Goal: Information Seeking & Learning: Find specific fact

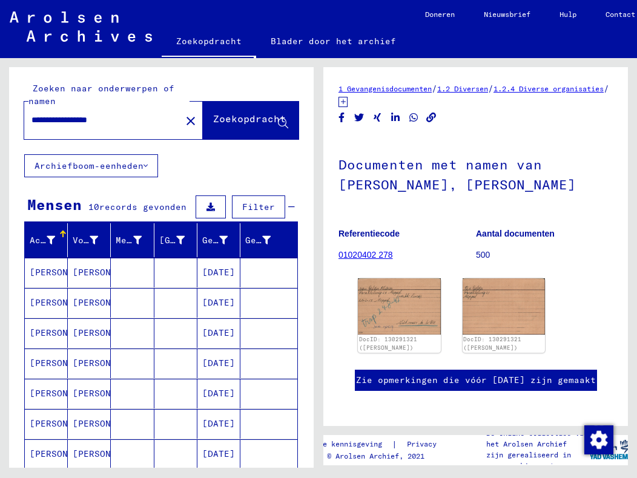
drag, startPoint x: 129, startPoint y: 121, endPoint x: 25, endPoint y: 125, distance: 103.6
click at [25, 125] on div "**********" at bounding box center [99, 120] width 150 height 27
click at [213, 123] on font "Zoekopdracht" at bounding box center [249, 119] width 73 height 12
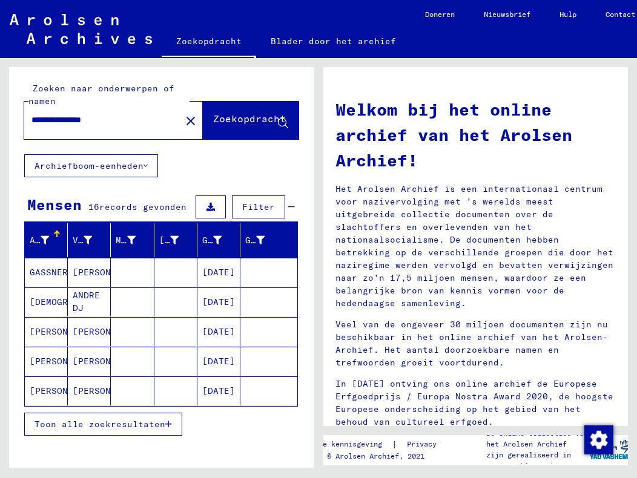
scroll to position [58, 0]
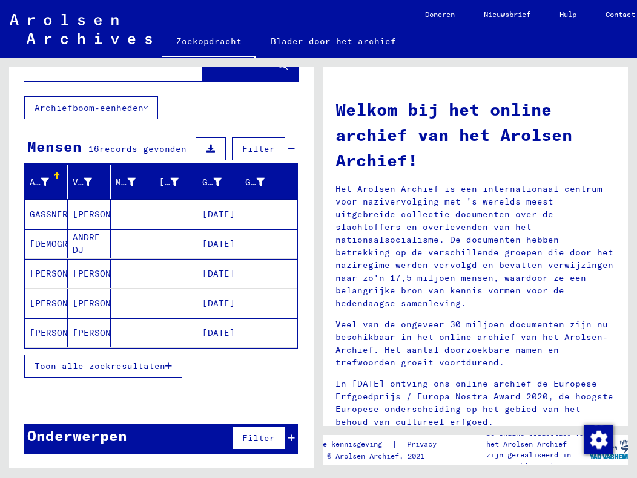
click at [131, 369] on font "Toon alle zoekresultaten" at bounding box center [100, 366] width 131 height 11
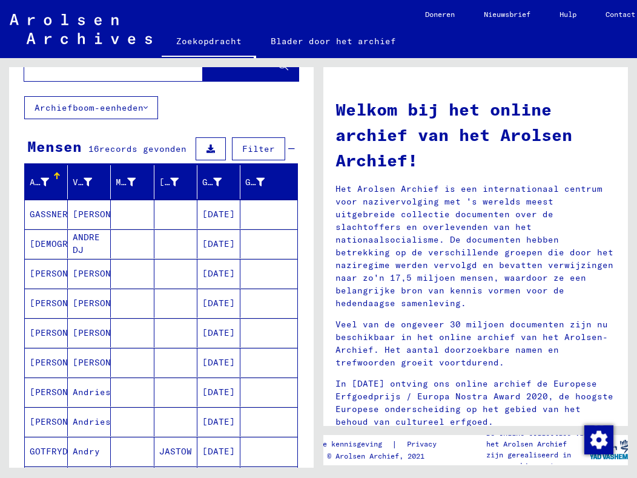
click at [48, 395] on font "[PERSON_NAME]" at bounding box center [65, 392] width 71 height 11
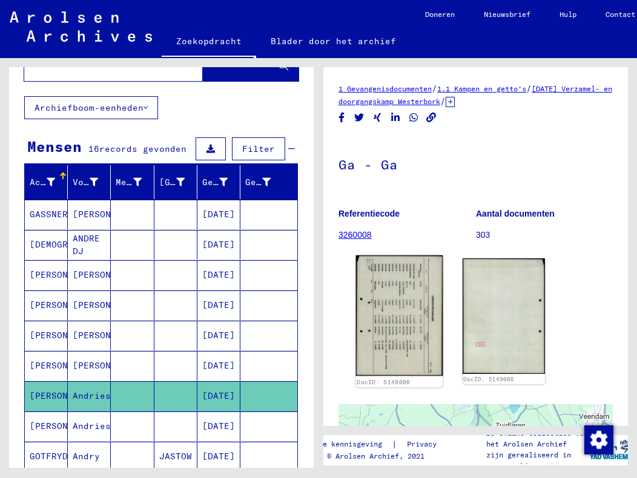
click at [401, 300] on img at bounding box center [399, 315] width 87 height 120
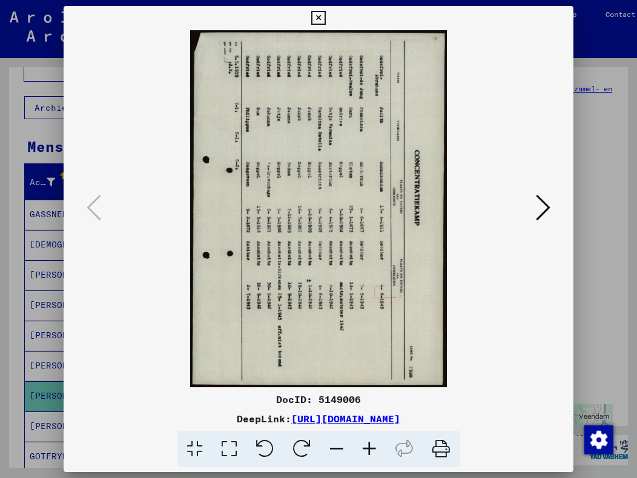
click at [542, 208] on icon at bounding box center [543, 207] width 15 height 29
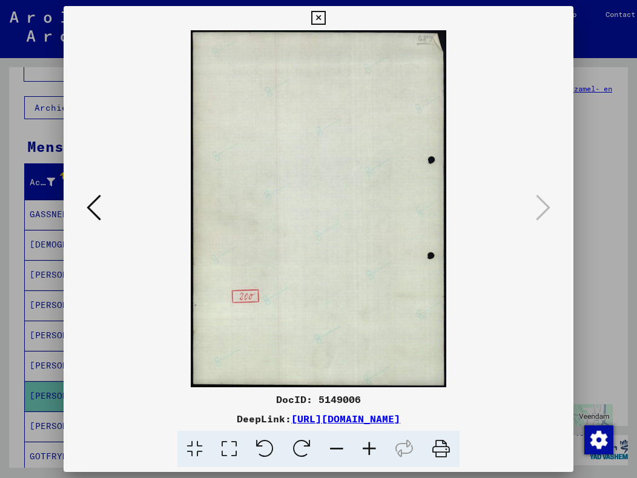
click at [315, 17] on icon at bounding box center [318, 18] width 14 height 15
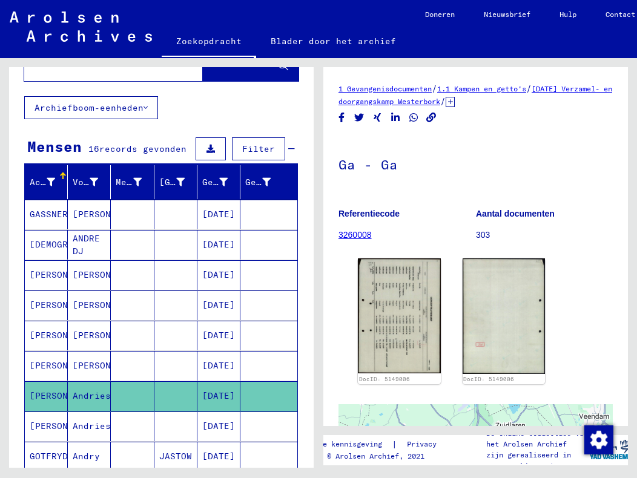
click at [51, 427] on icon at bounding box center [50, 430] width 30 height 48
click at [52, 426] on icon at bounding box center [50, 430] width 30 height 48
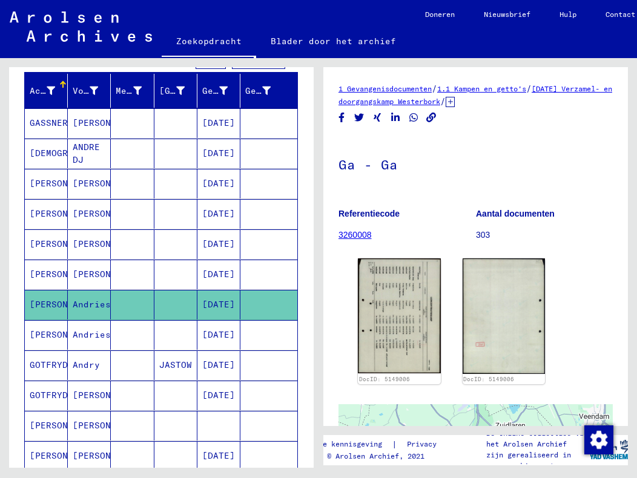
scroll to position [179, 0]
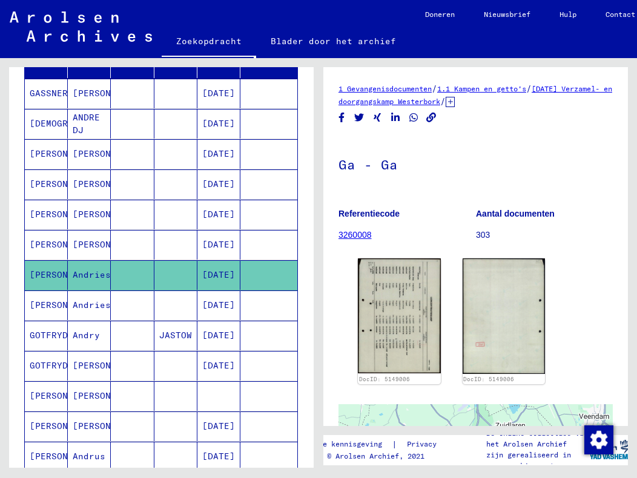
click at [56, 305] on font "[PERSON_NAME]" at bounding box center [65, 305] width 71 height 11
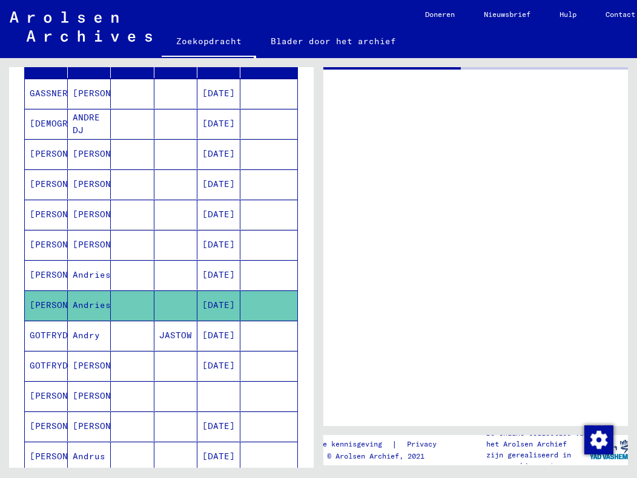
click at [56, 305] on font "[PERSON_NAME]" at bounding box center [65, 305] width 71 height 11
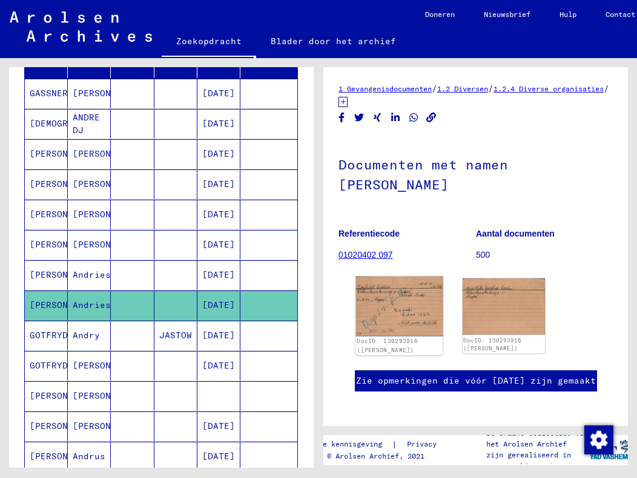
click at [398, 306] on img at bounding box center [399, 306] width 87 height 59
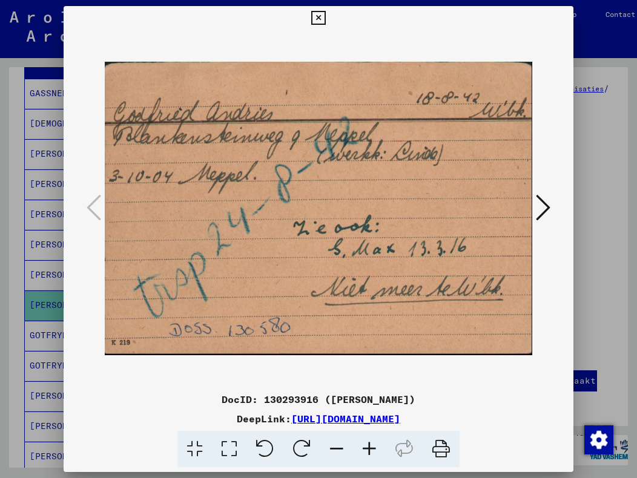
click at [539, 209] on icon at bounding box center [543, 207] width 15 height 29
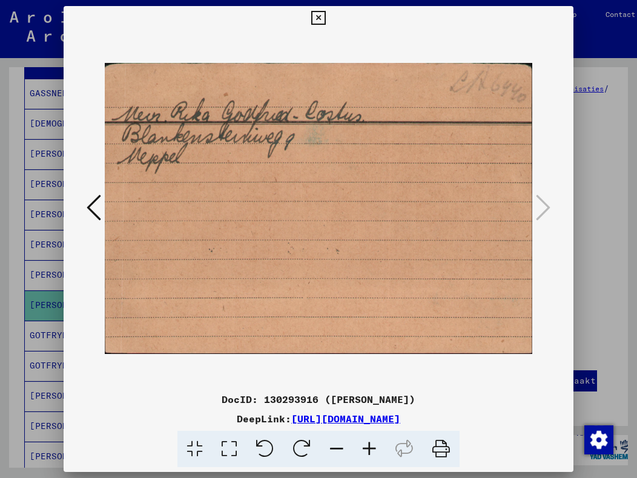
click at [92, 208] on icon at bounding box center [94, 207] width 15 height 29
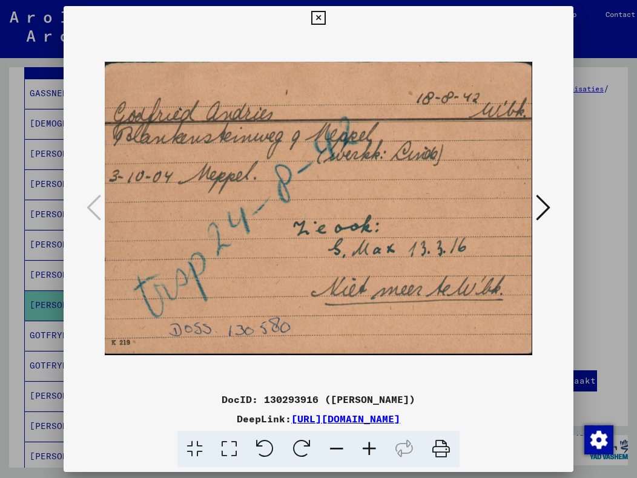
click at [546, 204] on icon at bounding box center [543, 207] width 15 height 29
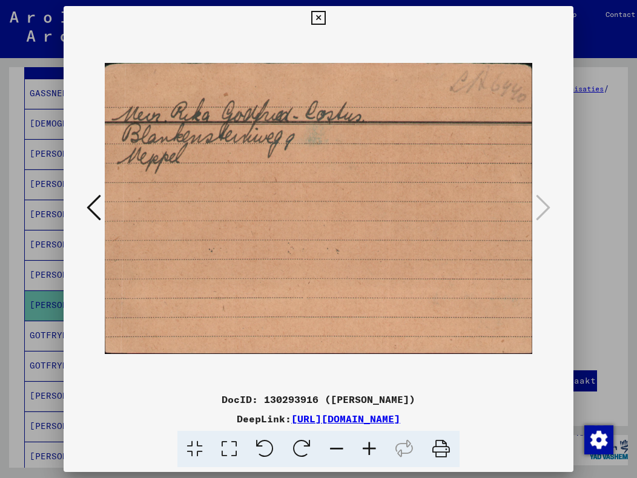
click at [321, 18] on icon at bounding box center [318, 18] width 14 height 15
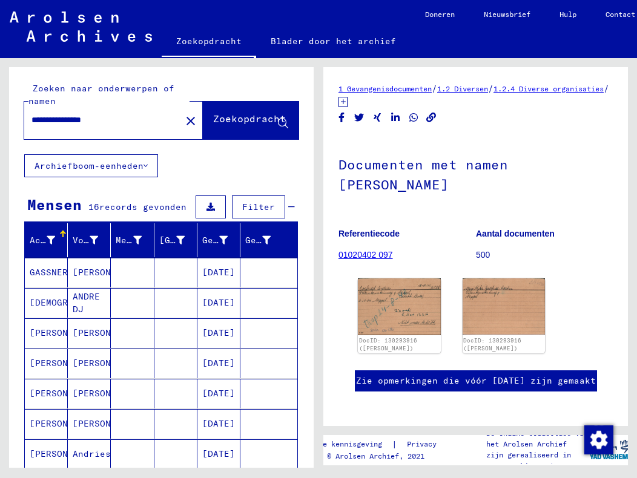
drag, startPoint x: 69, startPoint y: 122, endPoint x: 31, endPoint y: 125, distance: 37.7
click at [31, 125] on input "**********" at bounding box center [102, 120] width 142 height 13
type input "**********"
click at [228, 120] on font "Zoekopdracht" at bounding box center [249, 119] width 73 height 12
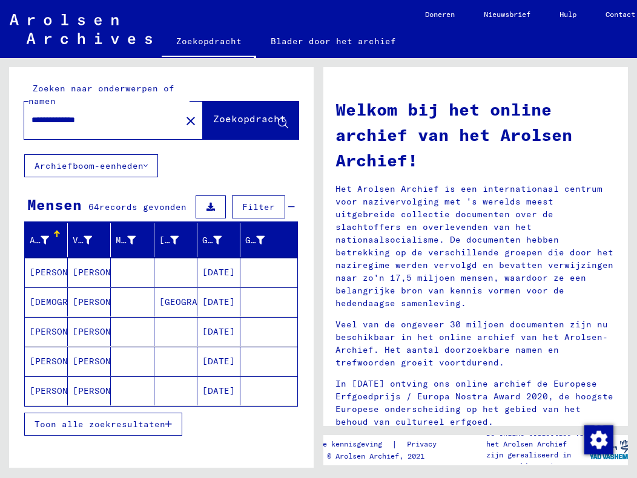
click at [47, 335] on font "[PERSON_NAME]" at bounding box center [65, 331] width 71 height 11
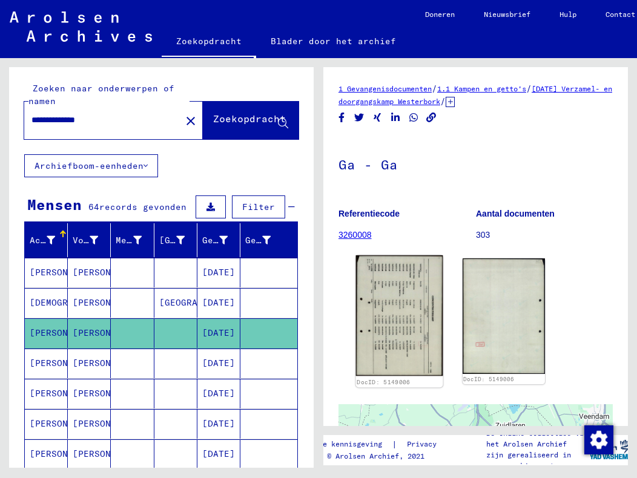
click at [380, 305] on img at bounding box center [399, 315] width 87 height 120
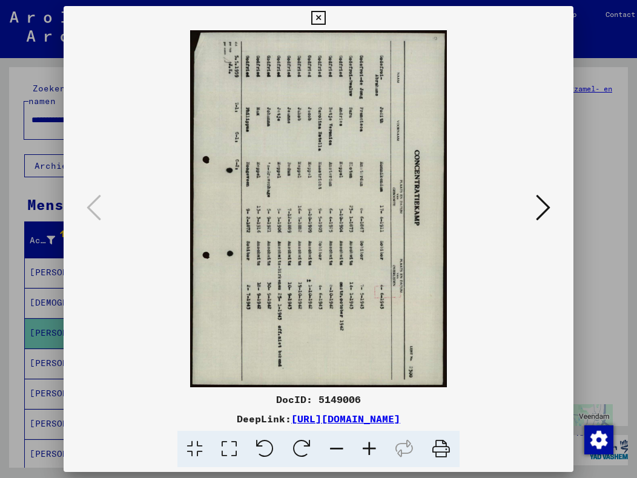
click at [319, 19] on icon at bounding box center [318, 18] width 14 height 15
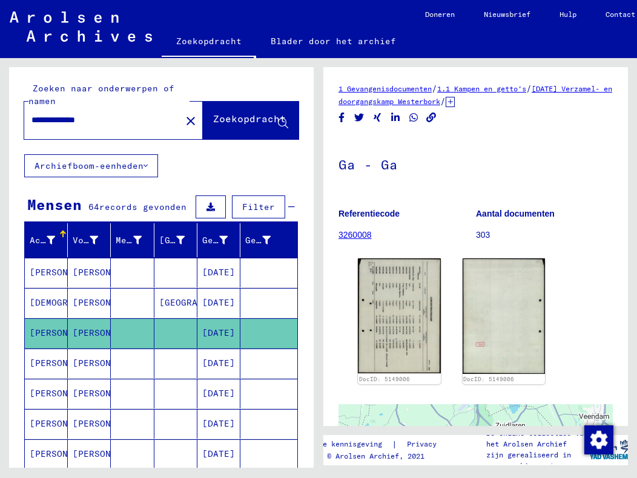
click at [39, 427] on icon at bounding box center [50, 430] width 30 height 48
click at [44, 424] on icon at bounding box center [50, 430] width 30 height 48
click at [54, 395] on font "[PERSON_NAME]" at bounding box center [65, 393] width 71 height 11
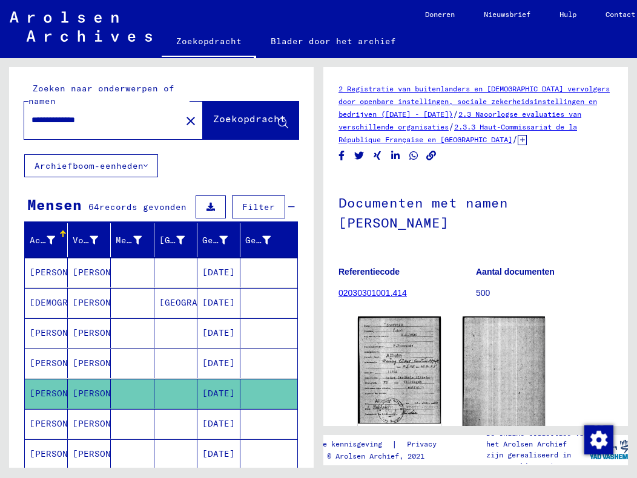
click at [45, 424] on icon at bounding box center [50, 430] width 30 height 48
click at [54, 420] on icon at bounding box center [50, 430] width 30 height 48
click at [77, 426] on font "[PERSON_NAME]" at bounding box center [108, 423] width 71 height 11
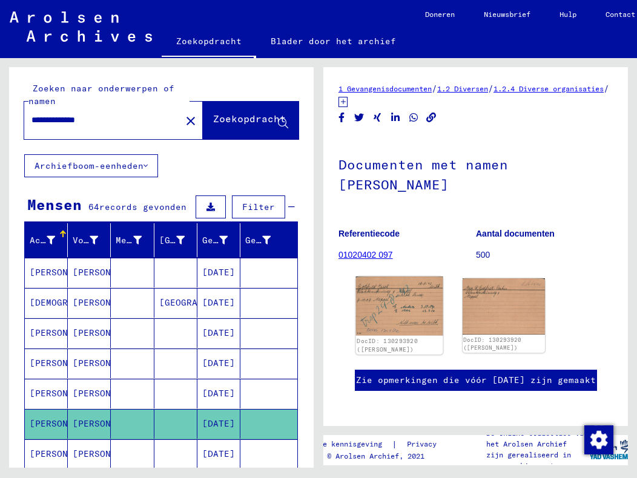
click at [392, 304] on img at bounding box center [399, 306] width 87 height 59
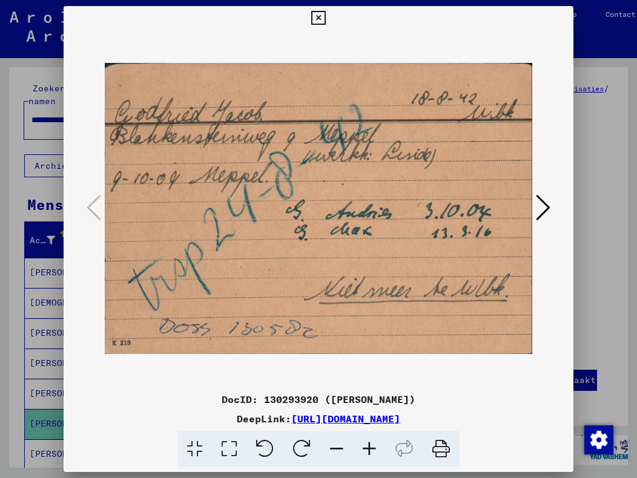
click at [546, 206] on icon at bounding box center [543, 207] width 15 height 29
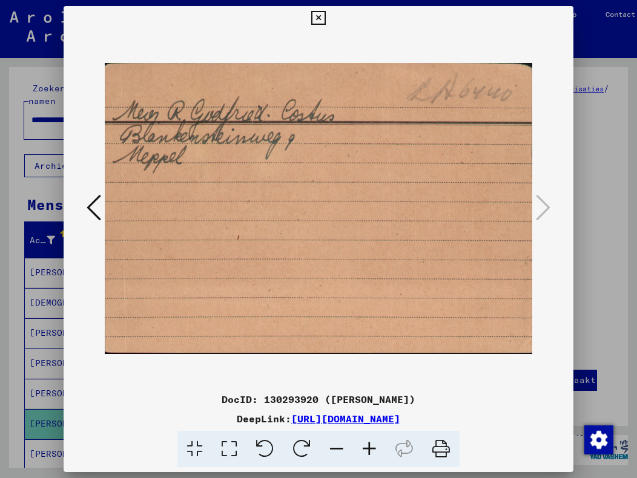
click at [321, 19] on icon at bounding box center [318, 18] width 14 height 15
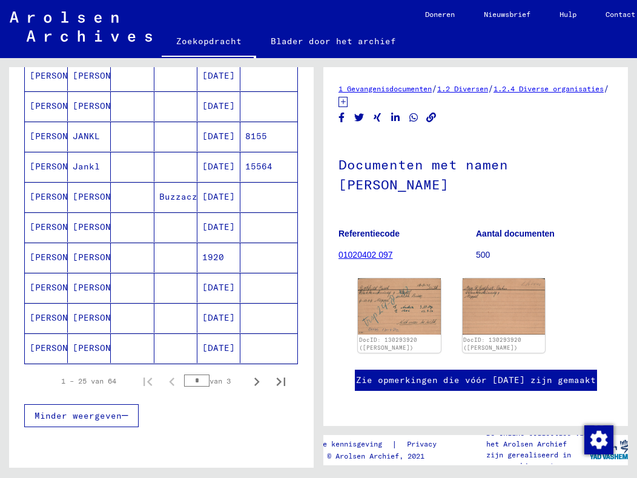
scroll to position [666, 0]
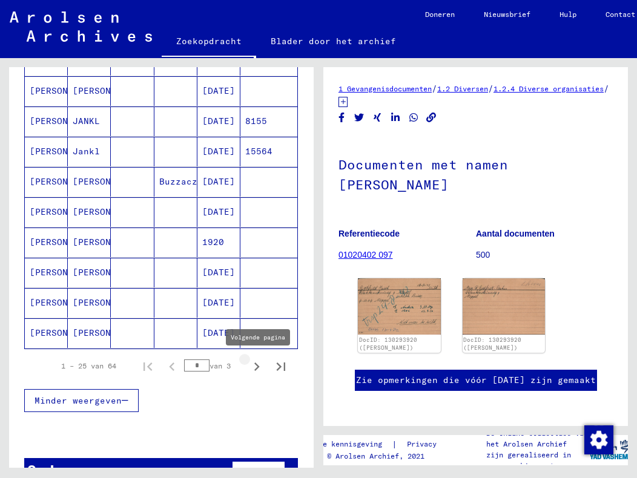
click at [248, 367] on icon "Volgende pagina" at bounding box center [256, 366] width 17 height 17
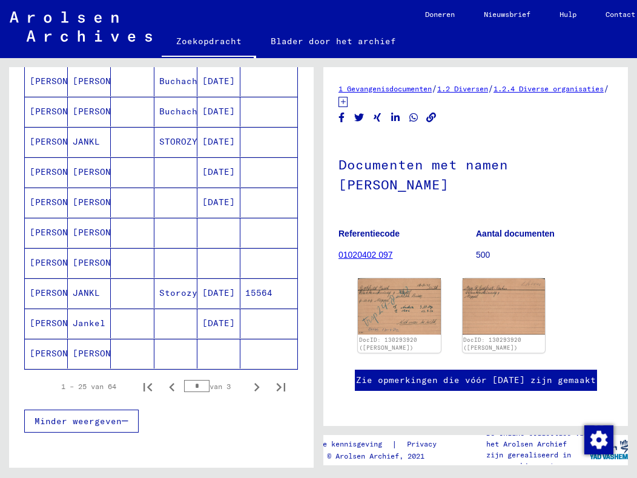
scroll to position [700, 0]
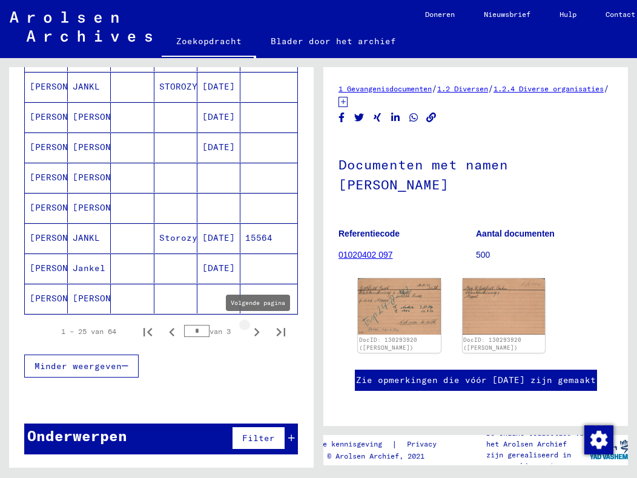
click at [248, 331] on icon "Volgende pagina" at bounding box center [256, 332] width 17 height 17
type input "*"
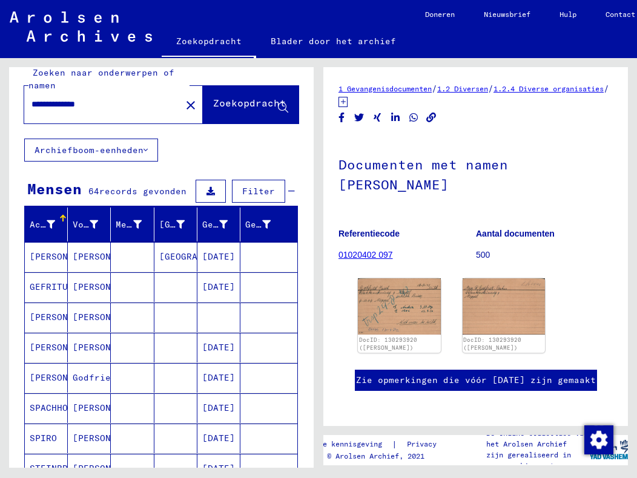
scroll to position [4, 0]
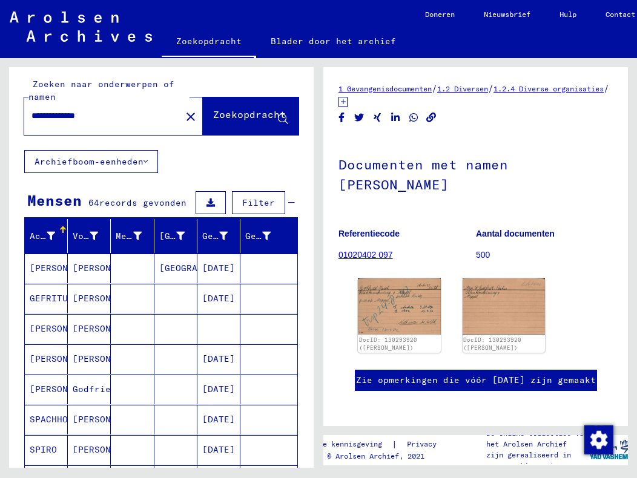
drag, startPoint x: 59, startPoint y: 116, endPoint x: 33, endPoint y: 121, distance: 27.1
click at [33, 121] on input "**********" at bounding box center [102, 116] width 142 height 13
click at [219, 113] on font "Zoekopdracht" at bounding box center [249, 114] width 73 height 12
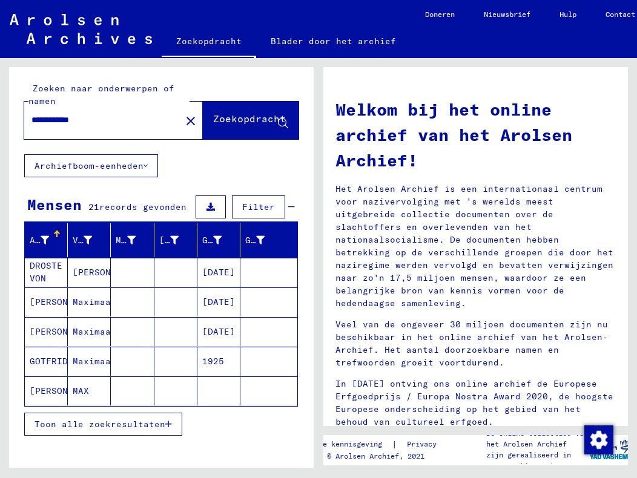
click at [51, 304] on font "[PERSON_NAME]" at bounding box center [65, 302] width 71 height 11
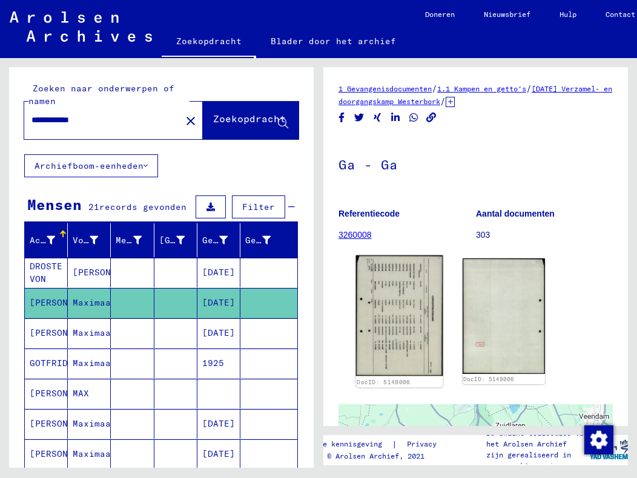
click at [390, 318] on img at bounding box center [399, 315] width 87 height 120
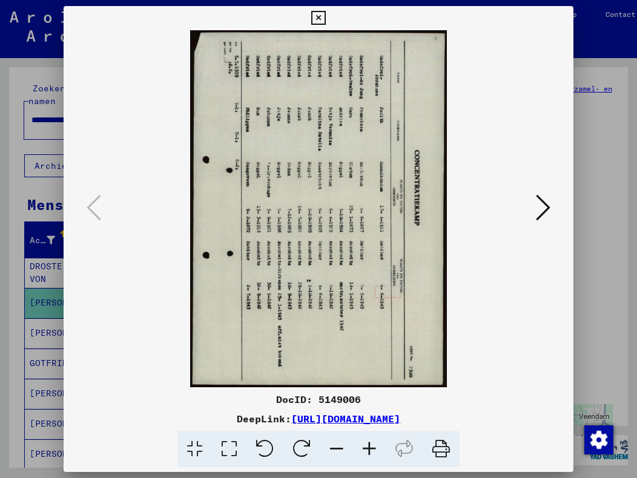
click at [318, 19] on icon at bounding box center [318, 18] width 14 height 15
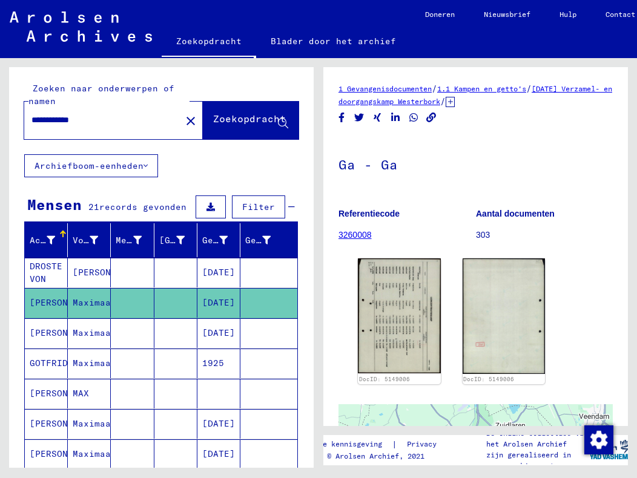
click at [41, 332] on font "[PERSON_NAME]" at bounding box center [65, 333] width 71 height 11
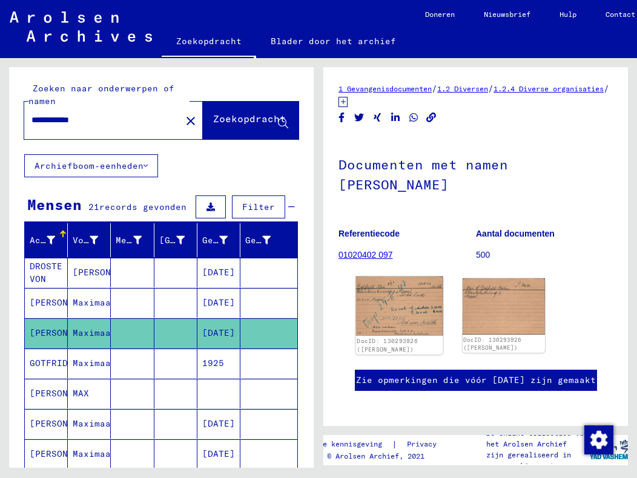
click at [410, 311] on img at bounding box center [399, 306] width 87 height 59
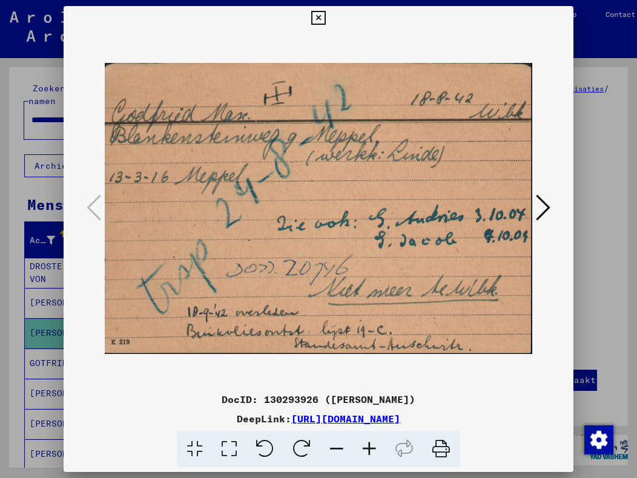
click at [321, 19] on icon at bounding box center [318, 18] width 14 height 15
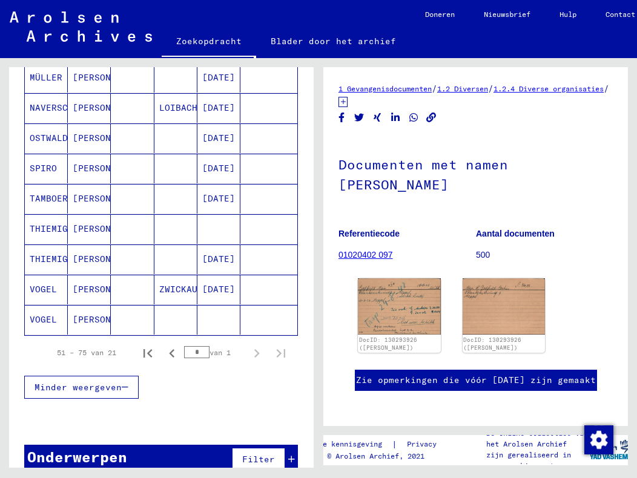
scroll to position [579, 0]
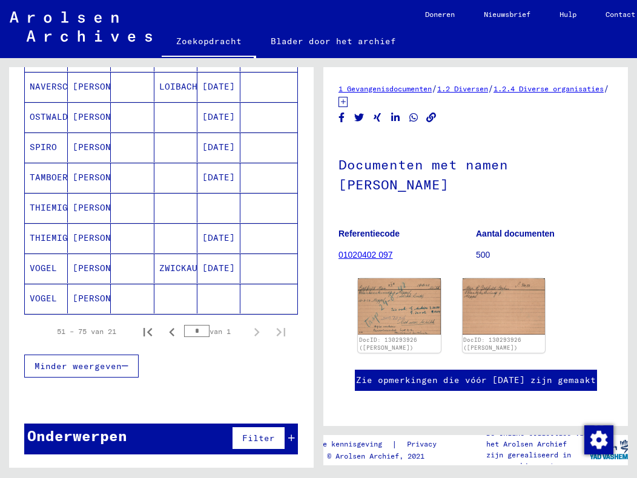
click at [197, 287] on mat-cell at bounding box center [218, 299] width 43 height 30
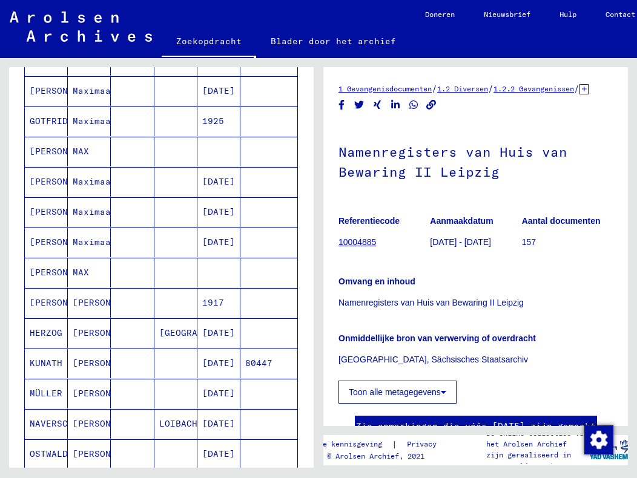
scroll to position [182, 0]
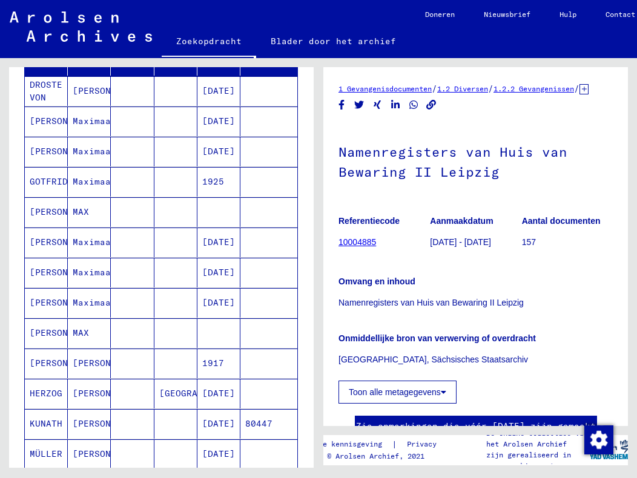
click at [58, 148] on font "[PERSON_NAME]" at bounding box center [65, 151] width 71 height 11
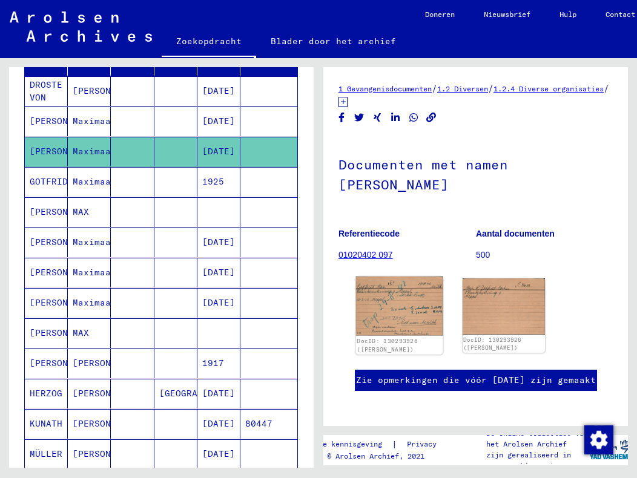
click at [395, 314] on img at bounding box center [399, 306] width 87 height 59
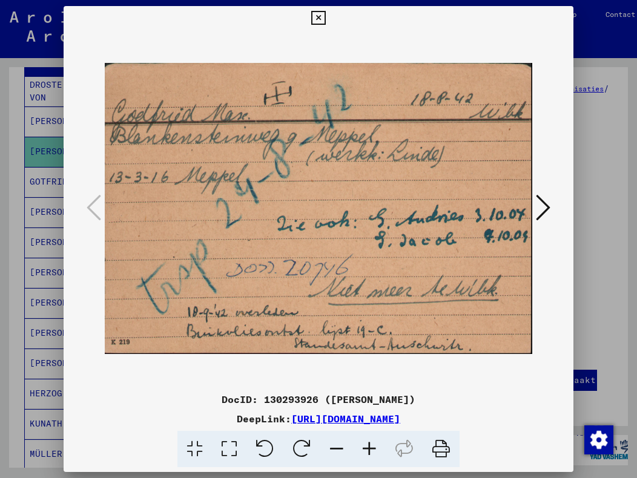
click at [315, 18] on icon at bounding box center [318, 18] width 14 height 15
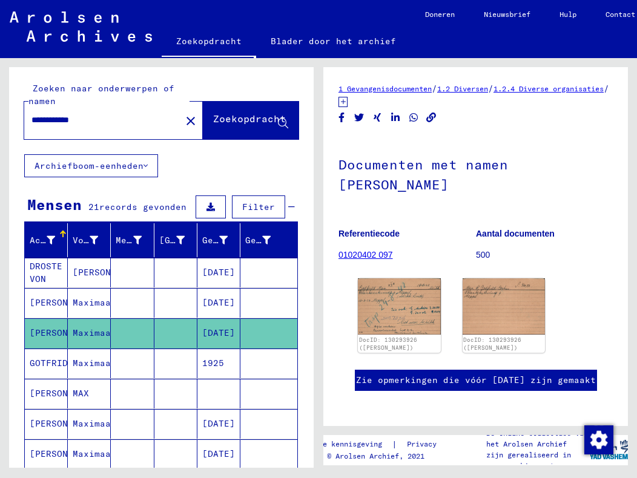
drag, startPoint x: 101, startPoint y: 116, endPoint x: 31, endPoint y: 125, distance: 70.2
click at [31, 125] on input "**********" at bounding box center [102, 120] width 142 height 13
type input "**********"
click at [213, 122] on font "Zoekopdracht" at bounding box center [249, 119] width 73 height 12
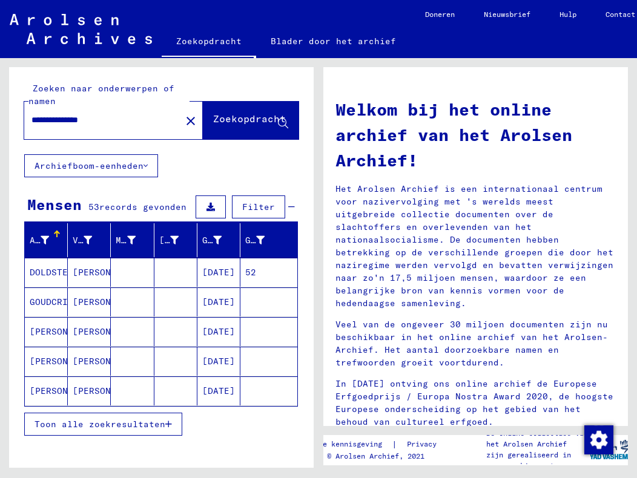
click at [56, 304] on font "GOUDCRIMIOT" at bounding box center [60, 302] width 60 height 11
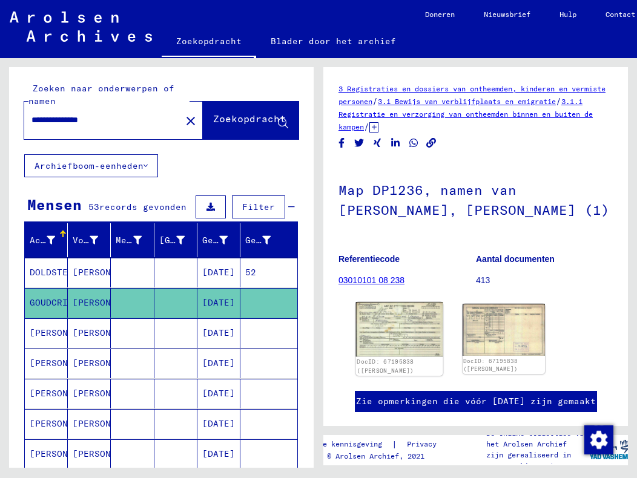
click at [397, 349] on img at bounding box center [399, 329] width 87 height 54
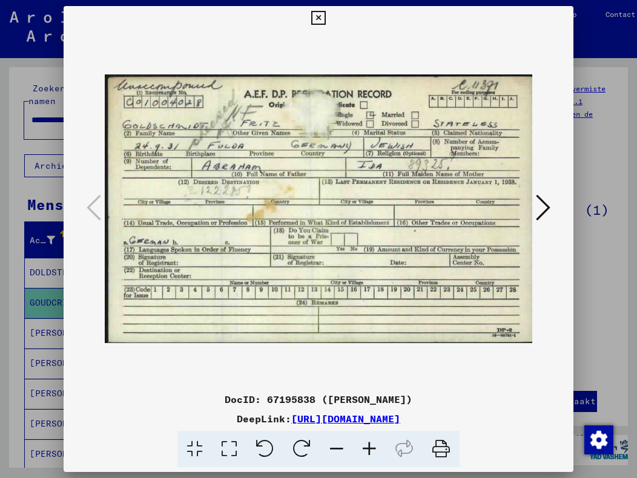
click at [539, 210] on icon at bounding box center [543, 207] width 15 height 29
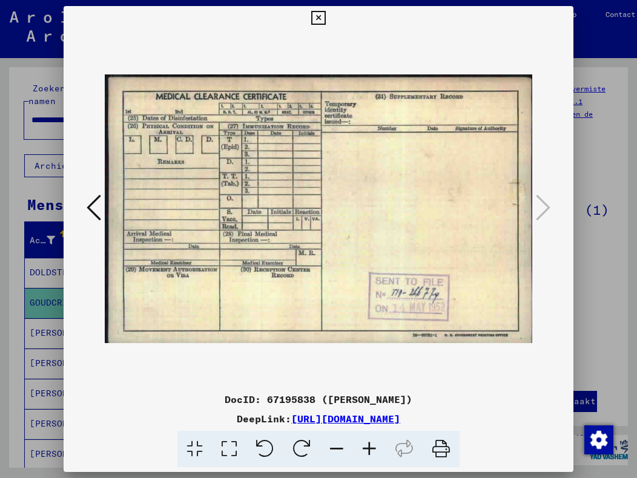
click at [317, 18] on icon at bounding box center [318, 18] width 14 height 15
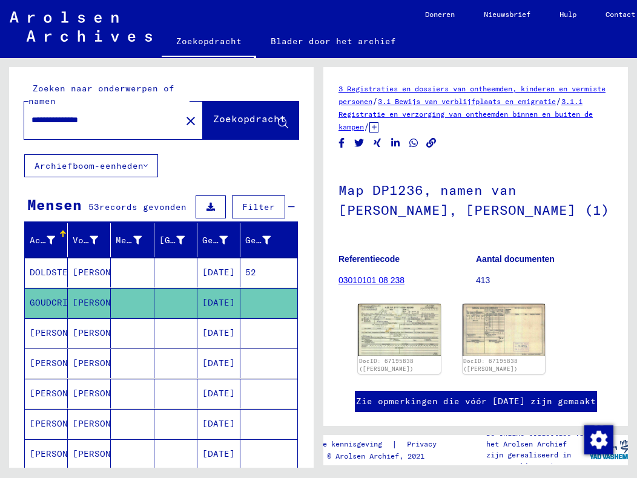
click at [41, 390] on font "[PERSON_NAME]" at bounding box center [65, 393] width 71 height 11
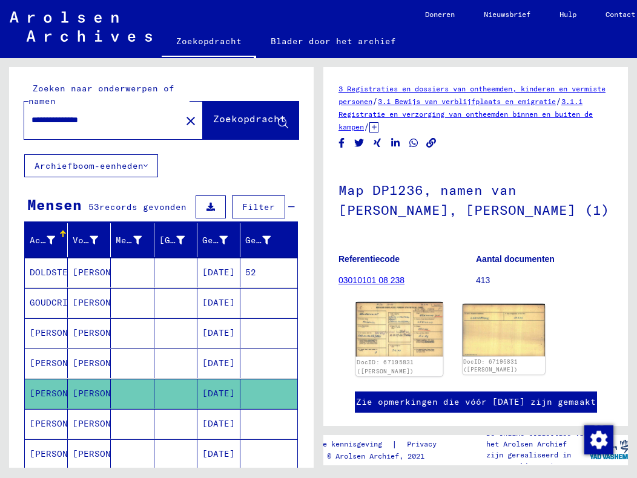
click at [400, 357] on img at bounding box center [399, 329] width 87 height 54
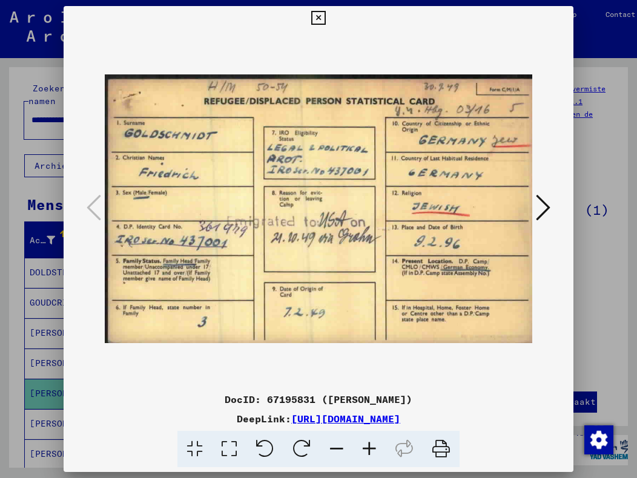
click at [318, 13] on icon at bounding box center [318, 18] width 14 height 15
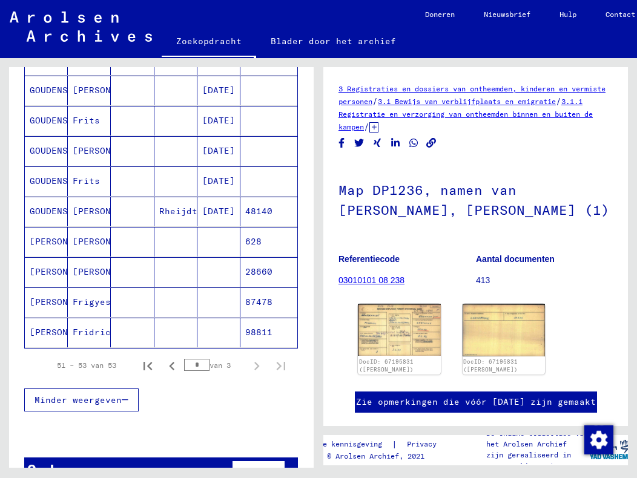
scroll to position [700, 0]
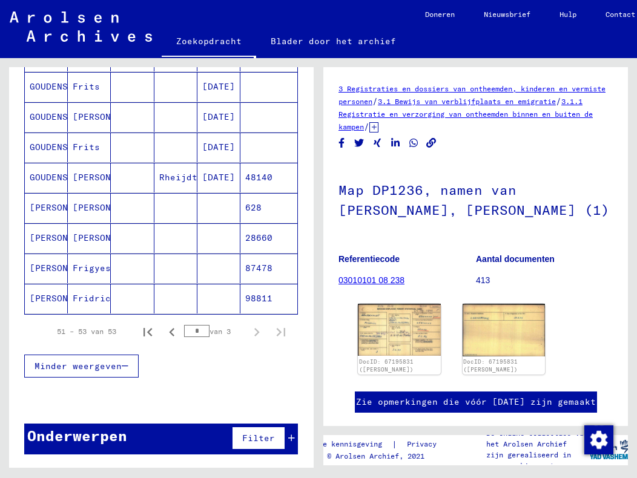
click at [36, 235] on font "[PERSON_NAME]" at bounding box center [65, 237] width 71 height 11
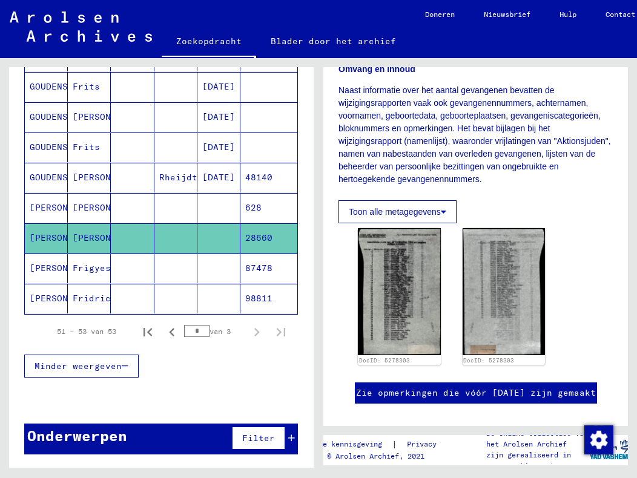
scroll to position [242, 0]
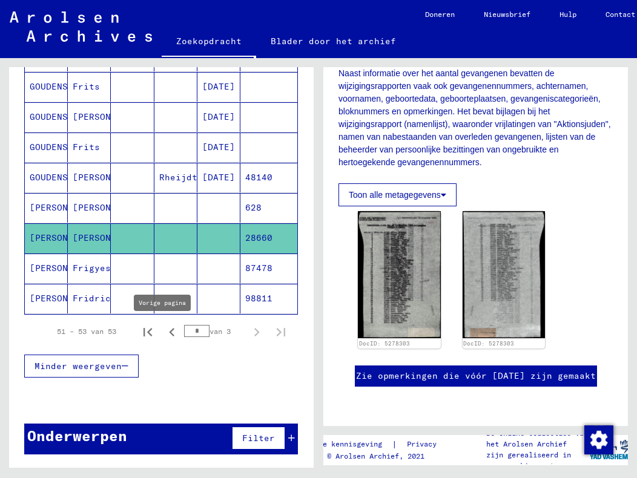
click at [163, 335] on icon "Vorige pagina" at bounding box center [171, 332] width 17 height 17
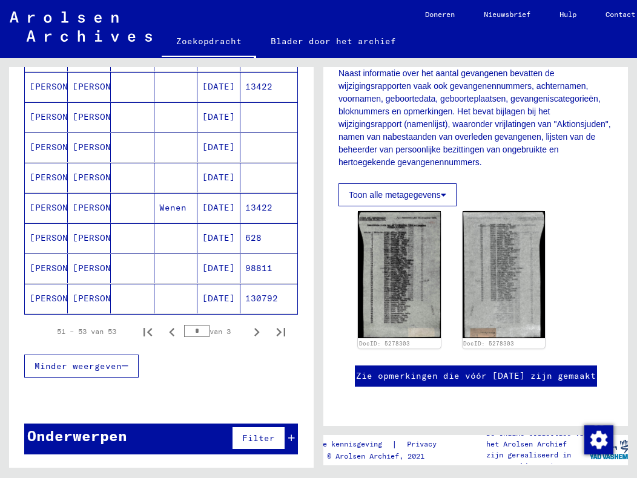
click at [48, 300] on font "[PERSON_NAME]" at bounding box center [65, 298] width 71 height 11
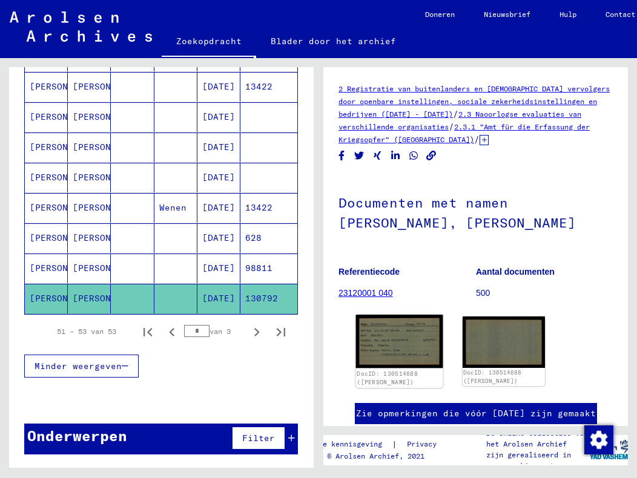
click at [397, 349] on img at bounding box center [399, 341] width 87 height 53
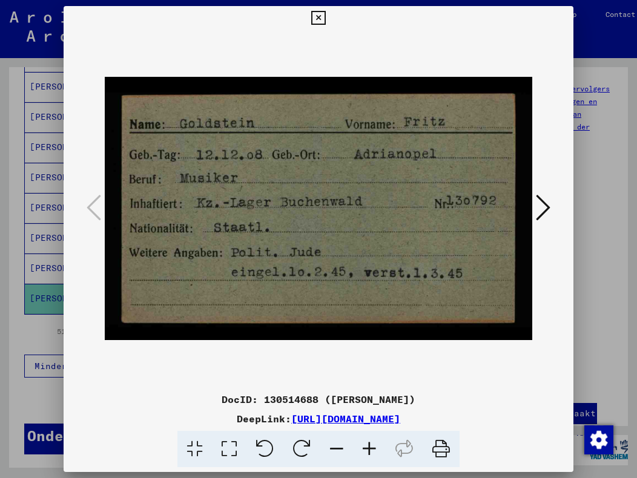
click at [536, 207] on icon at bounding box center [543, 207] width 15 height 29
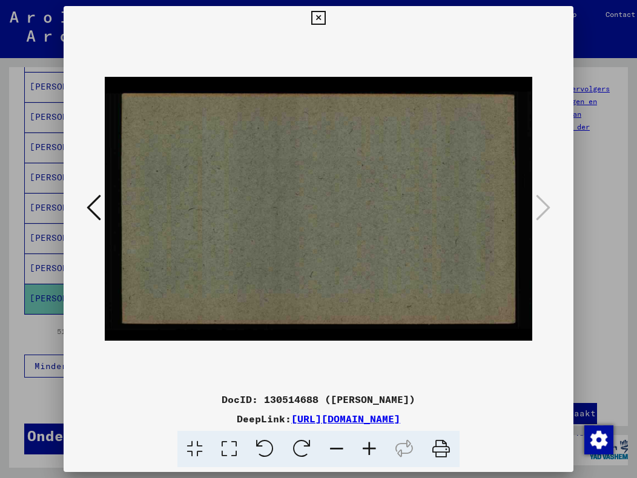
click at [326, 18] on button at bounding box center [318, 18] width 21 height 24
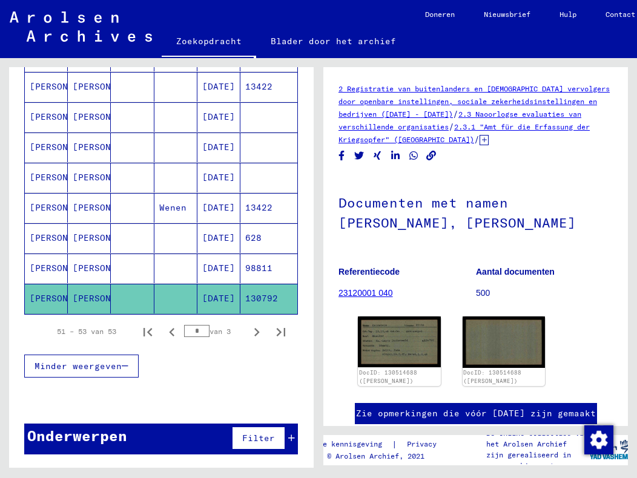
click at [48, 174] on font "[PERSON_NAME]" at bounding box center [65, 177] width 71 height 11
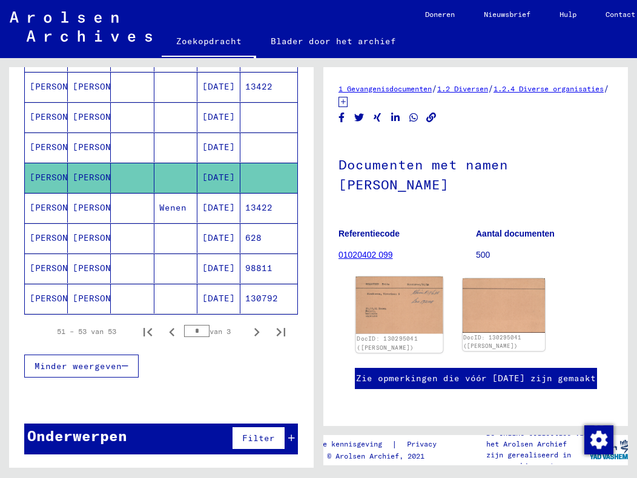
click at [382, 311] on img at bounding box center [399, 305] width 87 height 57
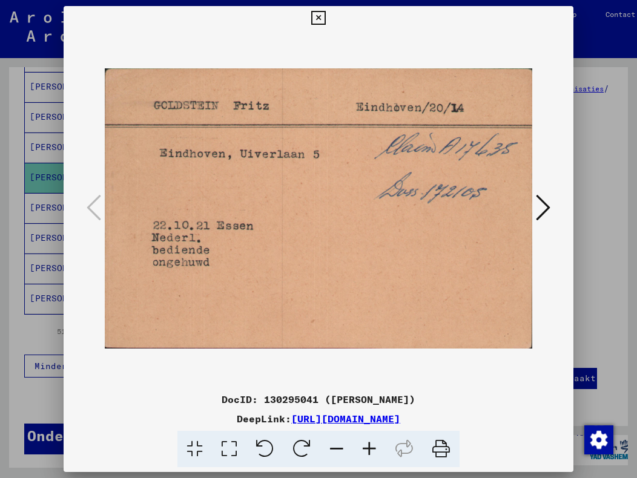
click at [321, 18] on icon at bounding box center [318, 18] width 14 height 15
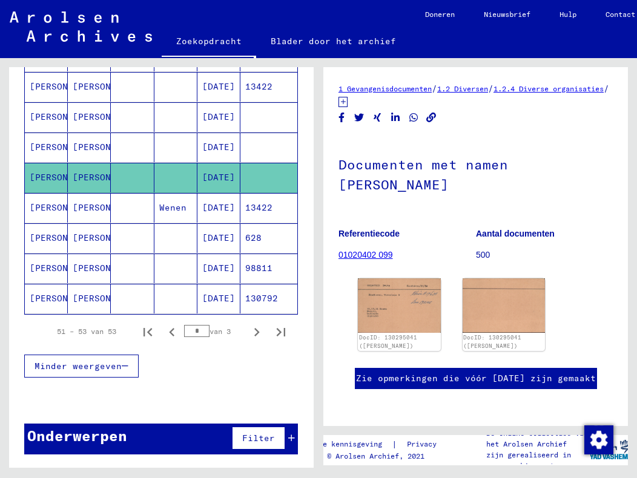
click at [44, 146] on font "[PERSON_NAME]" at bounding box center [65, 147] width 71 height 11
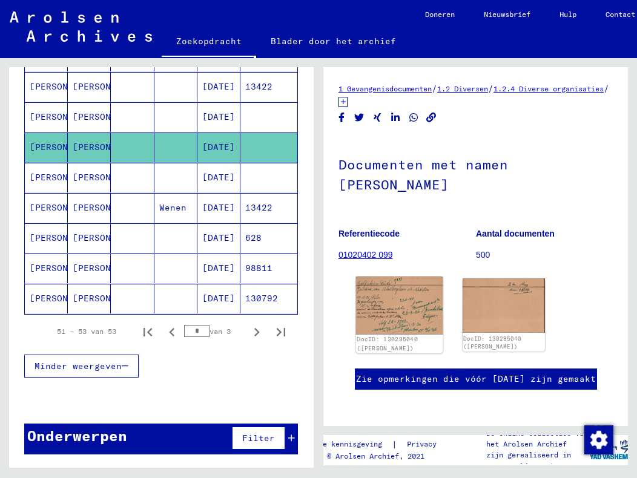
click at [377, 314] on img at bounding box center [399, 306] width 87 height 58
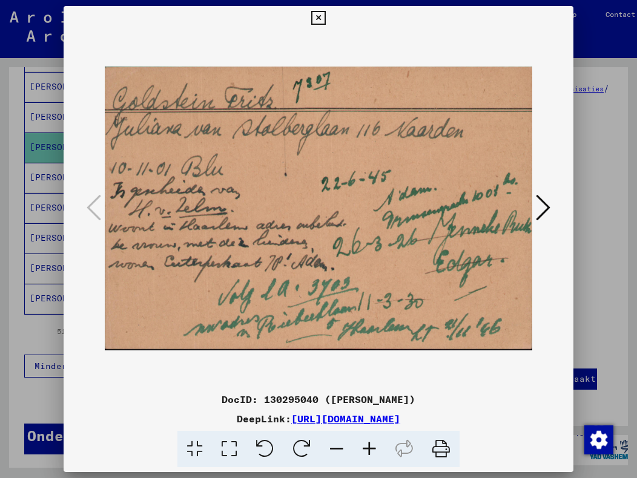
click at [548, 205] on icon at bounding box center [543, 207] width 15 height 29
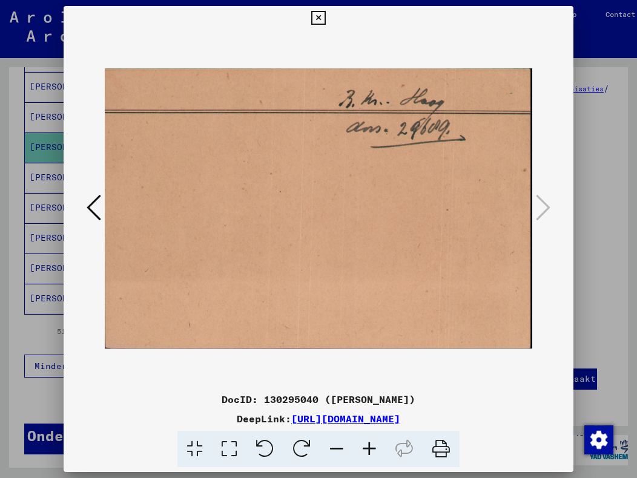
click at [95, 204] on icon at bounding box center [94, 207] width 15 height 29
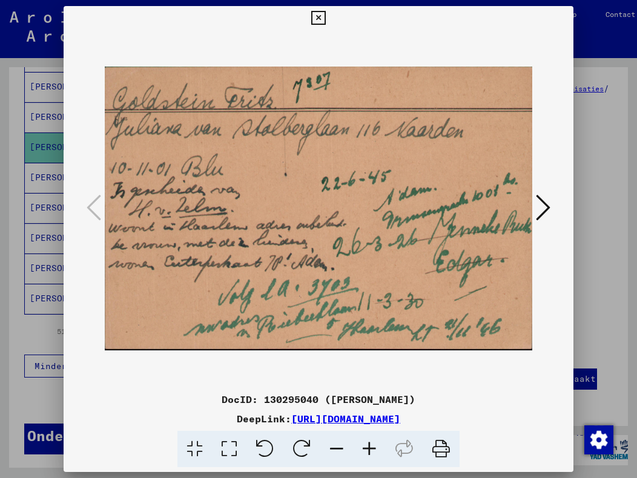
click at [320, 18] on icon at bounding box center [318, 18] width 14 height 15
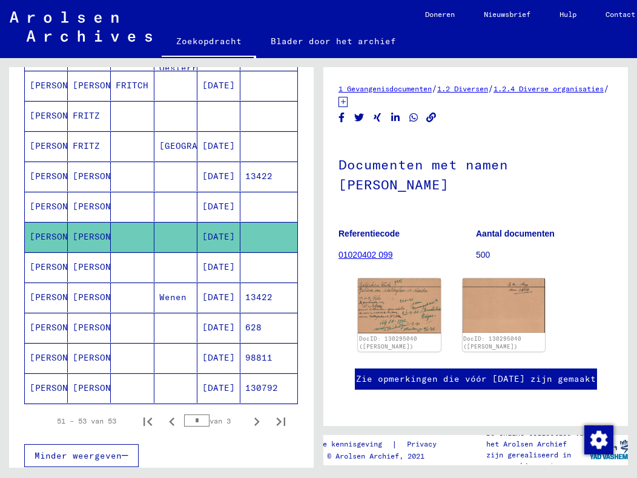
scroll to position [579, 0]
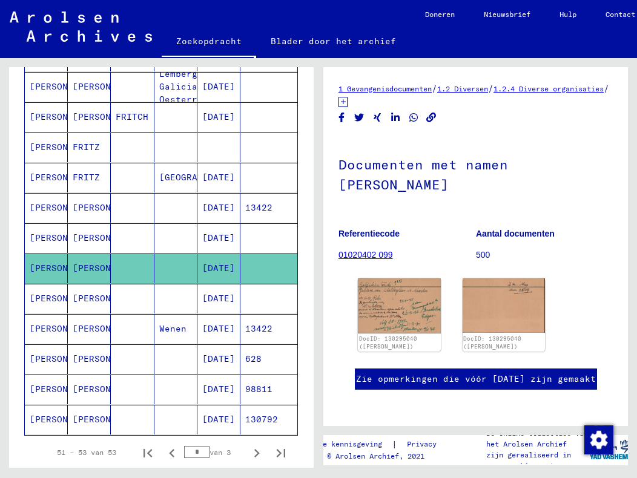
click at [55, 178] on font "[PERSON_NAME]" at bounding box center [65, 177] width 71 height 11
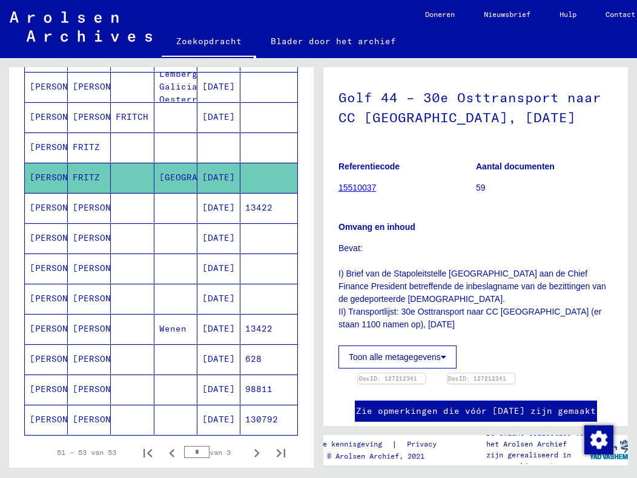
scroll to position [242, 0]
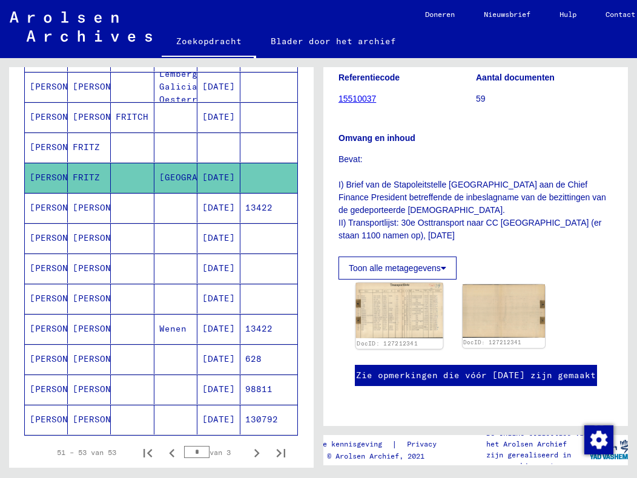
click at [402, 283] on img at bounding box center [399, 311] width 87 height 56
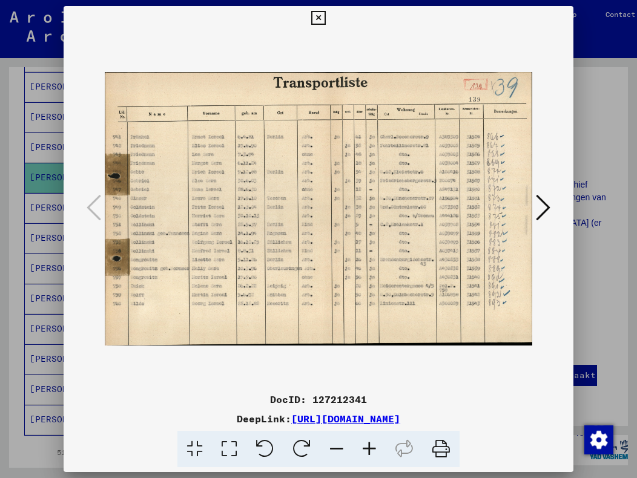
click at [322, 18] on icon at bounding box center [318, 18] width 14 height 15
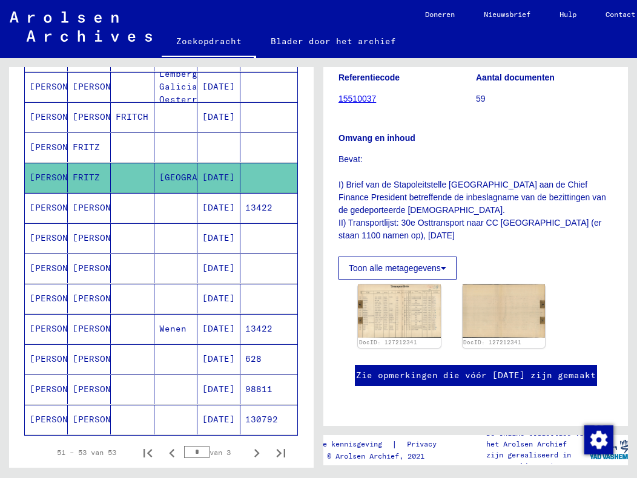
click at [47, 147] on font "[PERSON_NAME]" at bounding box center [65, 147] width 71 height 11
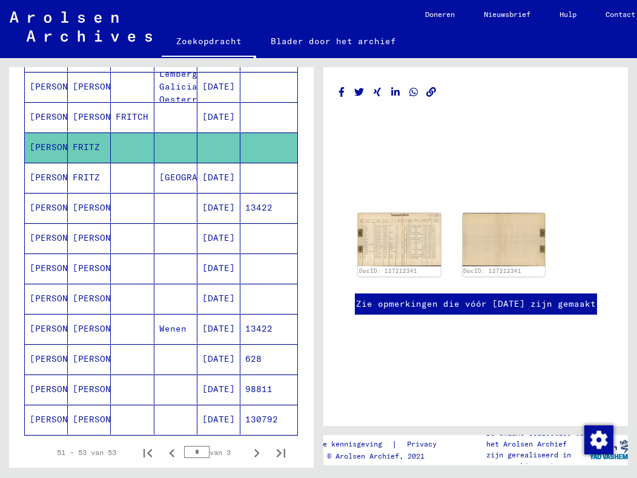
scroll to position [44, 0]
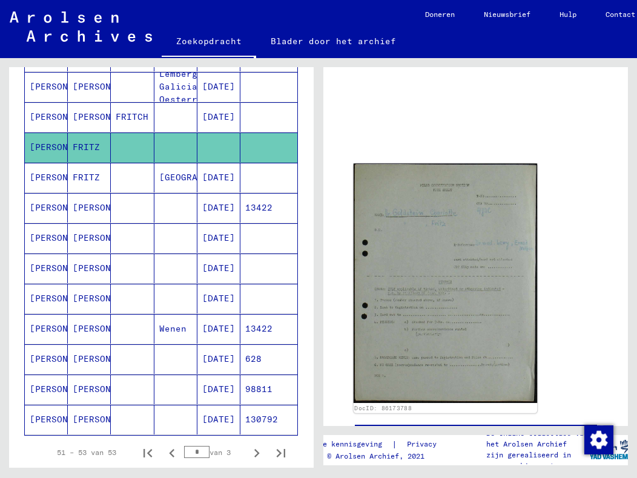
click at [423, 235] on img at bounding box center [445, 283] width 183 height 240
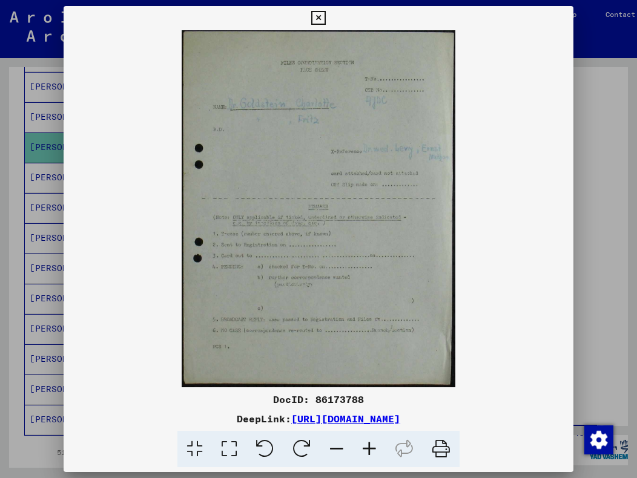
click at [365, 447] on icon at bounding box center [369, 449] width 33 height 37
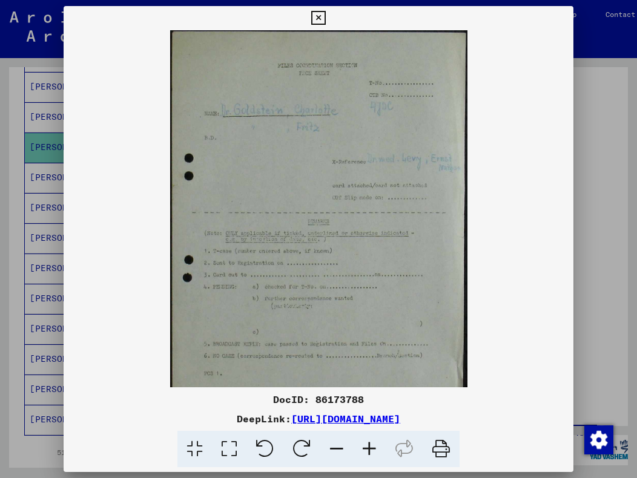
click at [365, 447] on icon at bounding box center [369, 449] width 33 height 37
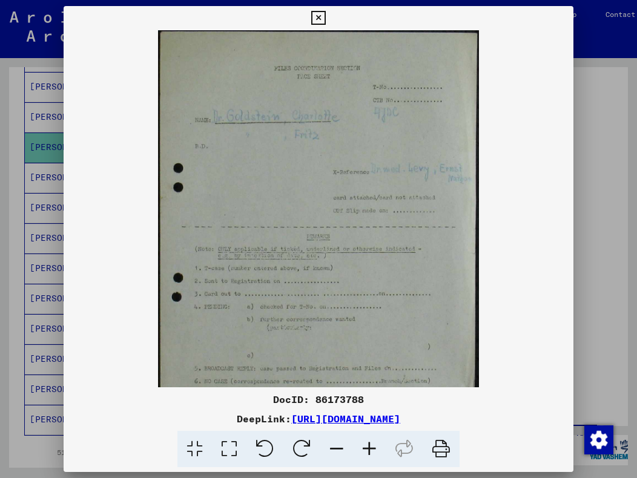
click at [365, 447] on icon at bounding box center [369, 449] width 33 height 37
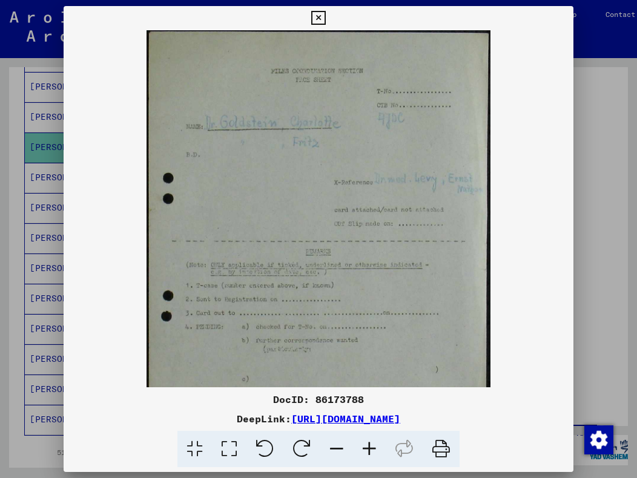
click at [365, 447] on icon at bounding box center [369, 449] width 33 height 37
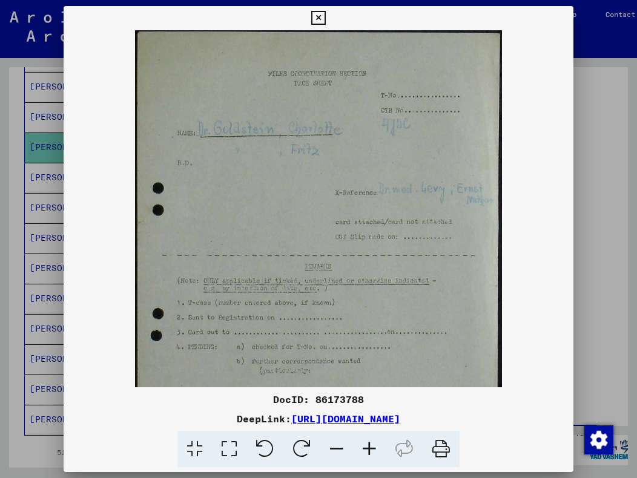
click at [365, 447] on icon at bounding box center [369, 449] width 33 height 37
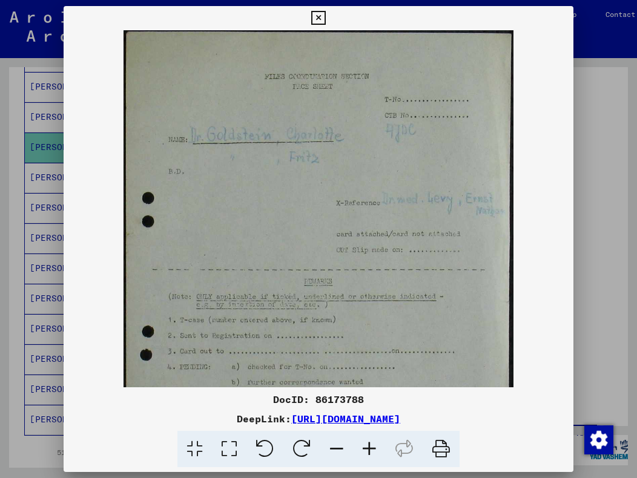
click at [324, 16] on icon at bounding box center [318, 18] width 14 height 15
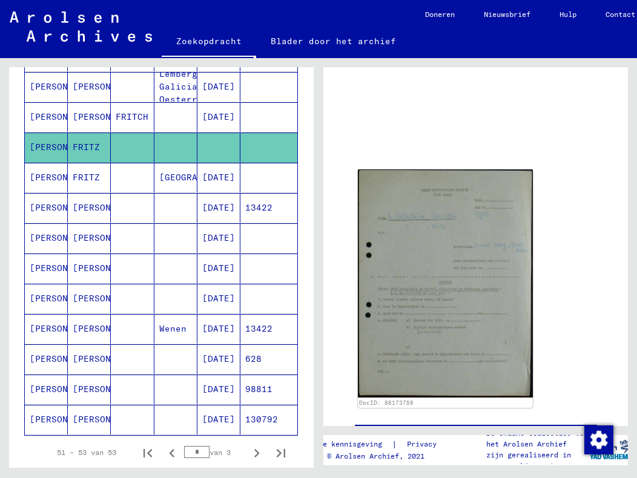
scroll to position [519, 0]
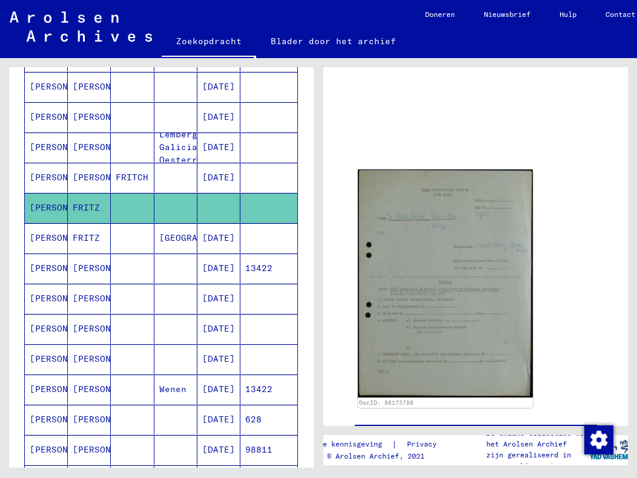
click at [45, 150] on font "[PERSON_NAME]" at bounding box center [65, 147] width 71 height 11
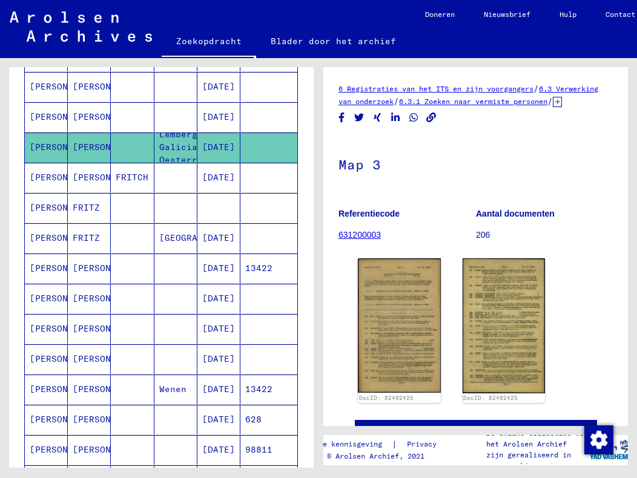
click at [89, 91] on font "[PERSON_NAME]" at bounding box center [108, 86] width 71 height 11
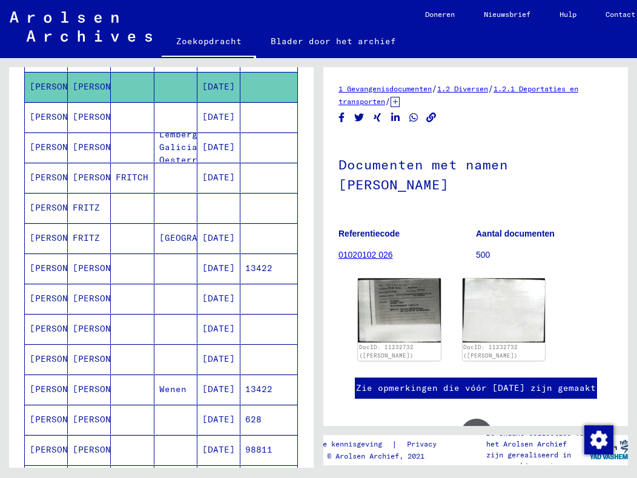
click at [50, 116] on font "[PERSON_NAME]" at bounding box center [65, 116] width 71 height 11
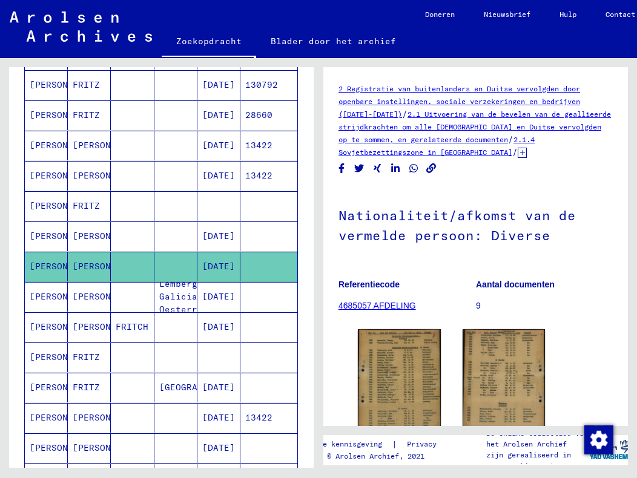
scroll to position [337, 0]
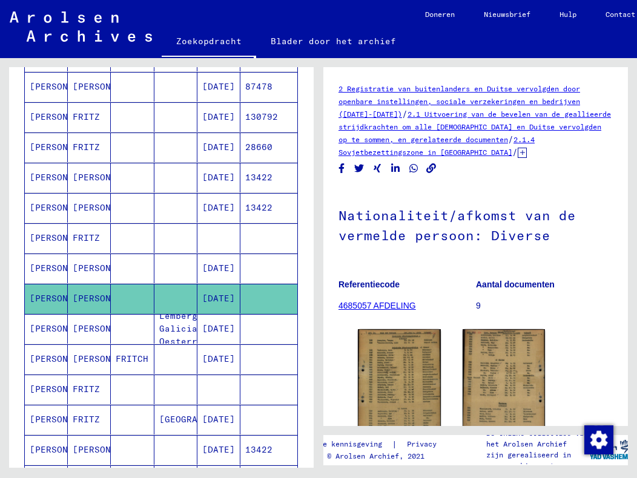
click at [53, 239] on font "[PERSON_NAME]" at bounding box center [65, 237] width 71 height 11
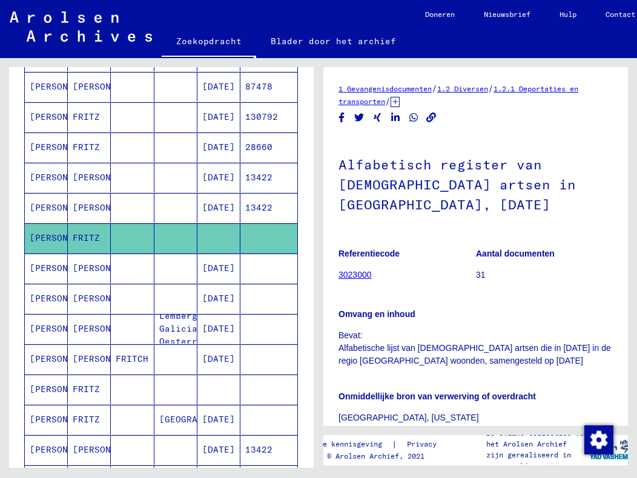
click at [48, 145] on font "[PERSON_NAME]" at bounding box center [65, 147] width 71 height 11
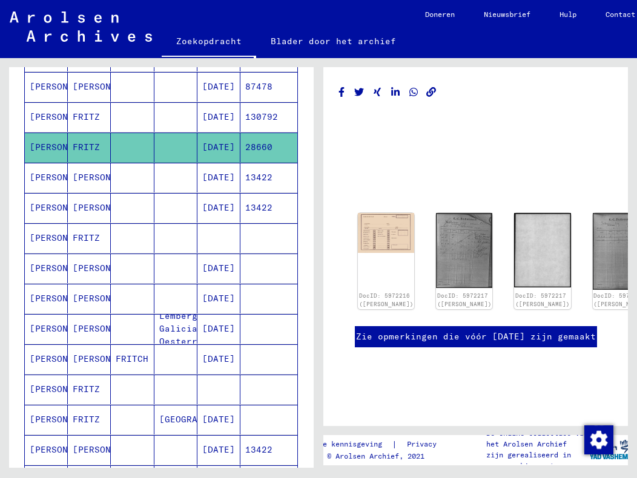
click at [47, 116] on font "[PERSON_NAME]" at bounding box center [65, 116] width 71 height 11
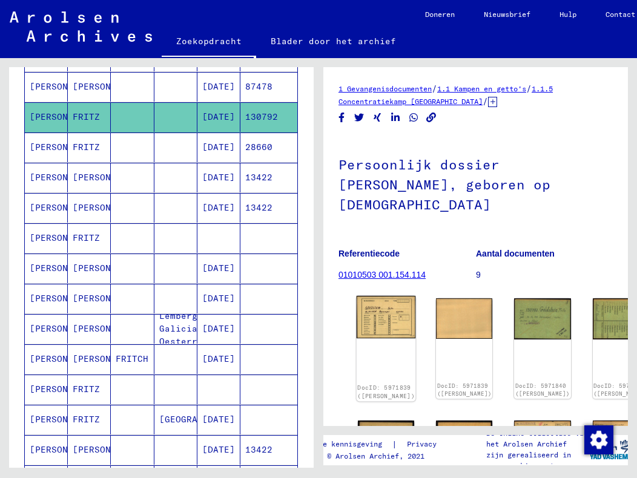
click at [380, 313] on img at bounding box center [386, 317] width 59 height 42
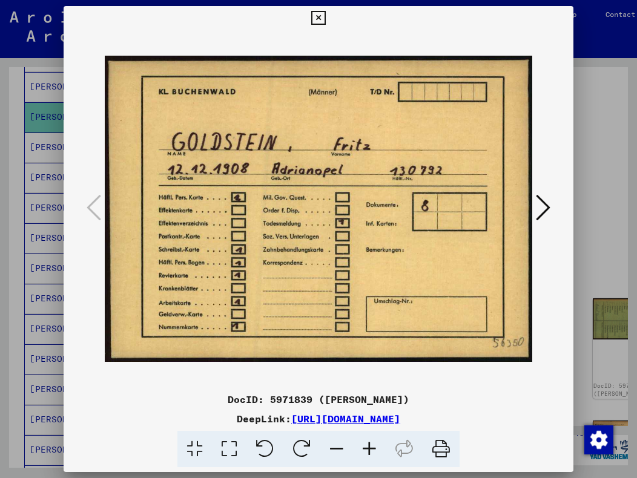
click at [534, 211] on button at bounding box center [543, 208] width 22 height 35
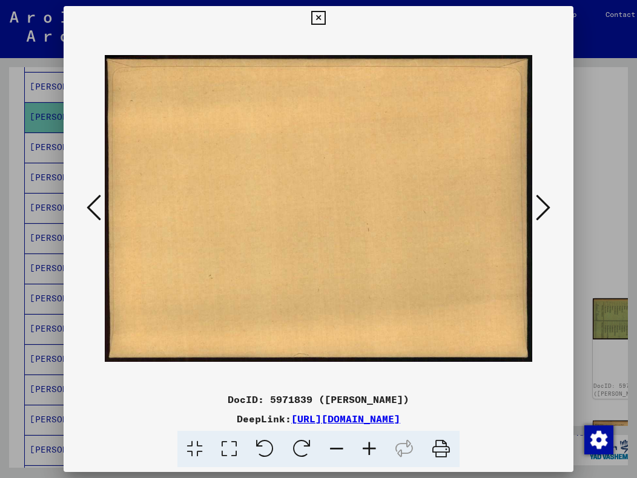
click at [542, 211] on icon at bounding box center [543, 207] width 15 height 29
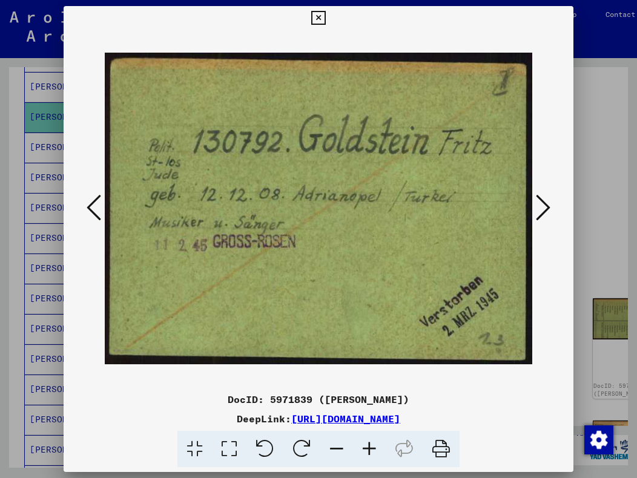
click at [545, 211] on icon at bounding box center [543, 207] width 15 height 29
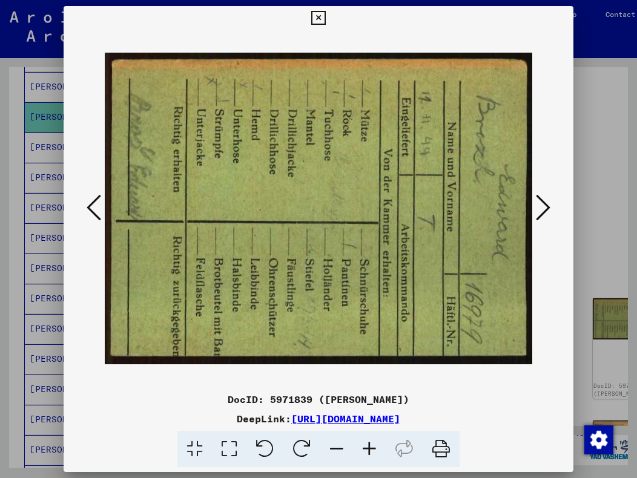
click at [545, 211] on icon at bounding box center [543, 207] width 15 height 29
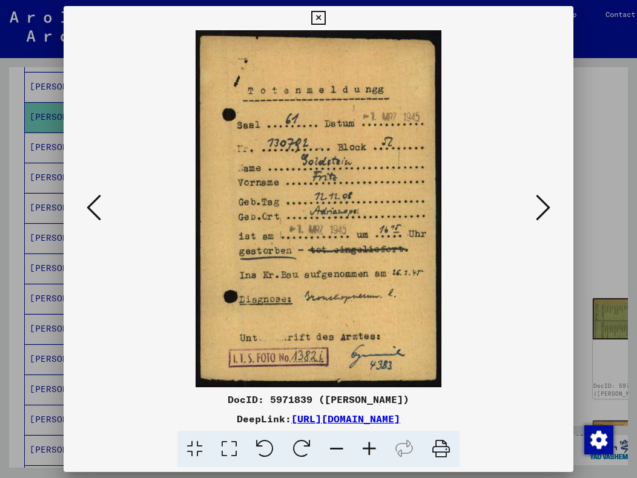
click at [545, 211] on icon at bounding box center [543, 207] width 15 height 29
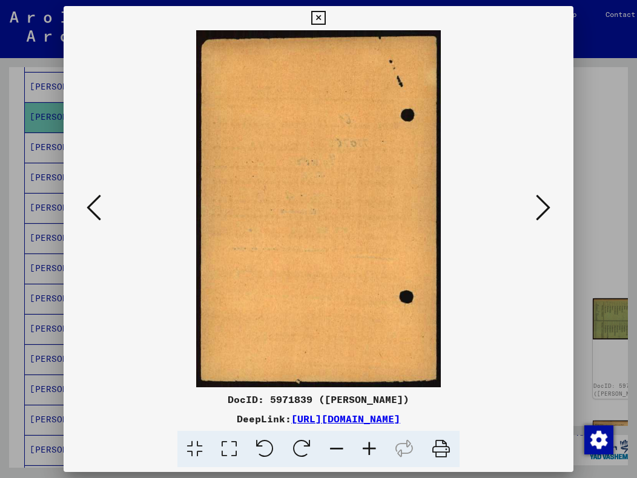
click at [545, 211] on icon at bounding box center [543, 207] width 15 height 29
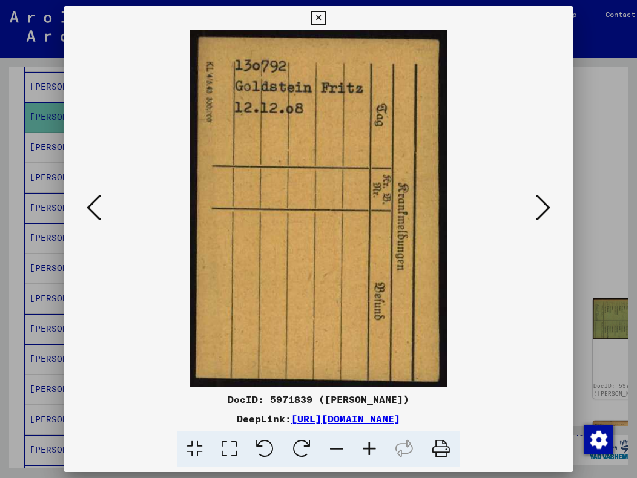
click at [545, 211] on icon at bounding box center [543, 207] width 15 height 29
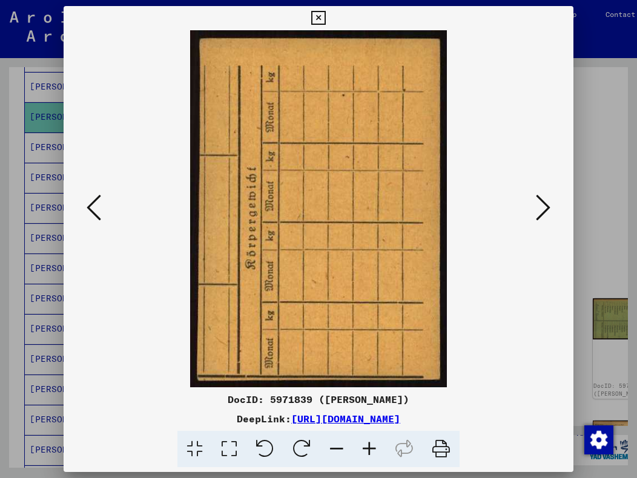
click at [545, 211] on icon at bounding box center [543, 207] width 15 height 29
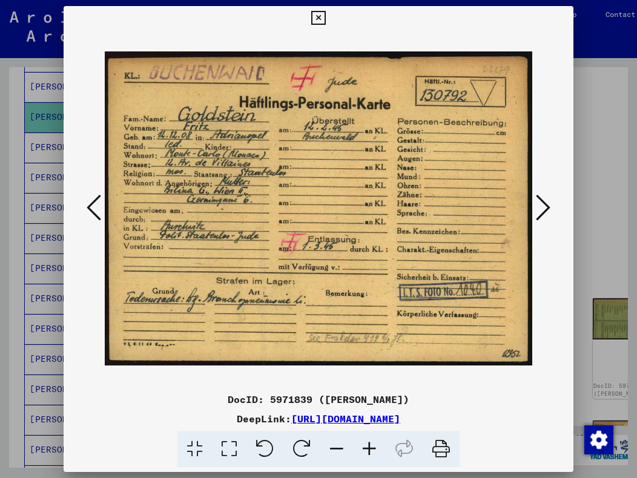
click at [545, 211] on icon at bounding box center [543, 207] width 15 height 29
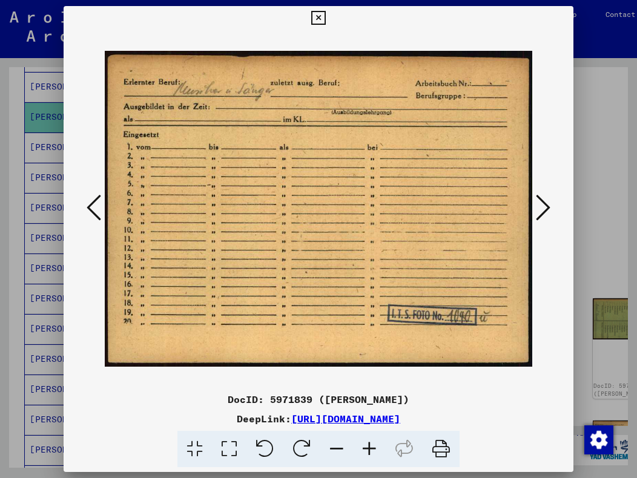
click at [545, 211] on icon at bounding box center [543, 207] width 15 height 29
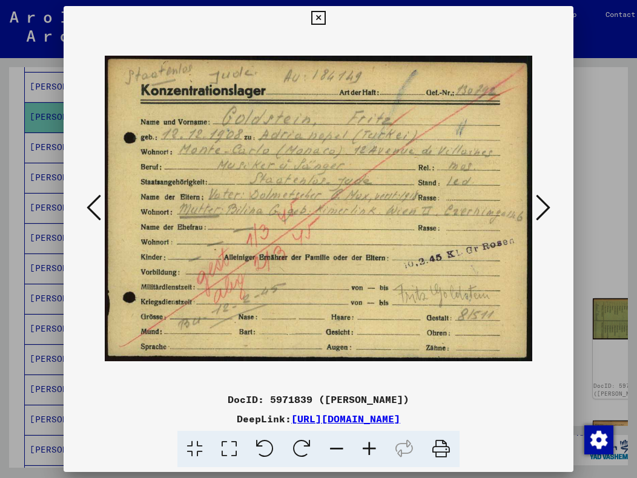
click at [545, 211] on icon at bounding box center [543, 207] width 15 height 29
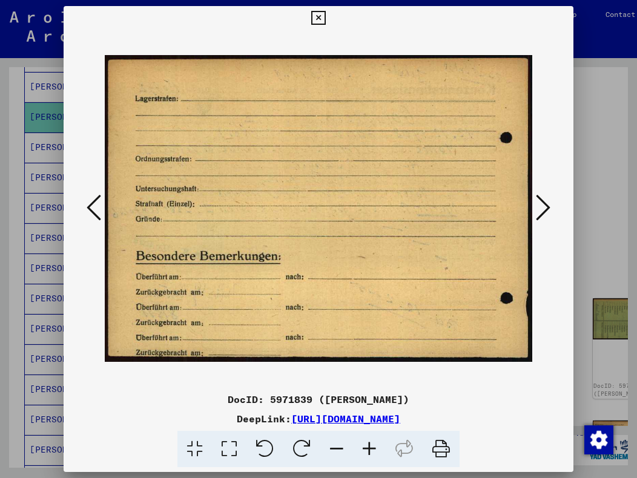
click at [545, 211] on icon at bounding box center [543, 207] width 15 height 29
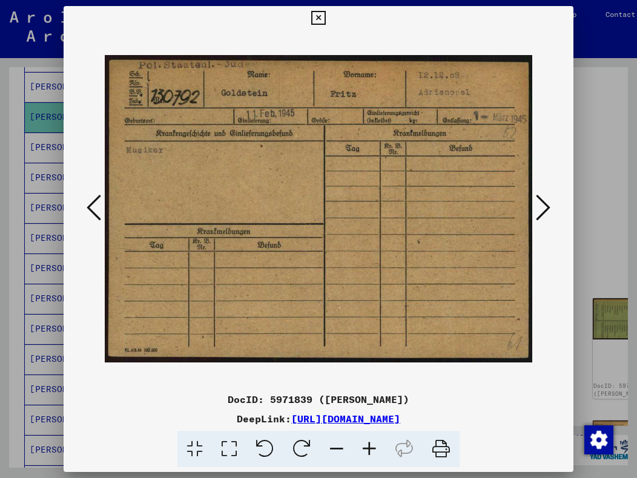
click at [545, 211] on icon at bounding box center [543, 207] width 15 height 29
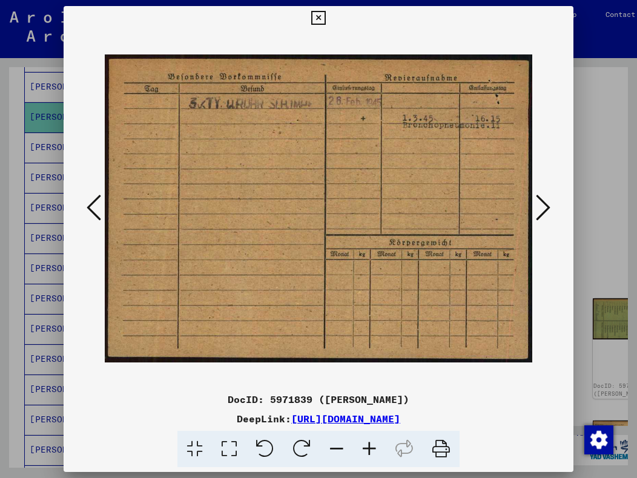
click at [545, 211] on icon at bounding box center [543, 207] width 15 height 29
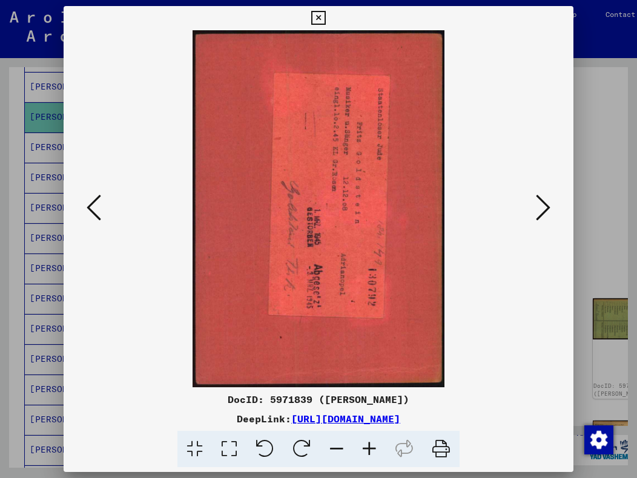
click at [545, 211] on icon at bounding box center [543, 207] width 15 height 29
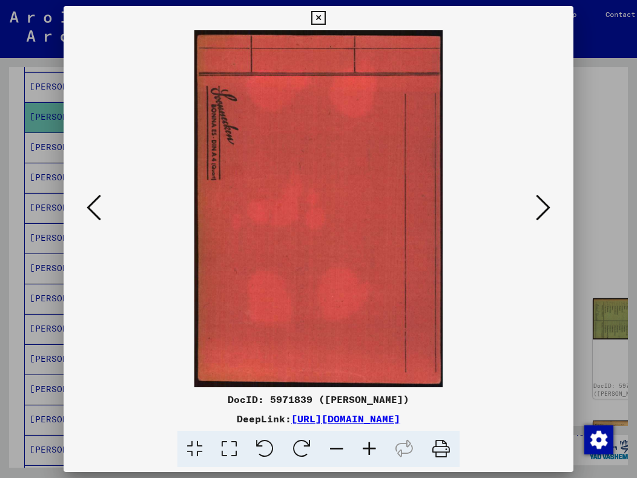
click at [545, 211] on icon at bounding box center [543, 207] width 15 height 29
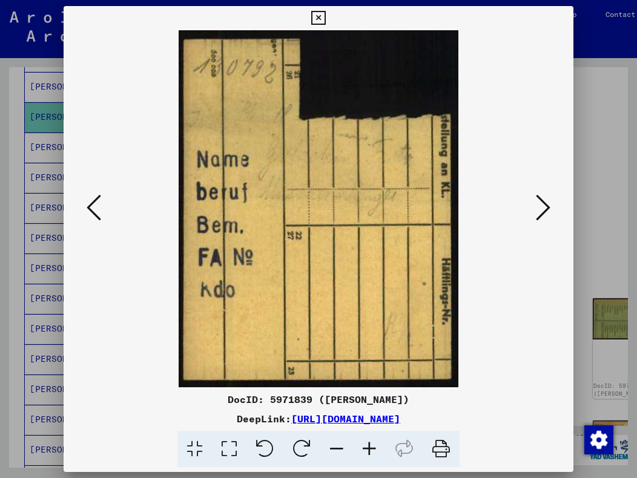
click at [545, 211] on icon at bounding box center [543, 207] width 15 height 29
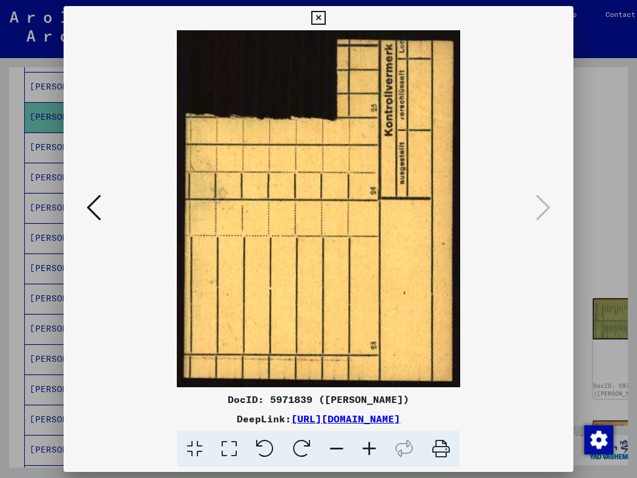
click at [323, 16] on icon at bounding box center [318, 18] width 14 height 15
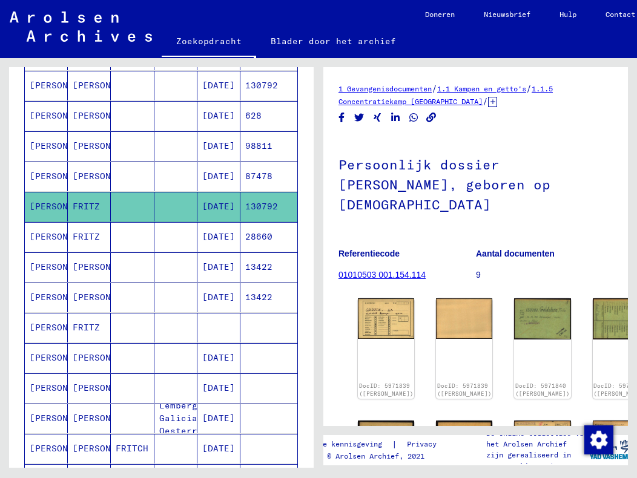
scroll to position [216, 0]
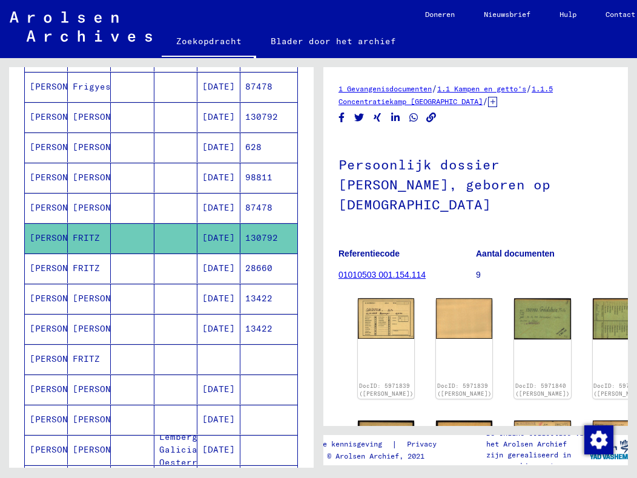
click at [53, 116] on font "[PERSON_NAME]" at bounding box center [65, 116] width 71 height 11
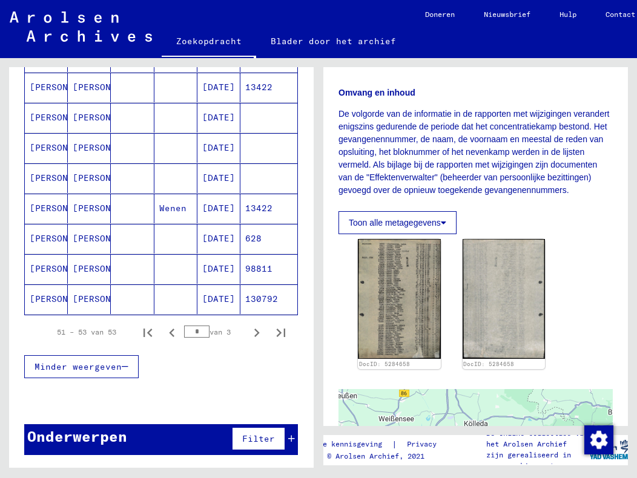
scroll to position [700, 0]
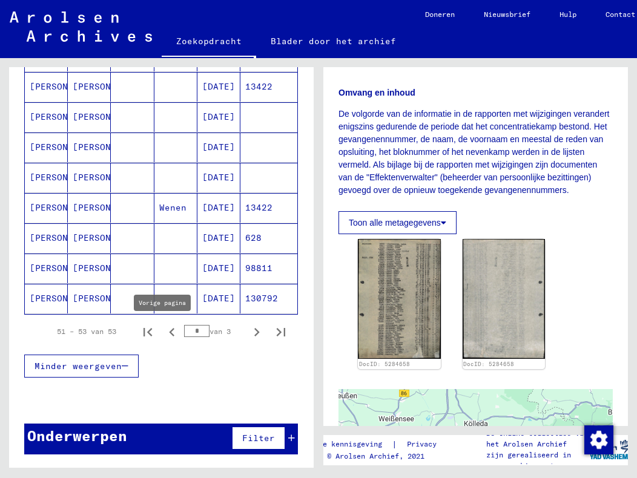
click at [166, 332] on icon "Vorige pagina" at bounding box center [171, 332] width 17 height 17
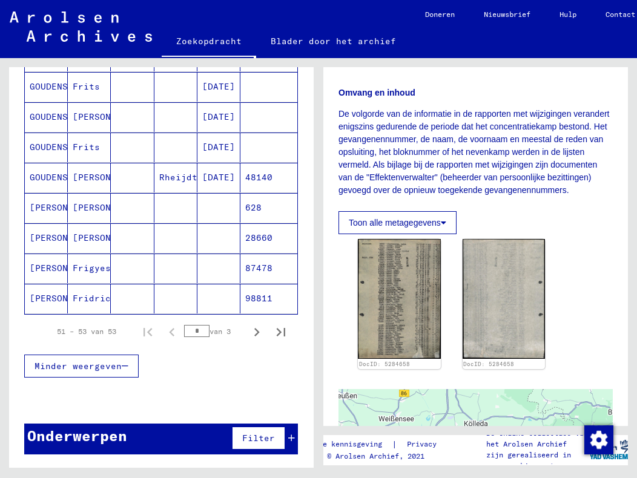
click at [40, 239] on font "[PERSON_NAME]" at bounding box center [65, 237] width 71 height 11
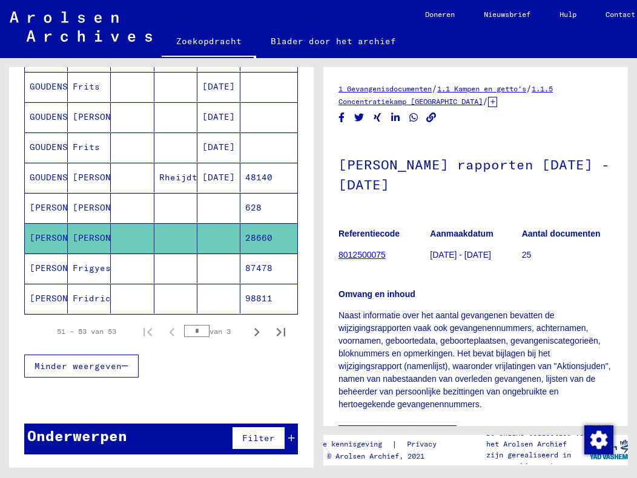
click at [82, 145] on font "Frits" at bounding box center [86, 147] width 27 height 11
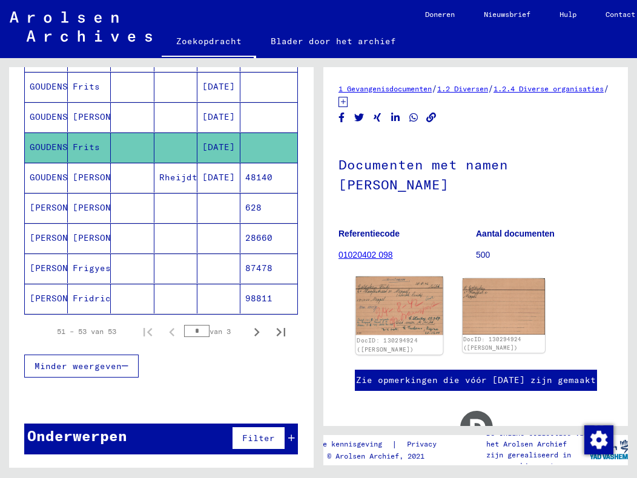
click at [392, 308] on img at bounding box center [399, 306] width 87 height 59
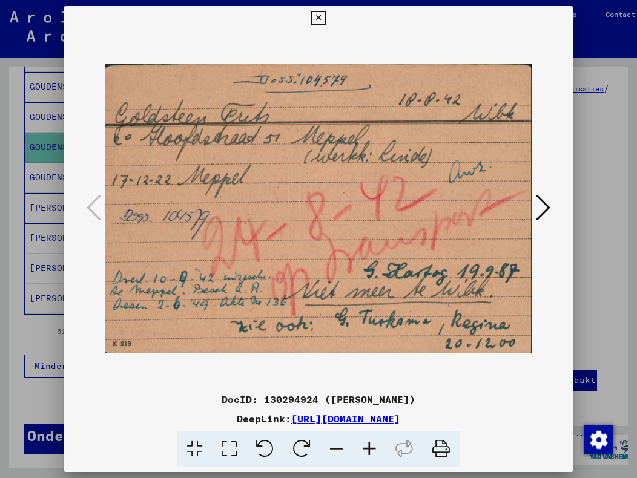
click at [546, 208] on icon at bounding box center [543, 207] width 15 height 29
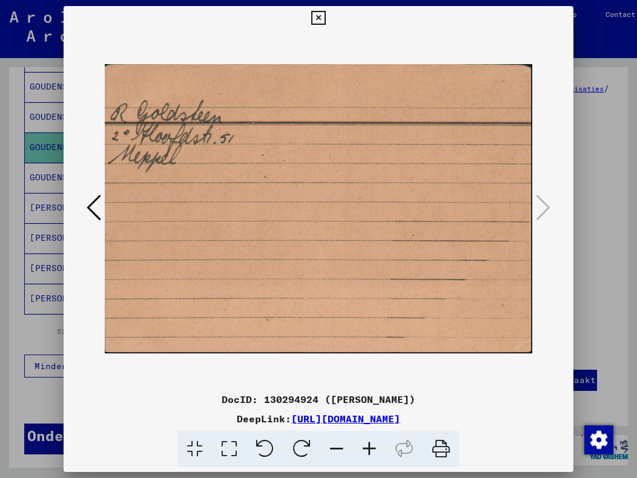
click at [93, 211] on icon at bounding box center [94, 207] width 15 height 29
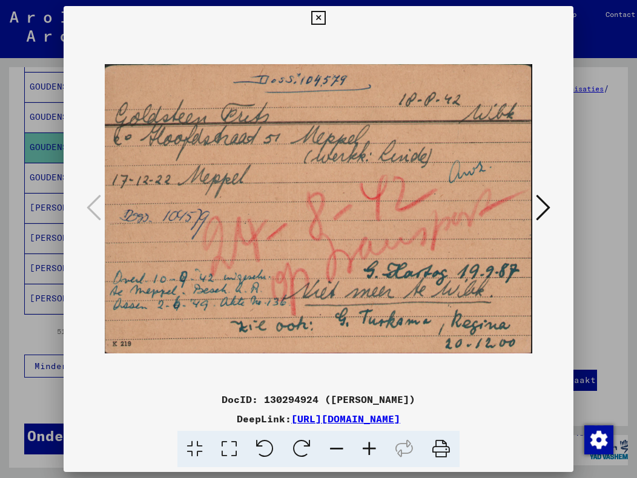
click at [320, 18] on icon at bounding box center [318, 18] width 14 height 15
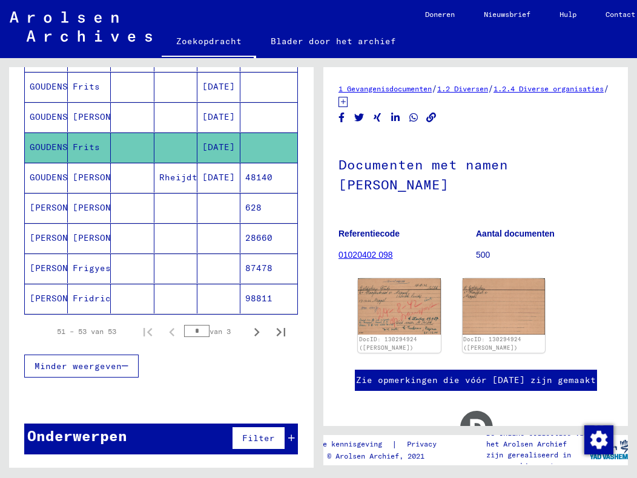
click at [47, 85] on font "GOUDENSTEEN" at bounding box center [60, 86] width 60 height 11
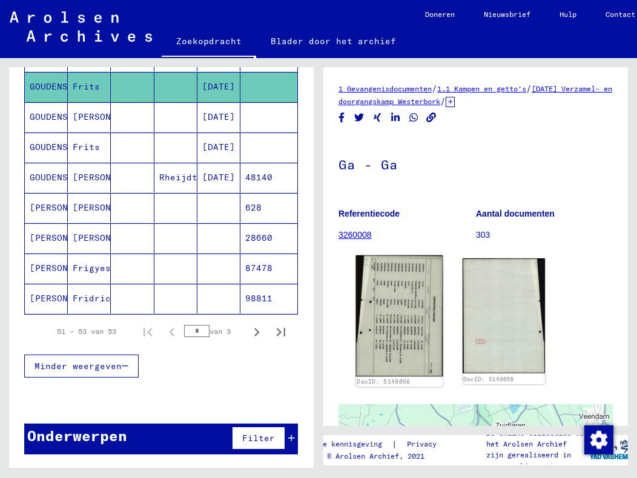
click at [392, 320] on img at bounding box center [399, 315] width 87 height 121
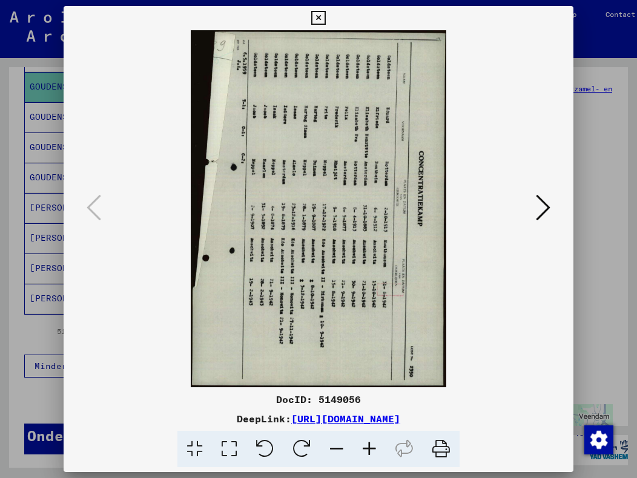
click at [317, 15] on icon at bounding box center [318, 18] width 14 height 15
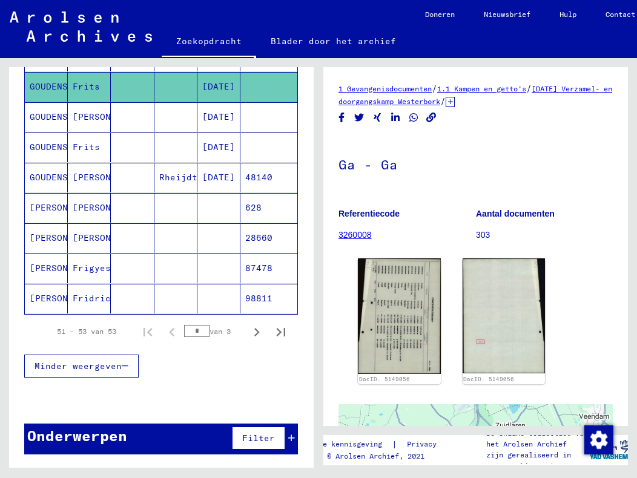
scroll to position [640, 0]
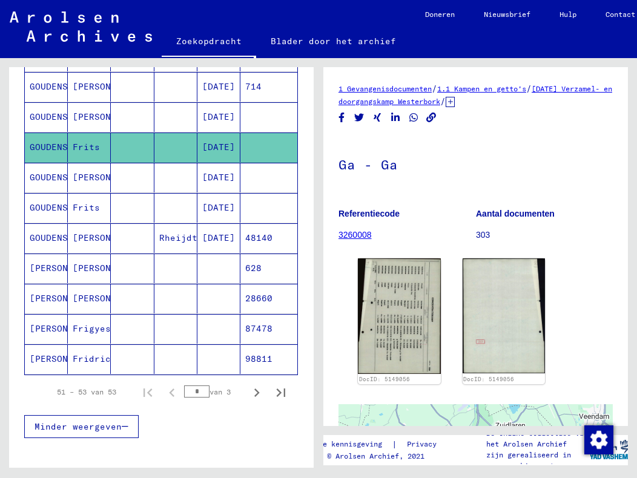
click at [47, 208] on font "GOUDENSTEEN" at bounding box center [60, 207] width 60 height 11
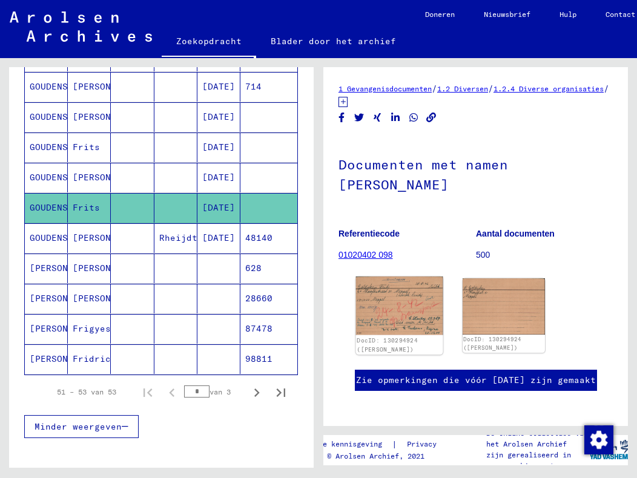
click at [370, 306] on img at bounding box center [399, 306] width 87 height 59
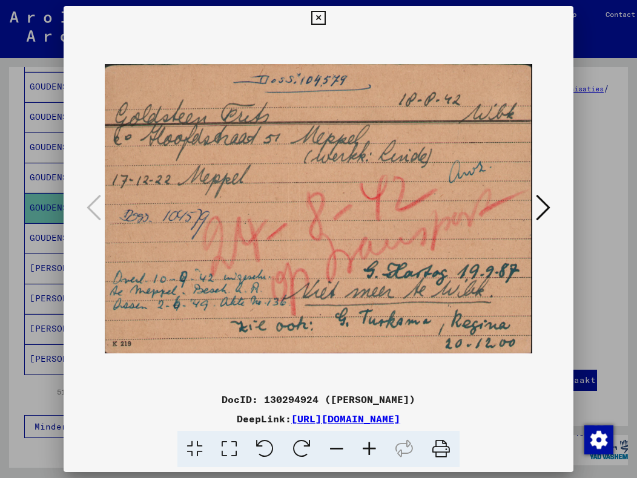
click at [317, 19] on icon at bounding box center [318, 18] width 14 height 15
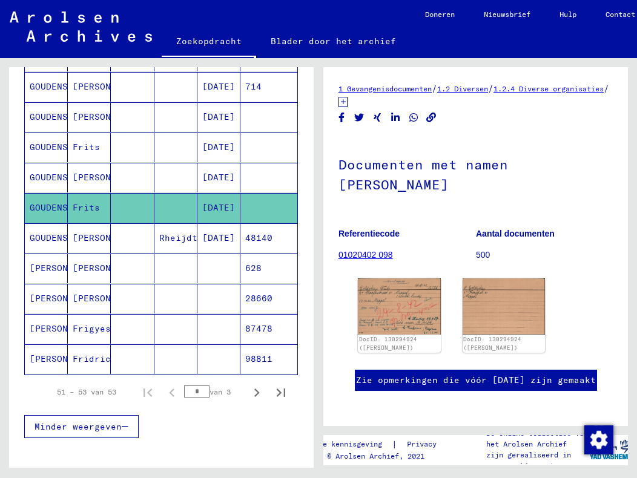
click at [49, 150] on font "GOUDENSTEEN" at bounding box center [60, 147] width 60 height 11
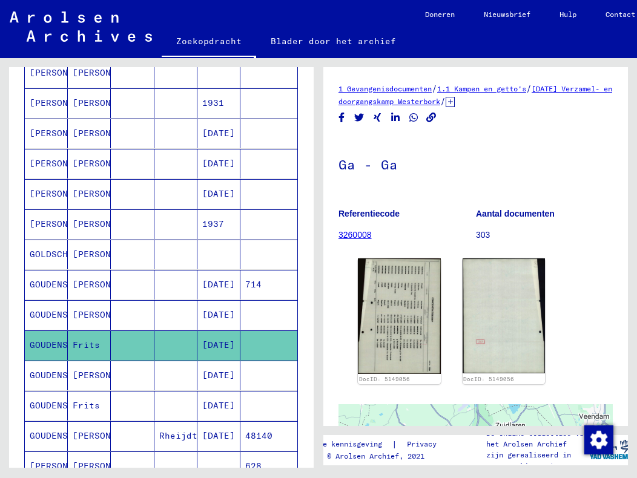
scroll to position [484, 0]
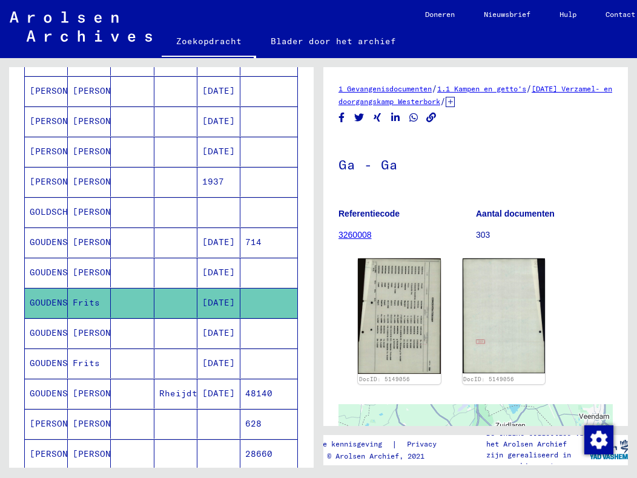
click at [219, 358] on font "[DATE]" at bounding box center [218, 363] width 33 height 11
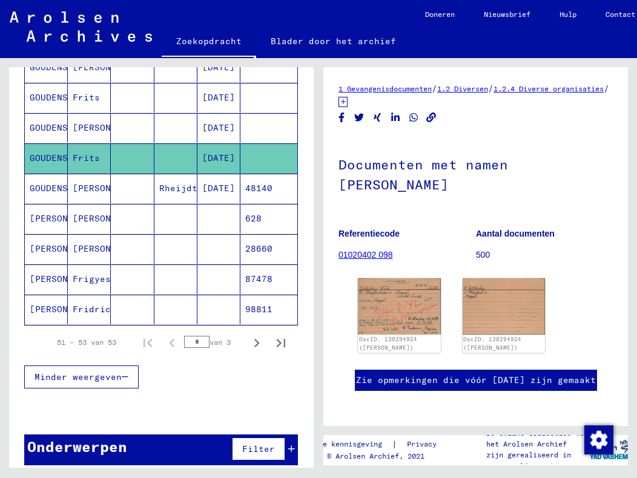
scroll to position [700, 0]
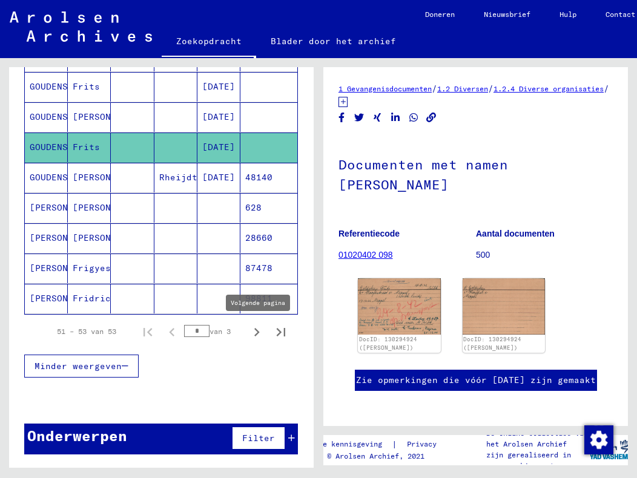
click at [254, 334] on icon "Volgende pagina" at bounding box center [256, 332] width 5 height 8
type input "*"
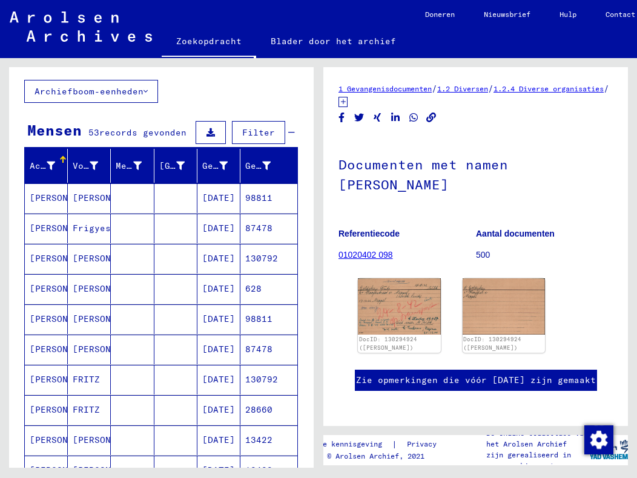
scroll to position [0, 0]
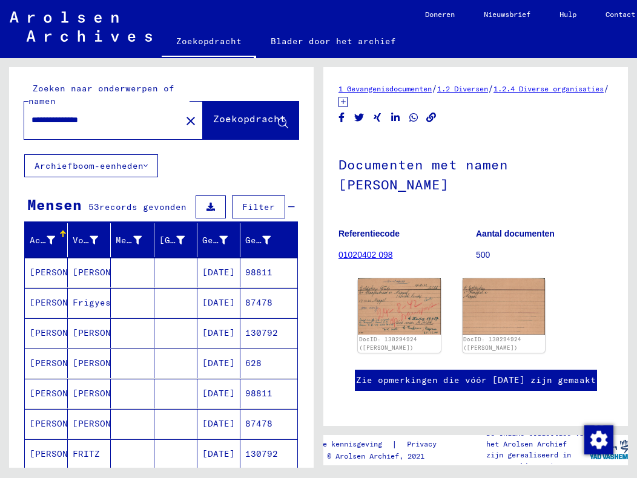
drag, startPoint x: 112, startPoint y: 119, endPoint x: 17, endPoint y: 119, distance: 95.0
click at [17, 119] on div "**********" at bounding box center [161, 110] width 305 height 87
type input "**********"
click at [213, 122] on font "Zoekopdracht" at bounding box center [249, 119] width 73 height 12
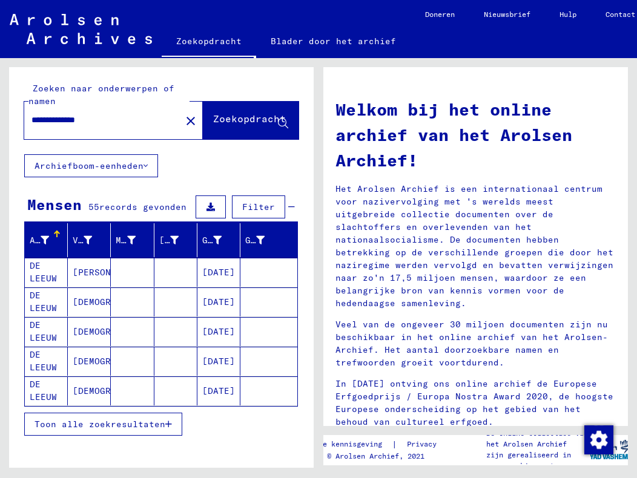
click at [32, 274] on font "DE LEEUW" at bounding box center [43, 272] width 27 height 24
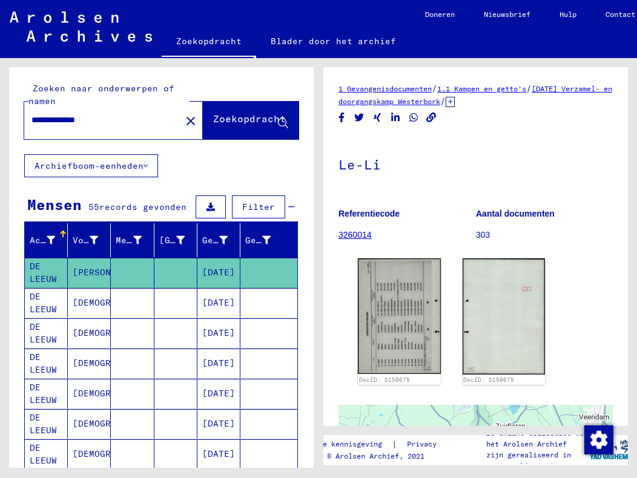
click at [44, 300] on font "DE LEEUW" at bounding box center [49, 303] width 38 height 25
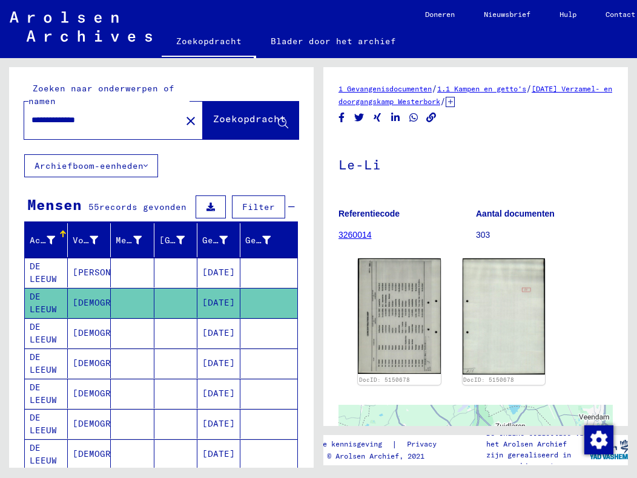
click at [44, 331] on font "DE LEEUW" at bounding box center [49, 333] width 38 height 25
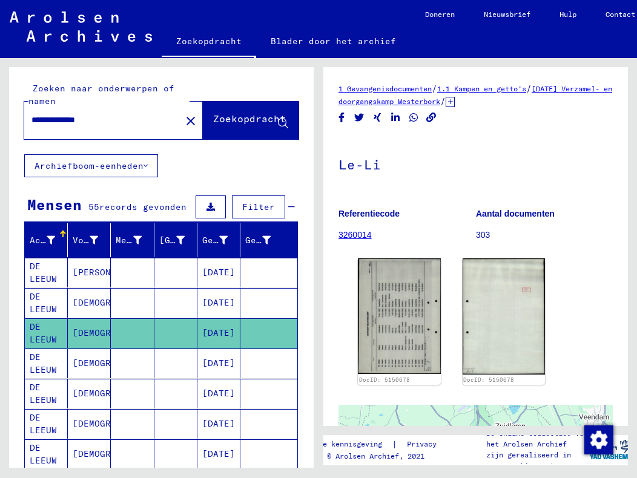
click at [39, 363] on font "DE LEEUW" at bounding box center [49, 363] width 38 height 25
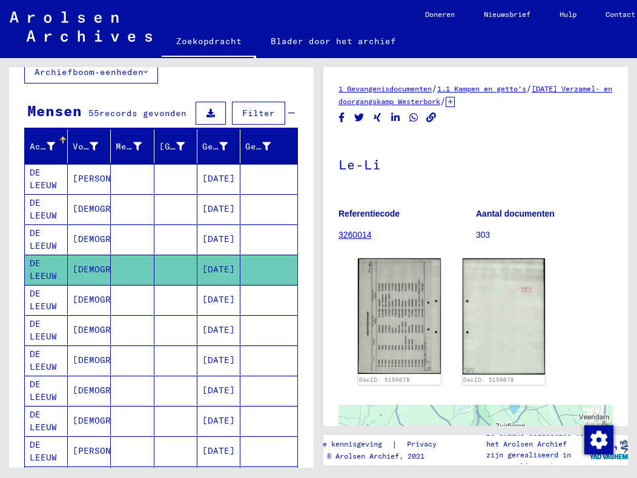
scroll to position [121, 0]
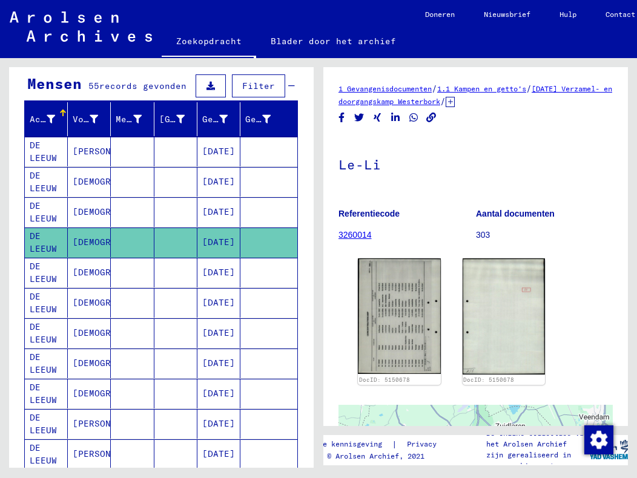
click at [45, 274] on font "DE LEEUW" at bounding box center [43, 273] width 27 height 24
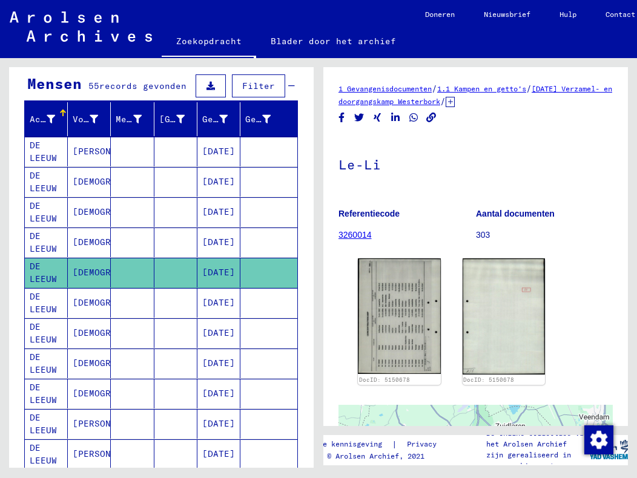
click at [45, 275] on font "DE LEEUW" at bounding box center [43, 273] width 27 height 24
click at [43, 300] on font "DE LEEUW" at bounding box center [49, 303] width 38 height 25
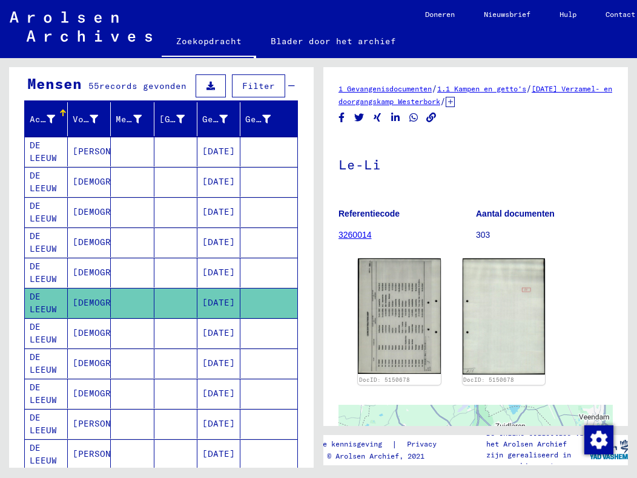
click at [43, 300] on font "DE LEEUW" at bounding box center [49, 303] width 38 height 25
click at [38, 332] on font "DE LEEUW" at bounding box center [49, 333] width 38 height 25
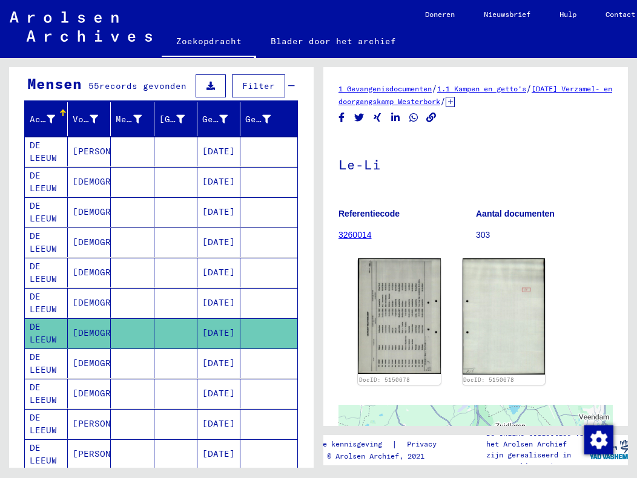
click at [38, 332] on font "DE LEEUW" at bounding box center [49, 333] width 38 height 25
click at [46, 364] on font "DE LEEUW" at bounding box center [43, 364] width 27 height 24
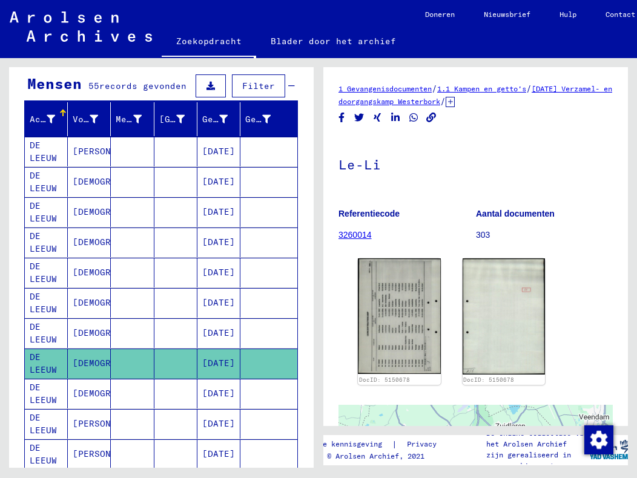
click at [46, 364] on font "DE LEEUW" at bounding box center [43, 364] width 27 height 24
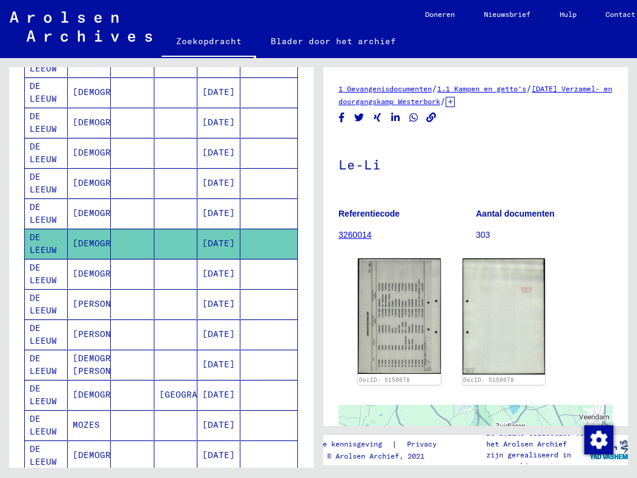
scroll to position [242, 0]
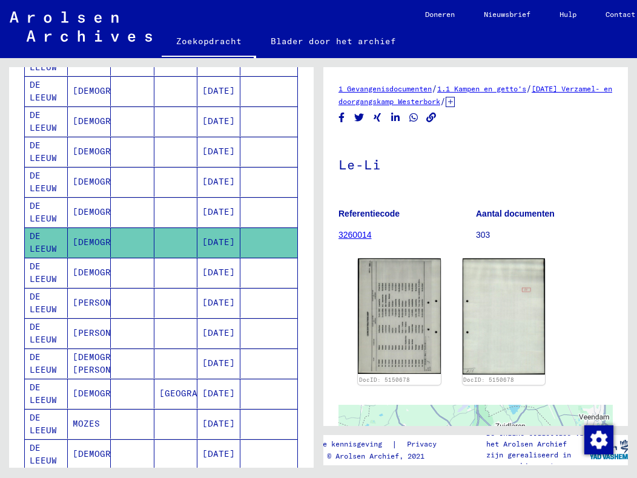
click at [41, 273] on font "DE LEEUW" at bounding box center [43, 273] width 27 height 24
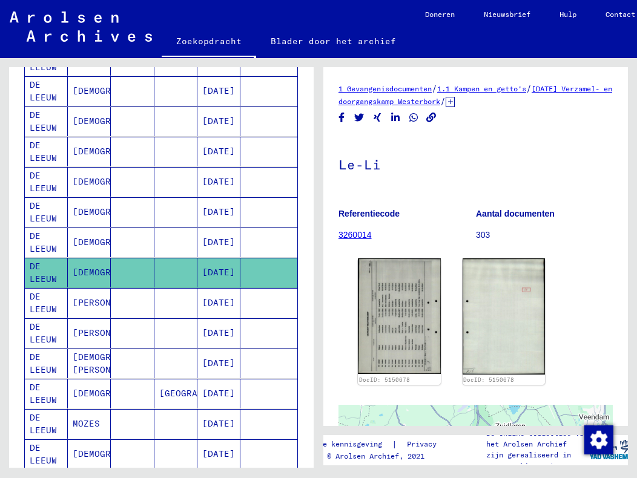
click at [41, 273] on font "DE LEEUW" at bounding box center [43, 273] width 27 height 24
click at [48, 308] on font "DE LEEUW" at bounding box center [43, 303] width 27 height 24
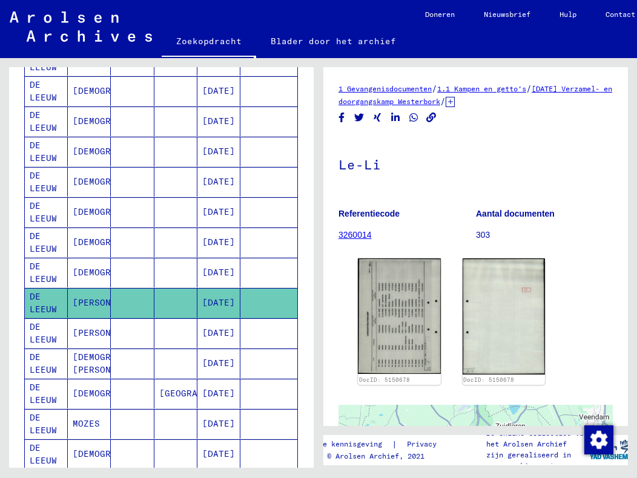
click at [53, 335] on font "DE LEEUW" at bounding box center [43, 333] width 27 height 24
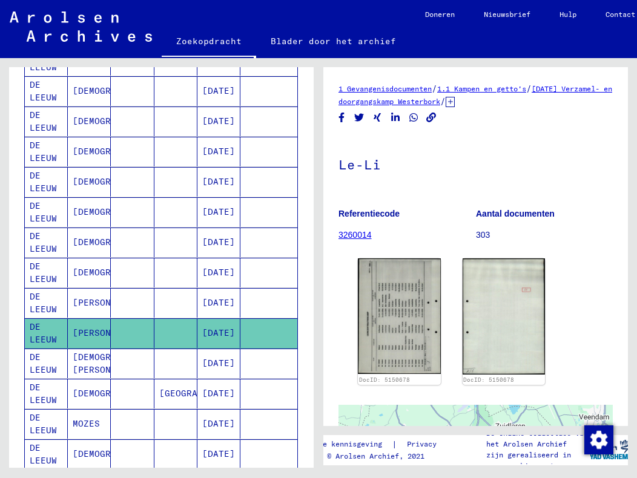
click at [53, 335] on font "DE LEEUW" at bounding box center [43, 333] width 27 height 24
click at [139, 329] on mat-cell at bounding box center [132, 333] width 43 height 30
click at [111, 358] on mat-cell at bounding box center [132, 364] width 43 height 30
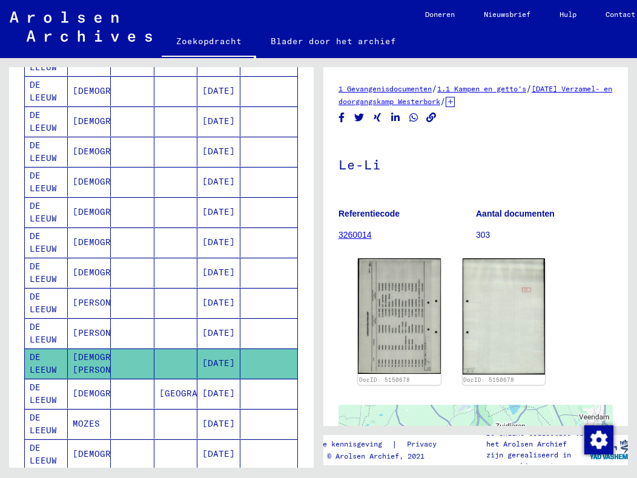
click at [111, 358] on mat-cell at bounding box center [132, 364] width 43 height 30
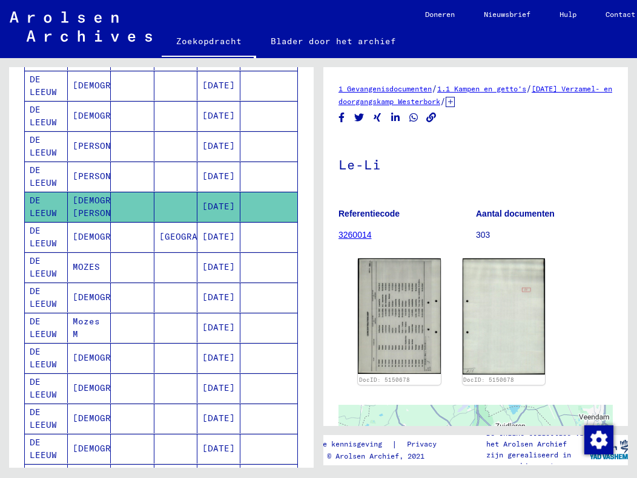
scroll to position [424, 0]
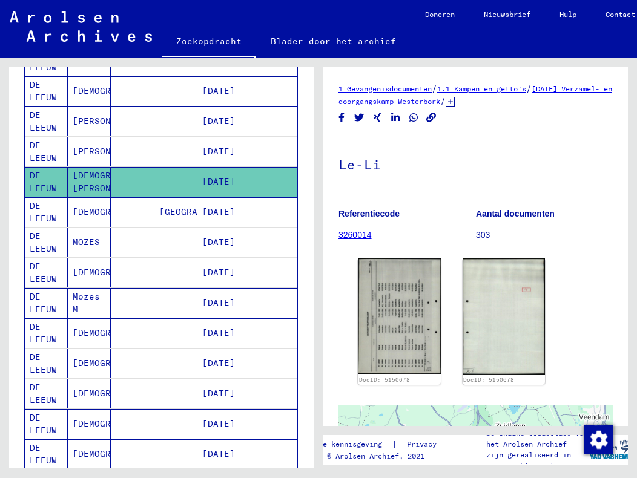
click at [56, 243] on font "DE LEEUW" at bounding box center [43, 243] width 27 height 24
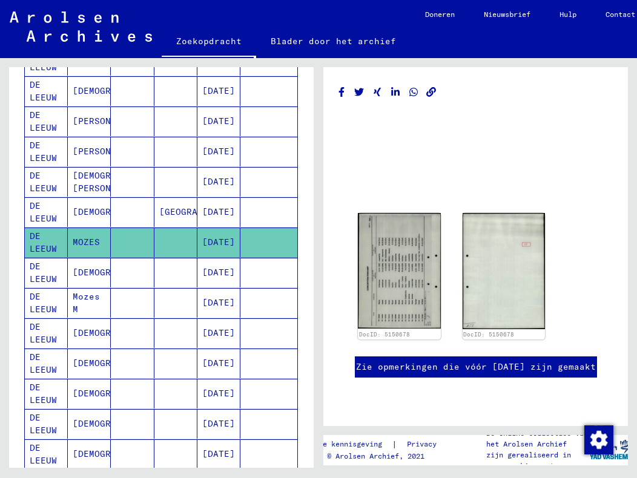
click at [56, 243] on font "DE LEEUW" at bounding box center [43, 243] width 27 height 24
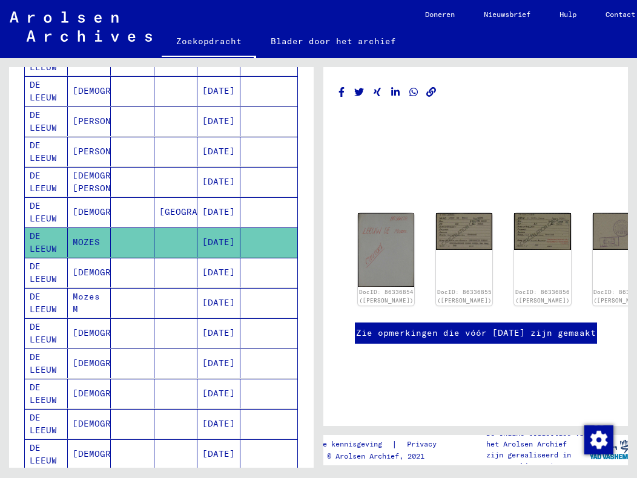
click at [47, 178] on font "DE LEEUW" at bounding box center [49, 182] width 38 height 25
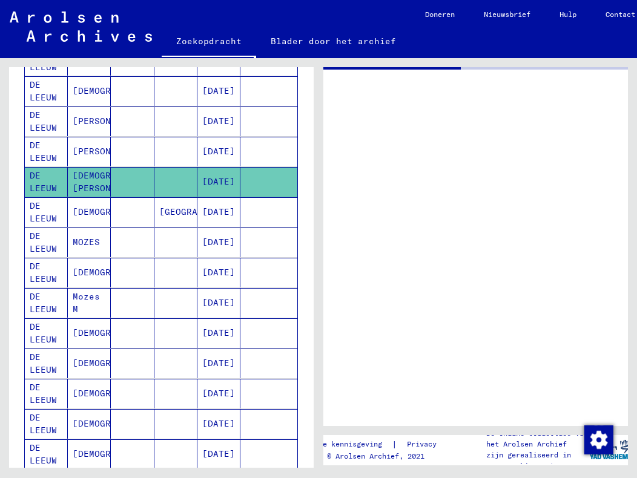
click at [47, 178] on font "DE LEEUW" at bounding box center [49, 182] width 38 height 25
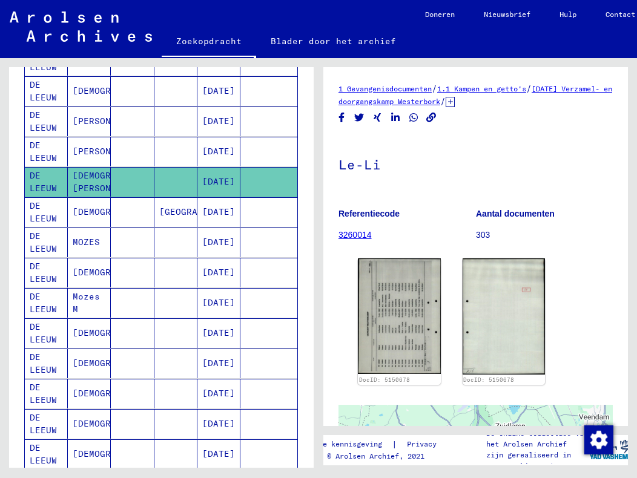
click at [41, 265] on font "DE LEEUW" at bounding box center [49, 272] width 38 height 25
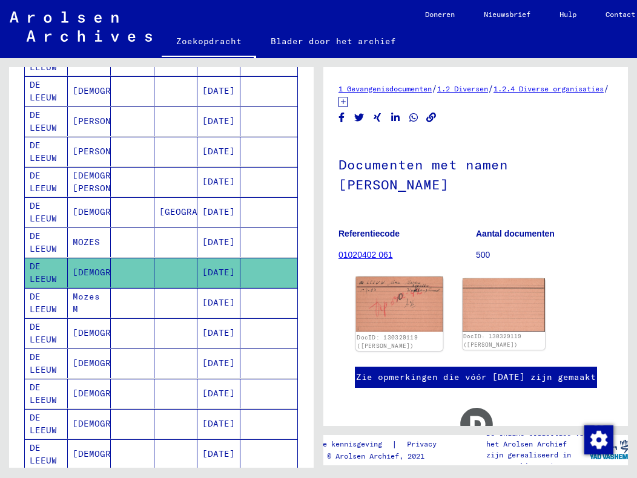
click at [390, 303] on img at bounding box center [399, 305] width 87 height 56
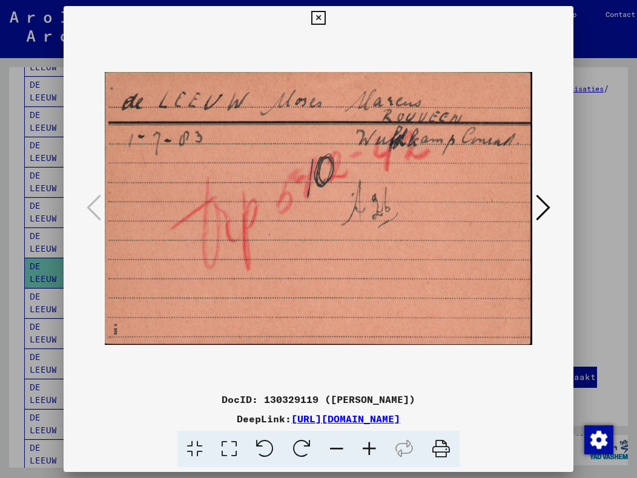
click at [546, 208] on icon at bounding box center [543, 207] width 15 height 29
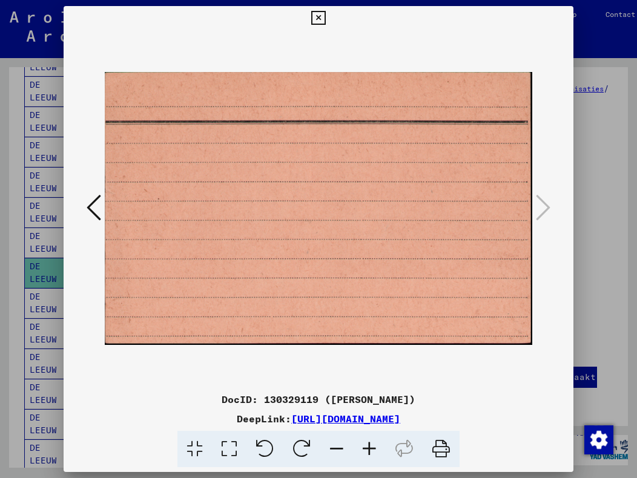
click at [321, 21] on icon at bounding box center [318, 18] width 14 height 15
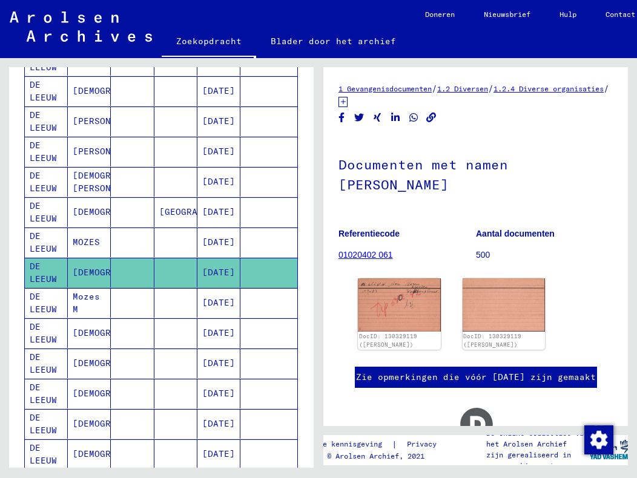
click at [43, 308] on font "DE LEEUW" at bounding box center [43, 303] width 27 height 24
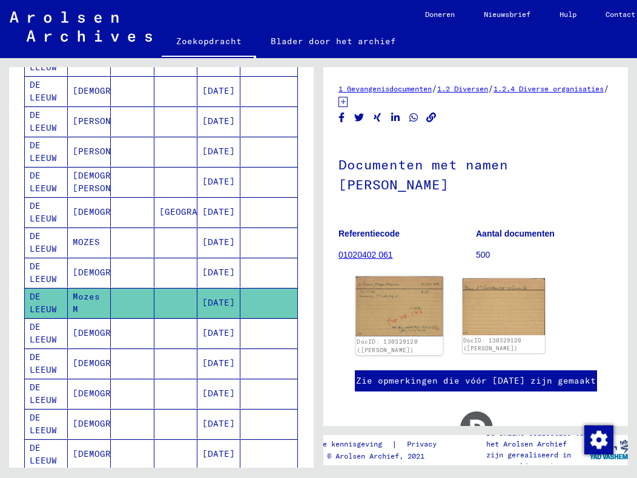
click at [390, 314] on img at bounding box center [399, 307] width 87 height 60
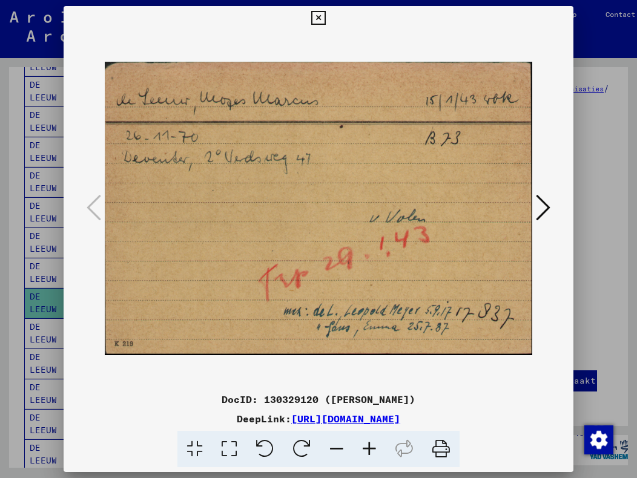
click at [544, 203] on icon at bounding box center [543, 207] width 15 height 29
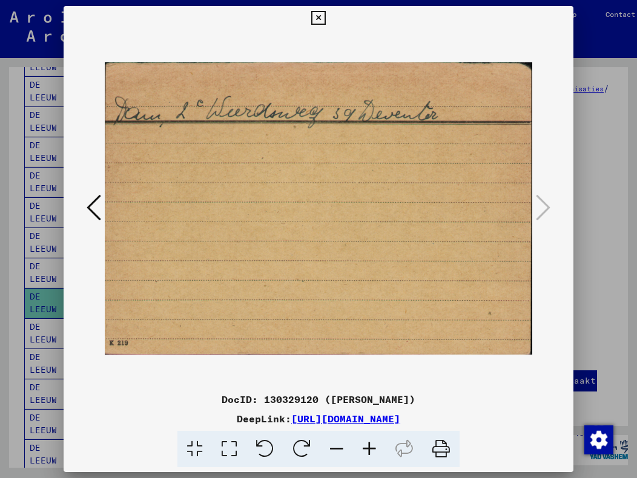
click at [98, 204] on icon at bounding box center [94, 207] width 15 height 29
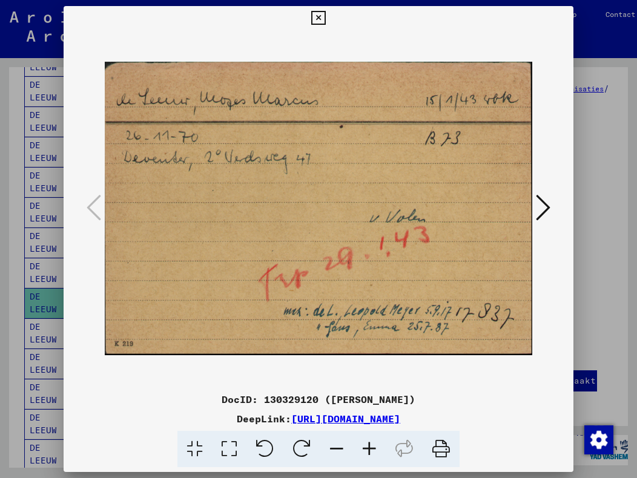
click at [315, 19] on icon at bounding box center [318, 18] width 14 height 15
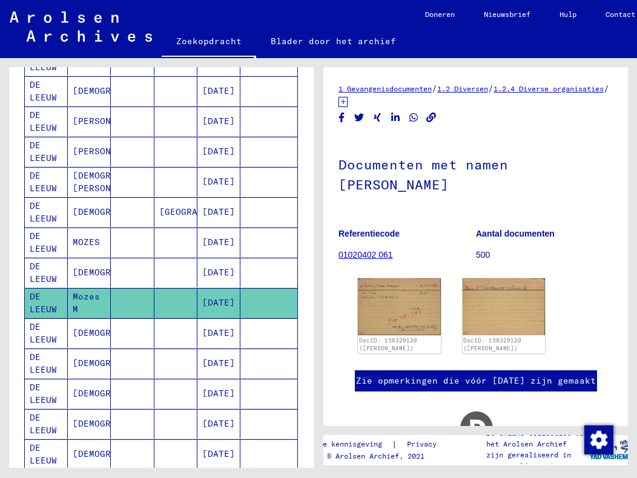
click at [42, 335] on font "DE LEEUW" at bounding box center [43, 333] width 27 height 24
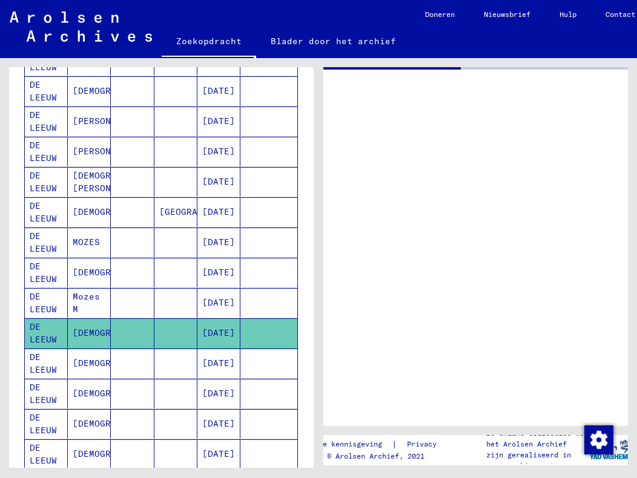
click at [42, 335] on font "DE LEEUW" at bounding box center [43, 333] width 27 height 24
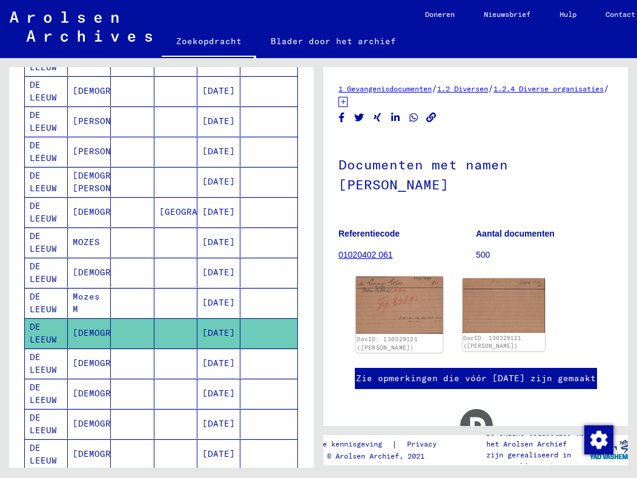
click at [389, 301] on img at bounding box center [399, 305] width 87 height 57
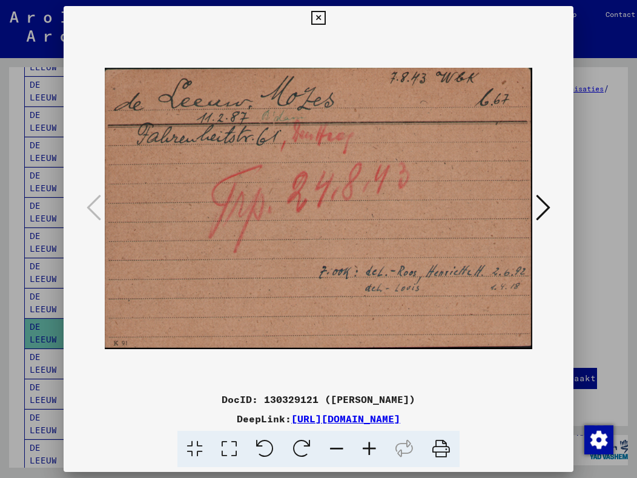
click at [539, 205] on icon at bounding box center [543, 207] width 15 height 29
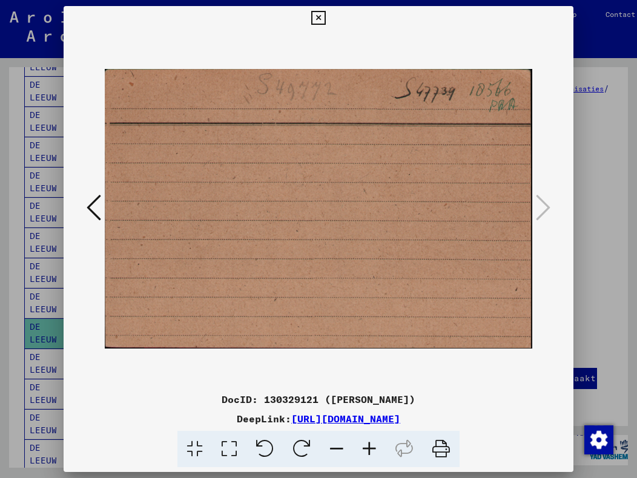
click at [318, 16] on icon at bounding box center [318, 18] width 14 height 15
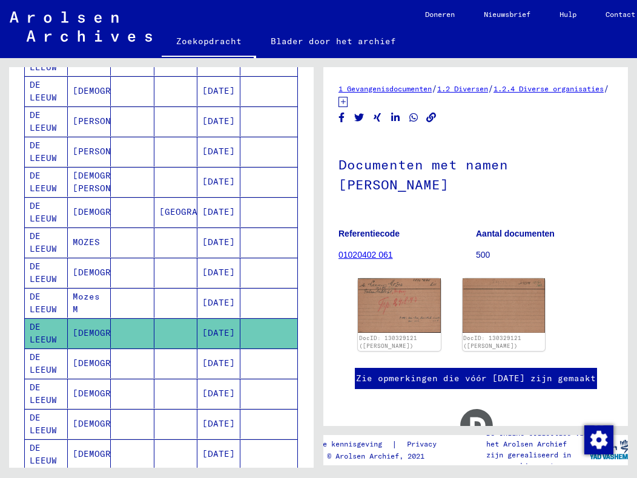
click at [29, 368] on mat-cell "DE LEEUW" at bounding box center [46, 364] width 43 height 30
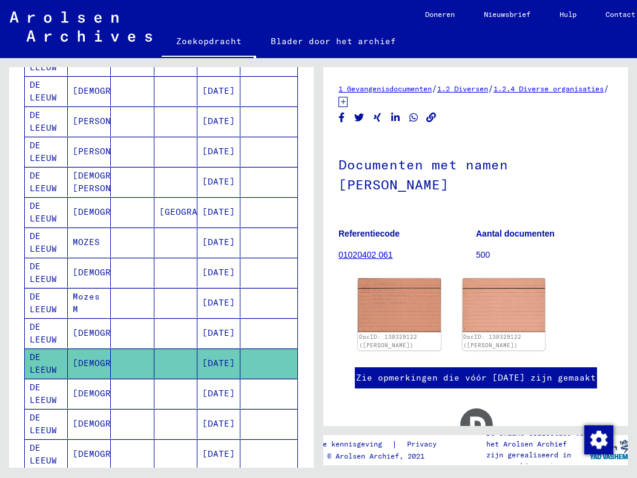
click at [37, 394] on font "DE LEEUW" at bounding box center [43, 394] width 27 height 24
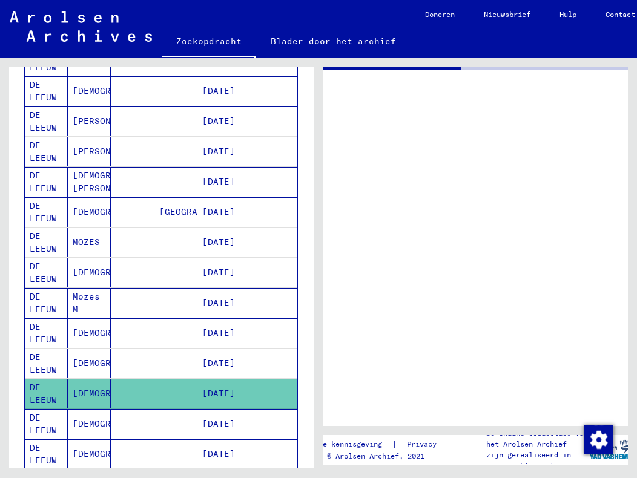
click at [37, 394] on font "DE LEEUW" at bounding box center [43, 394] width 27 height 24
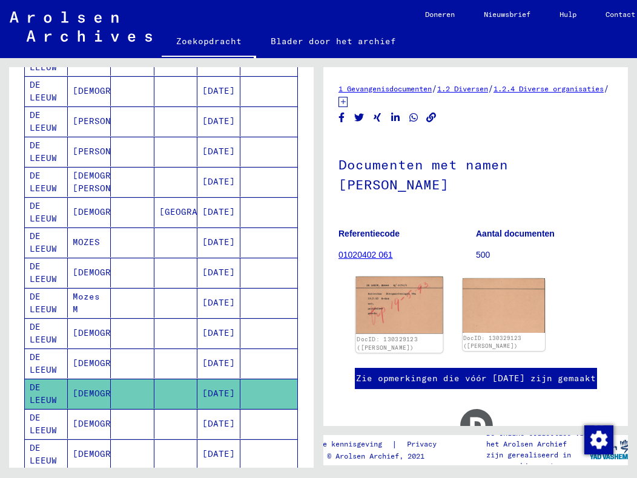
click at [392, 317] on img at bounding box center [399, 305] width 87 height 57
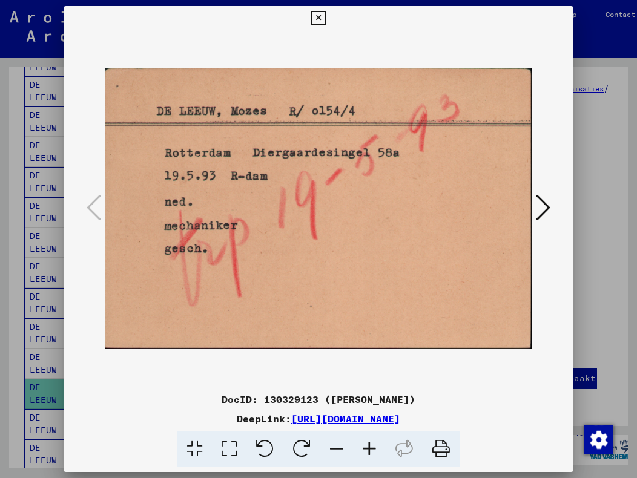
click at [324, 20] on icon at bounding box center [318, 18] width 14 height 15
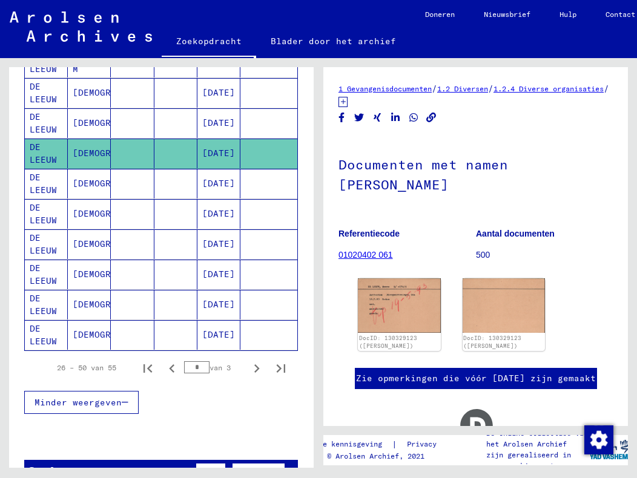
scroll to position [666, 0]
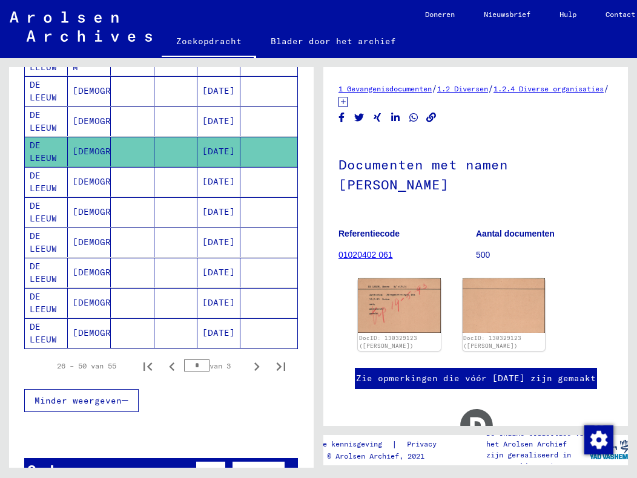
click at [36, 273] on font "DE LEEUW" at bounding box center [43, 273] width 27 height 24
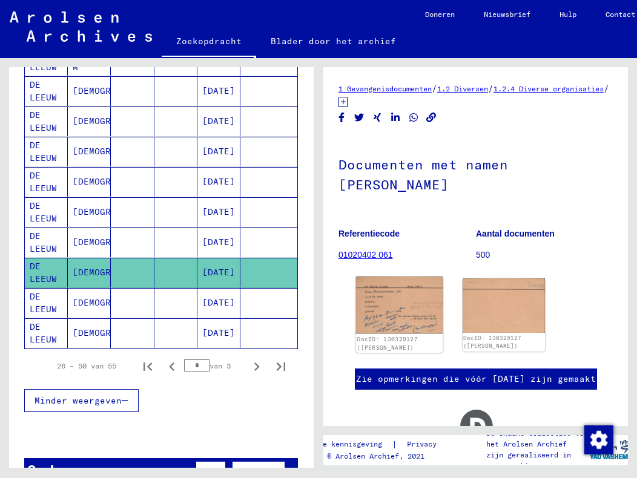
click at [424, 311] on img at bounding box center [399, 306] width 87 height 58
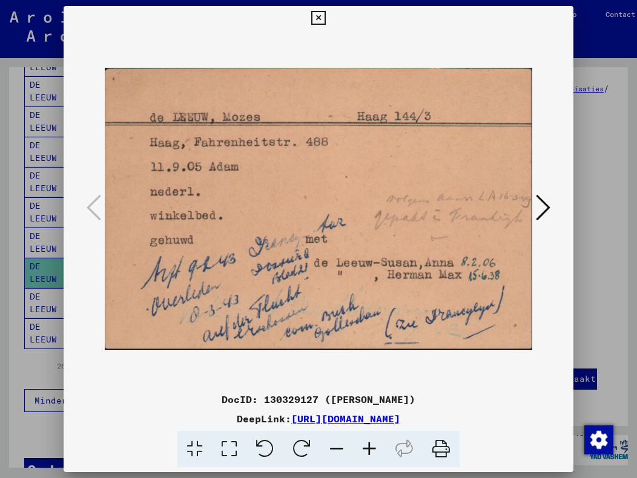
click at [542, 211] on icon at bounding box center [543, 207] width 15 height 29
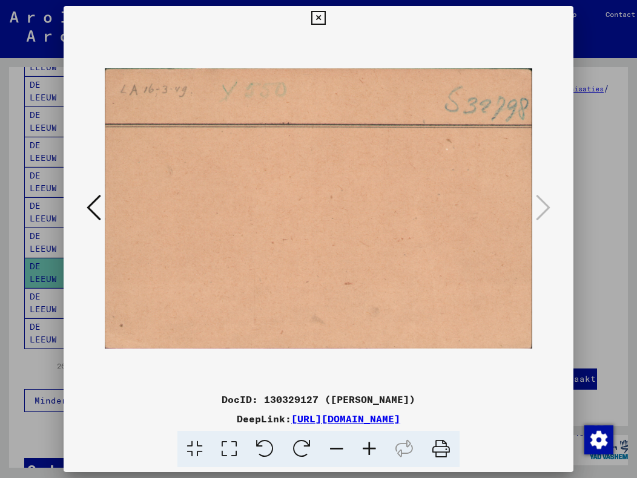
click at [316, 17] on icon at bounding box center [318, 18] width 14 height 15
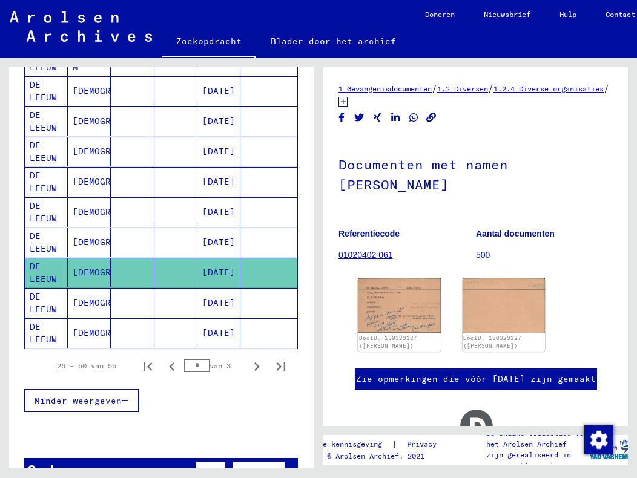
click at [42, 301] on font "DE LEEUW" at bounding box center [49, 303] width 38 height 25
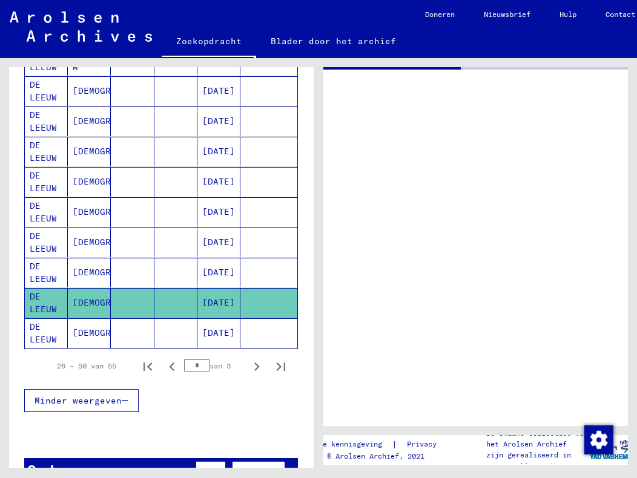
click at [42, 301] on font "DE LEEUW" at bounding box center [49, 303] width 38 height 25
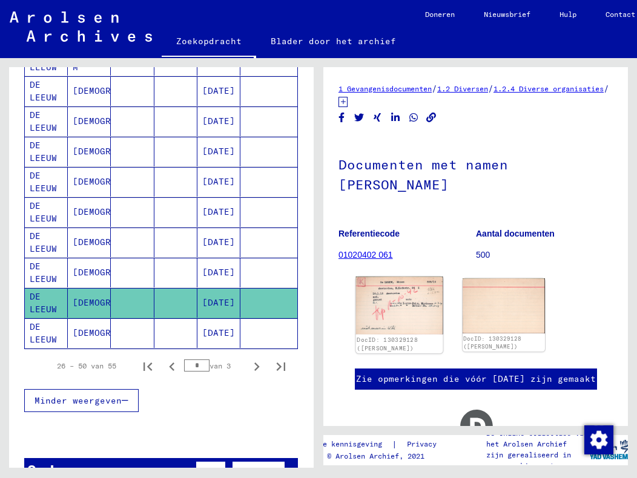
click at [405, 316] on img at bounding box center [399, 306] width 87 height 58
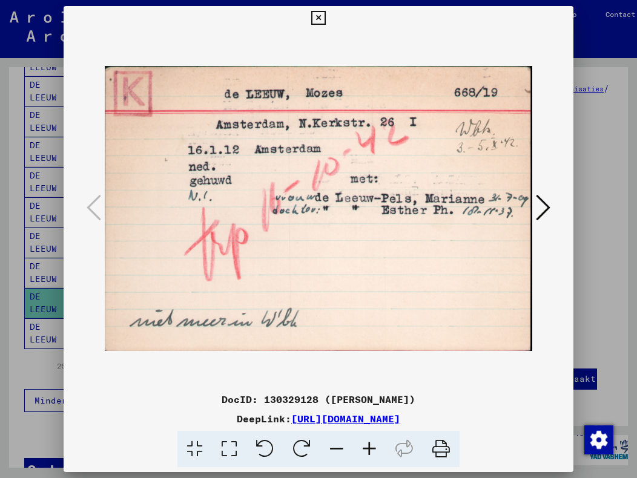
click at [321, 16] on icon at bounding box center [318, 18] width 14 height 15
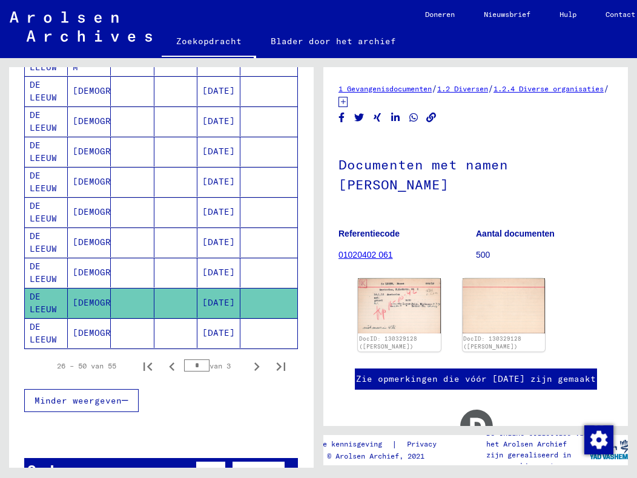
click at [48, 334] on font "DE LEEUW" at bounding box center [43, 333] width 27 height 24
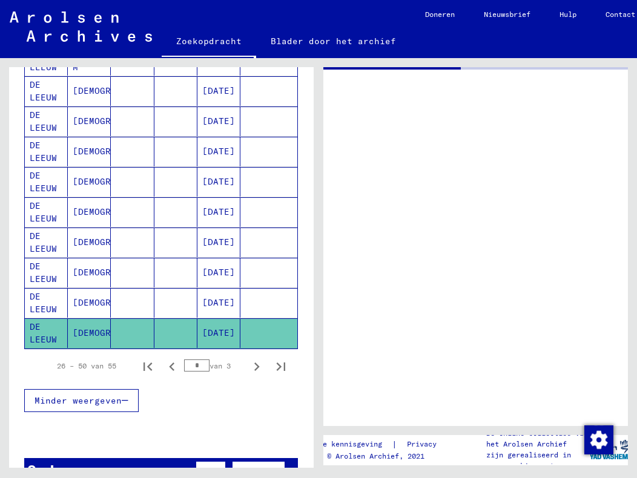
click at [48, 334] on font "DE LEEUW" at bounding box center [43, 333] width 27 height 24
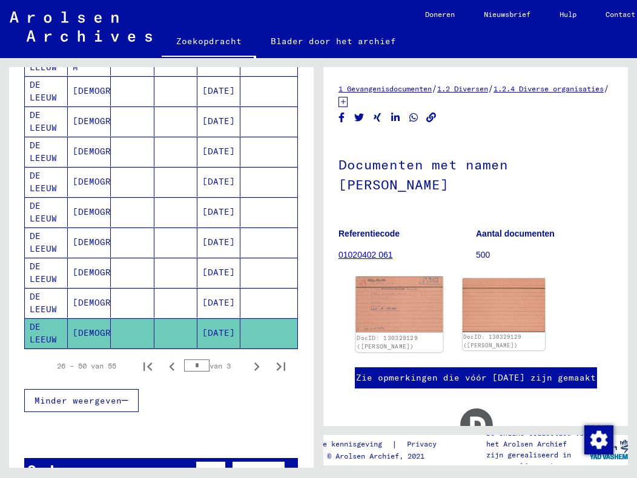
click at [400, 305] on img at bounding box center [399, 305] width 87 height 56
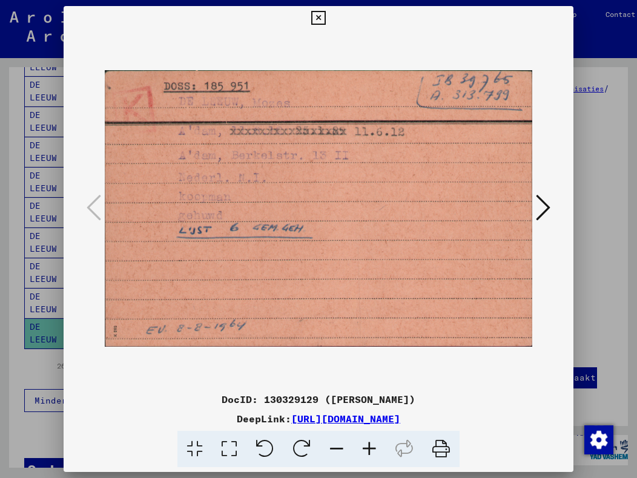
click at [321, 14] on icon at bounding box center [318, 18] width 14 height 15
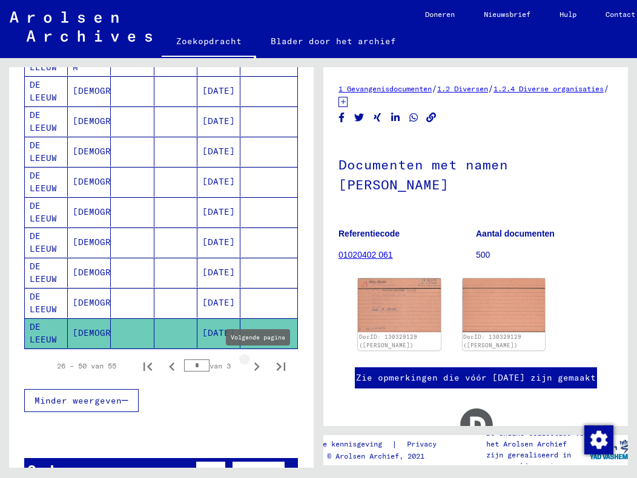
click at [254, 369] on icon "Volgende pagina" at bounding box center [256, 367] width 5 height 8
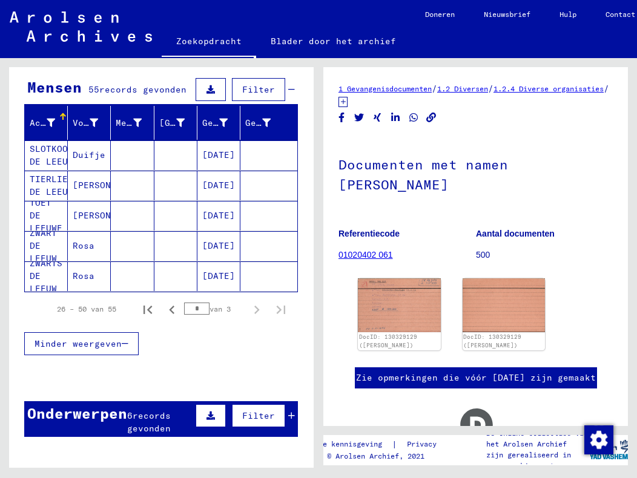
scroll to position [121, 0]
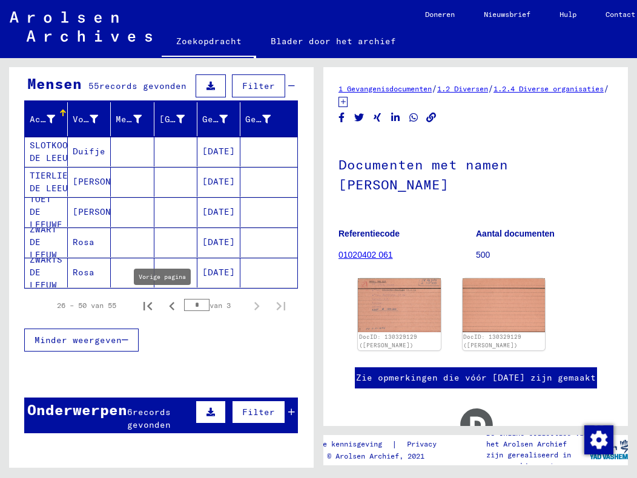
click at [163, 309] on icon "Vorige pagina" at bounding box center [171, 306] width 17 height 17
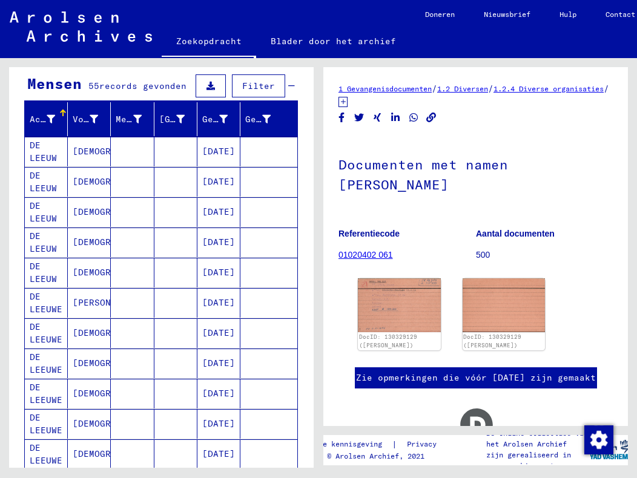
click at [48, 156] on font "DE LEEUW" at bounding box center [43, 152] width 27 height 24
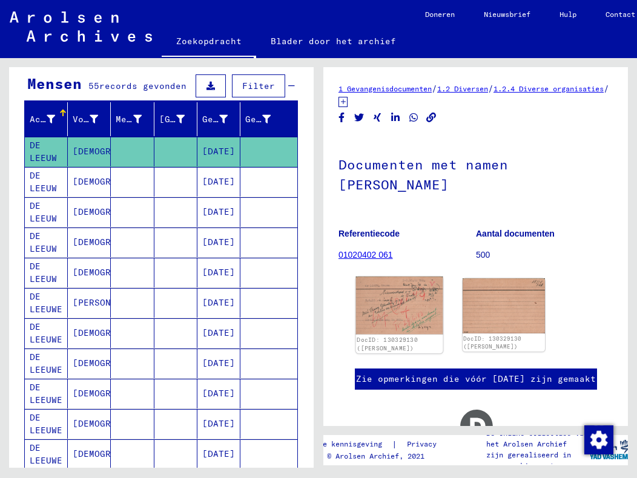
click at [398, 309] on img at bounding box center [399, 306] width 87 height 58
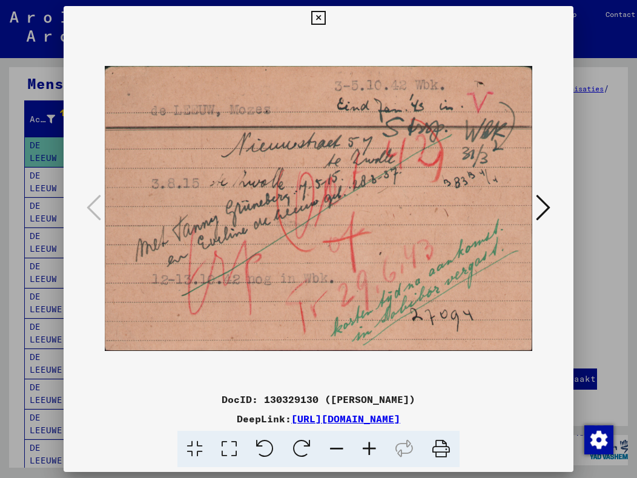
click at [535, 208] on button at bounding box center [543, 208] width 22 height 35
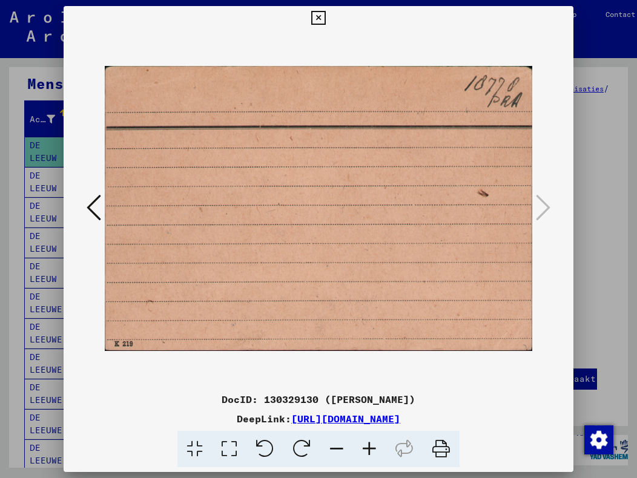
click at [91, 212] on icon at bounding box center [94, 207] width 15 height 29
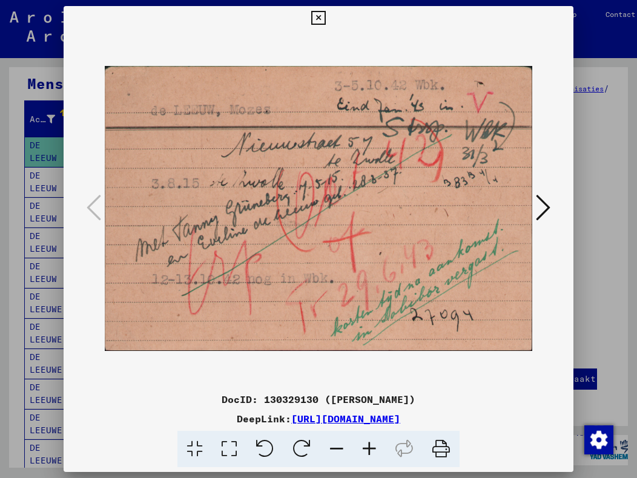
click at [315, 15] on icon at bounding box center [318, 18] width 14 height 15
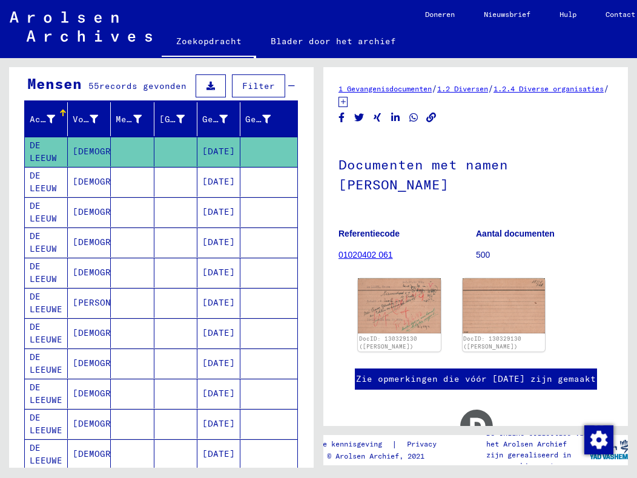
click at [50, 183] on font "DE LEEUW" at bounding box center [43, 182] width 27 height 24
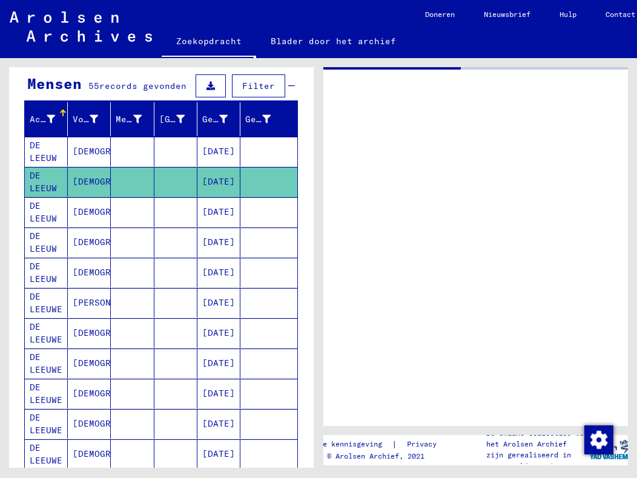
click at [50, 183] on font "DE LEEUW" at bounding box center [43, 182] width 27 height 24
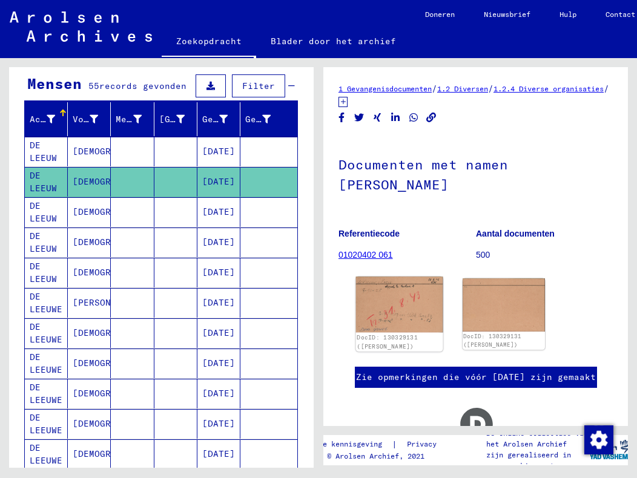
click at [370, 306] on img at bounding box center [399, 305] width 87 height 56
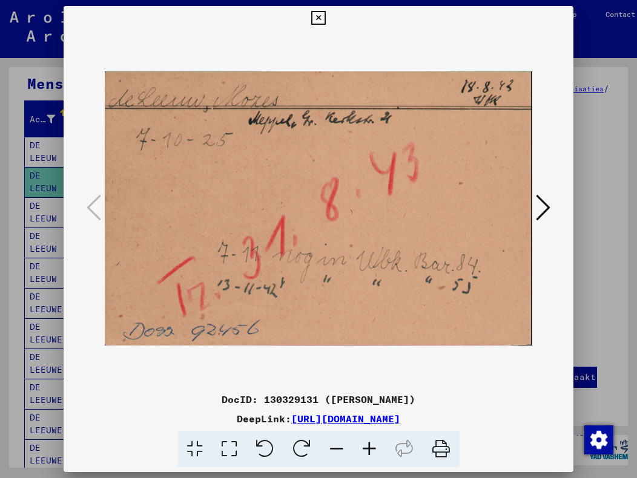
click at [550, 206] on icon at bounding box center [543, 207] width 15 height 29
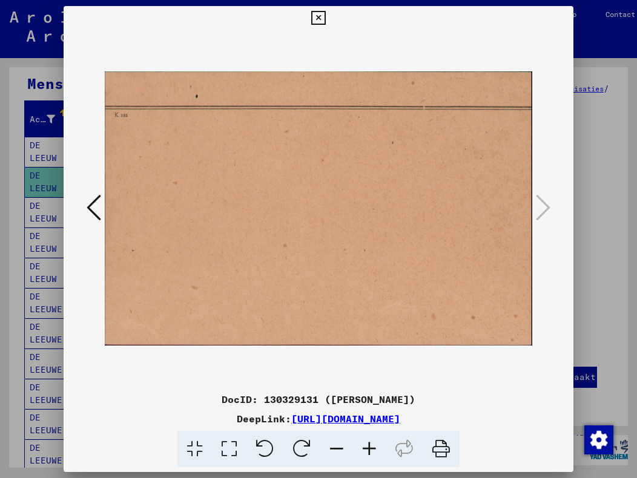
click at [90, 205] on icon at bounding box center [94, 207] width 15 height 29
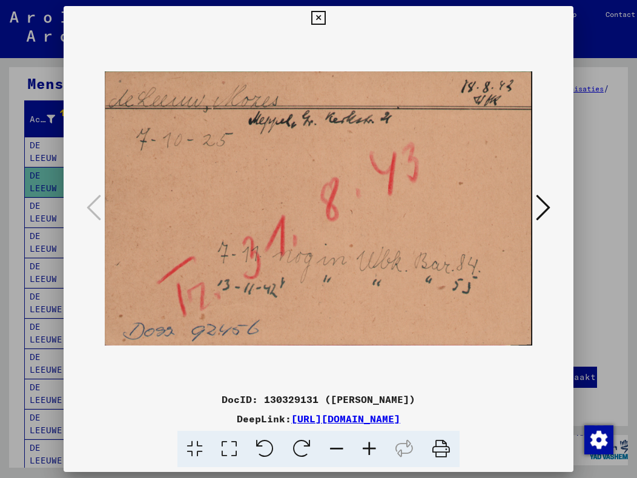
click at [539, 206] on icon at bounding box center [543, 207] width 15 height 29
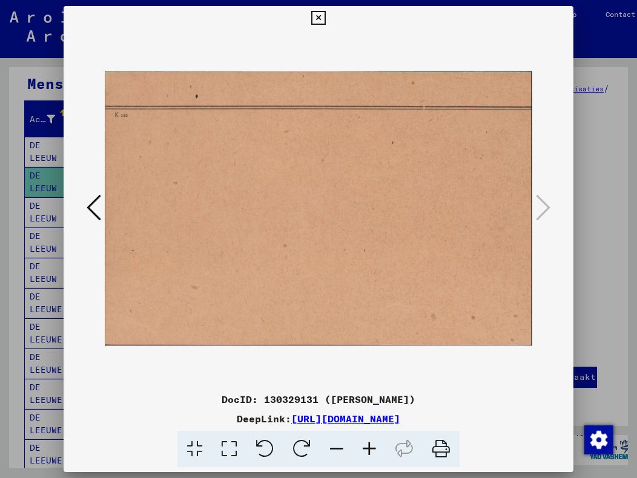
click at [91, 206] on icon at bounding box center [94, 207] width 15 height 29
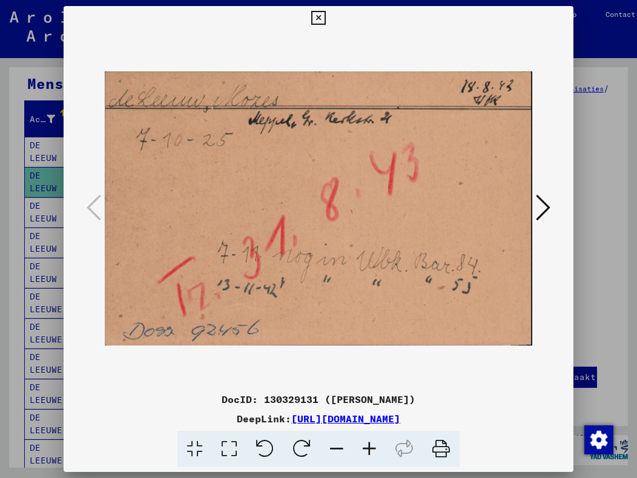
click at [315, 12] on icon at bounding box center [318, 18] width 14 height 15
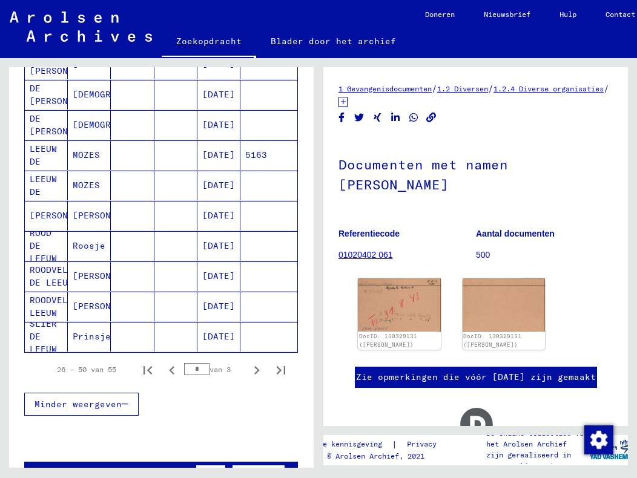
scroll to position [666, 0]
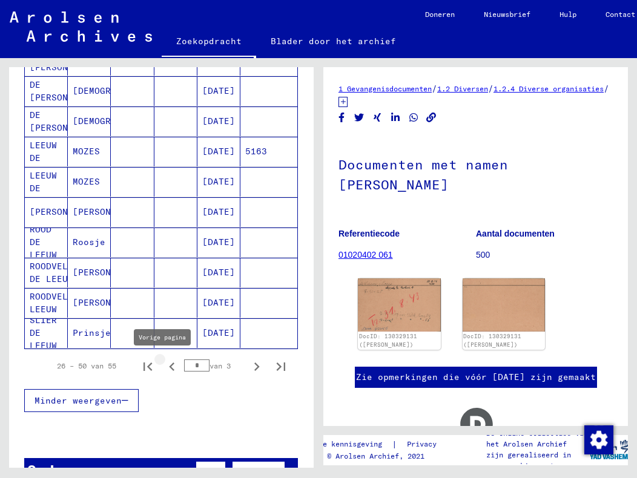
click at [164, 367] on icon "Vorige pagina" at bounding box center [171, 366] width 17 height 17
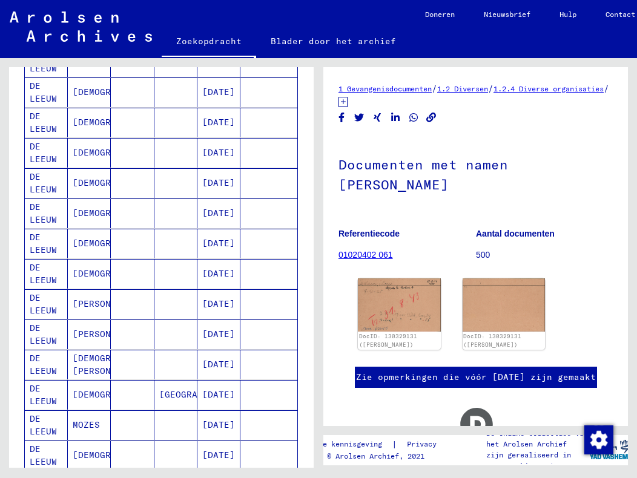
scroll to position [121, 0]
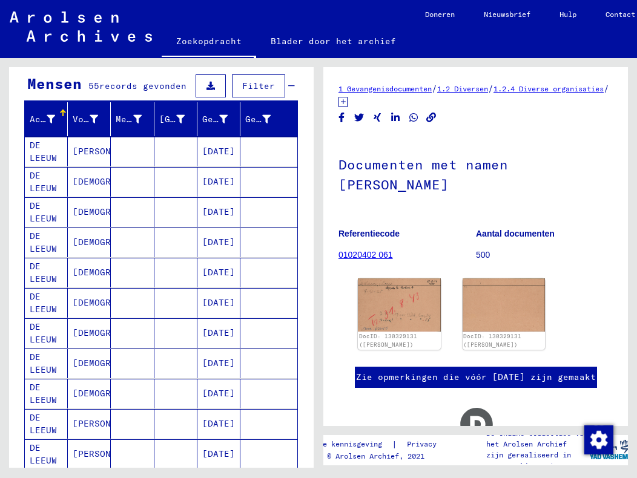
click at [44, 339] on font "DE LEEUW" at bounding box center [43, 333] width 27 height 24
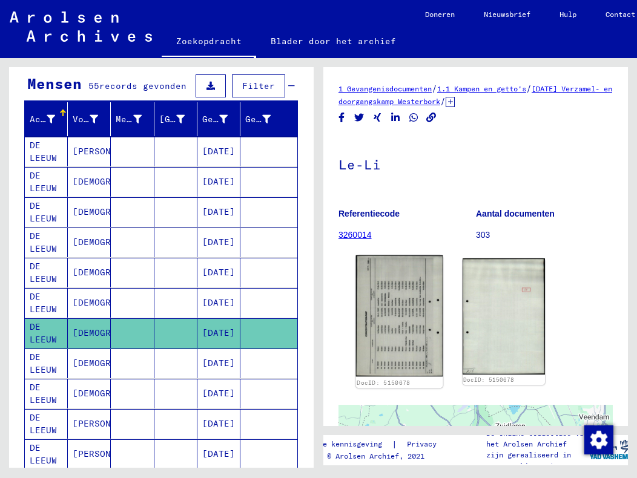
click at [386, 299] on img at bounding box center [399, 316] width 87 height 122
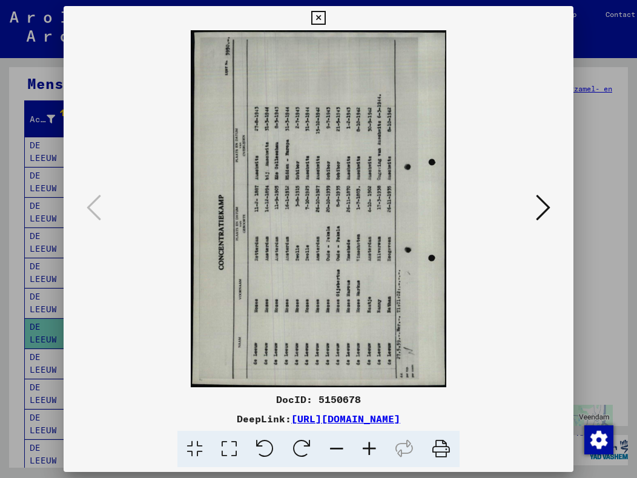
click at [321, 18] on icon at bounding box center [318, 18] width 14 height 15
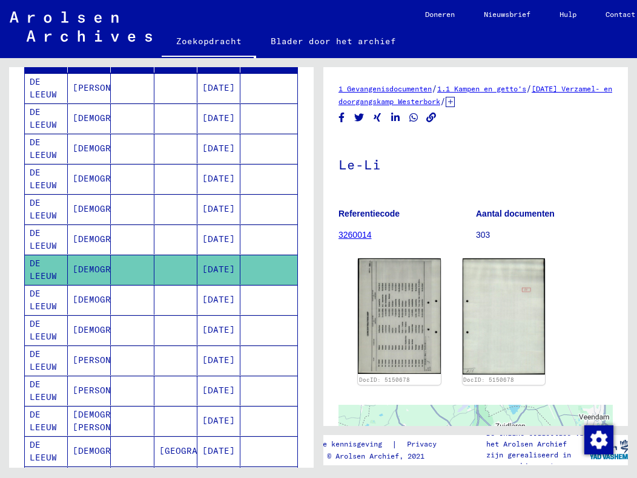
scroll to position [242, 0]
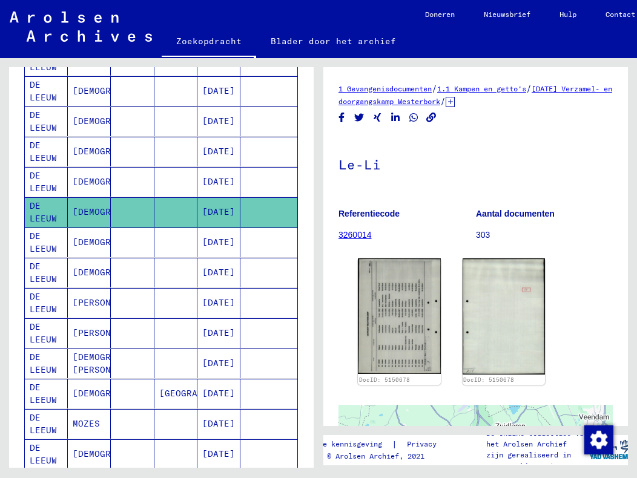
click at [245, 366] on mat-cell at bounding box center [268, 364] width 57 height 30
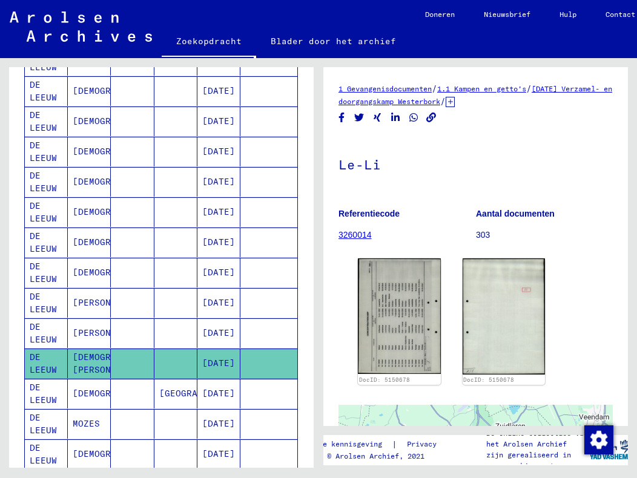
click at [217, 365] on font "[DATE]" at bounding box center [218, 363] width 33 height 11
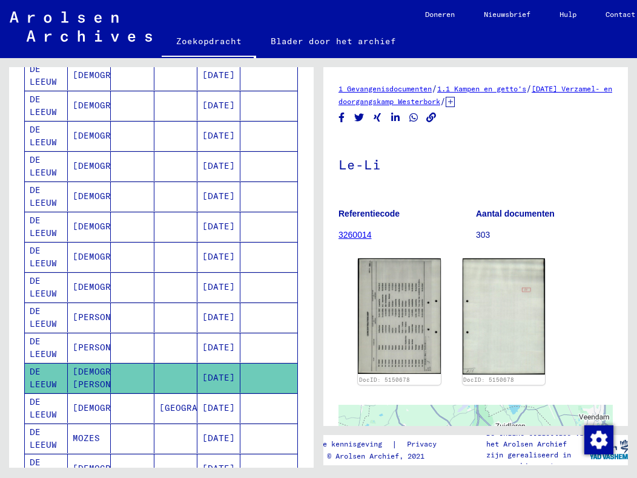
scroll to position [182, 0]
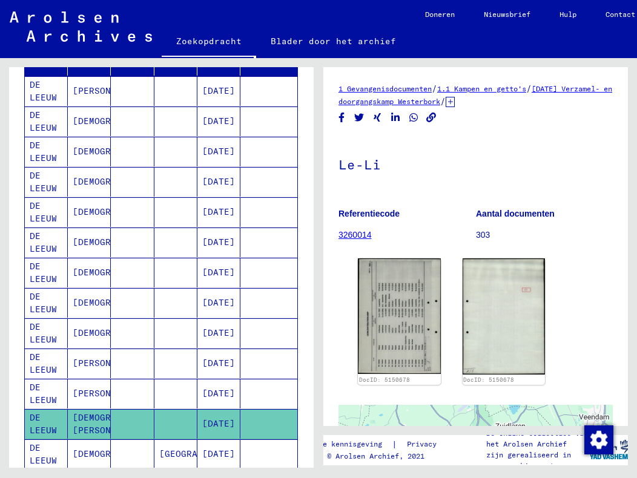
click at [211, 272] on font "[DATE]" at bounding box center [218, 272] width 33 height 11
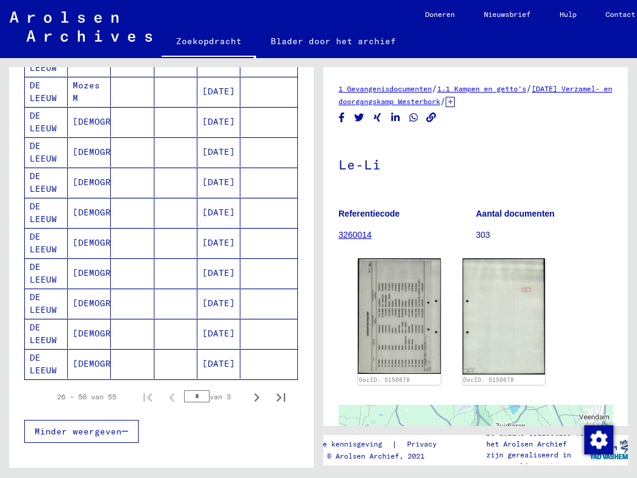
scroll to position [666, 0]
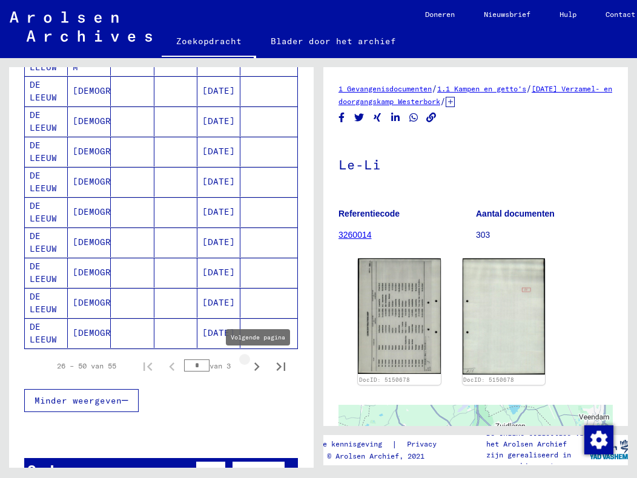
click at [248, 370] on icon "Volgende pagina" at bounding box center [256, 366] width 17 height 17
type input "*"
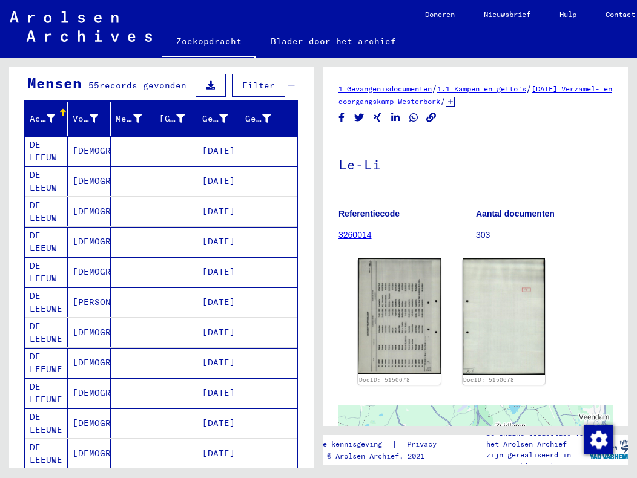
scroll to position [121, 0]
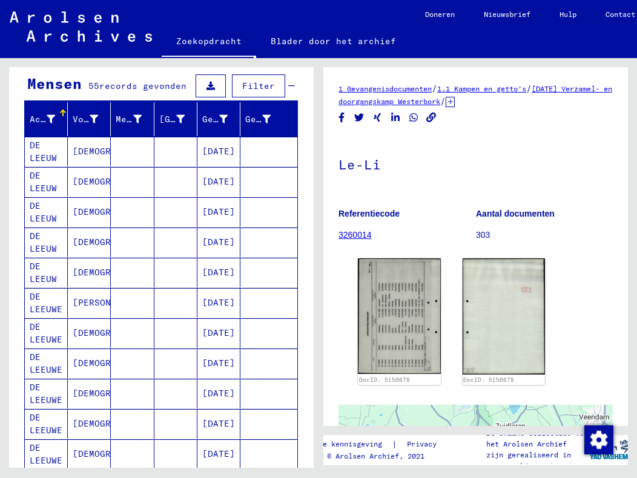
click at [81, 185] on font "[DEMOGRAPHIC_DATA]" at bounding box center [122, 181] width 98 height 11
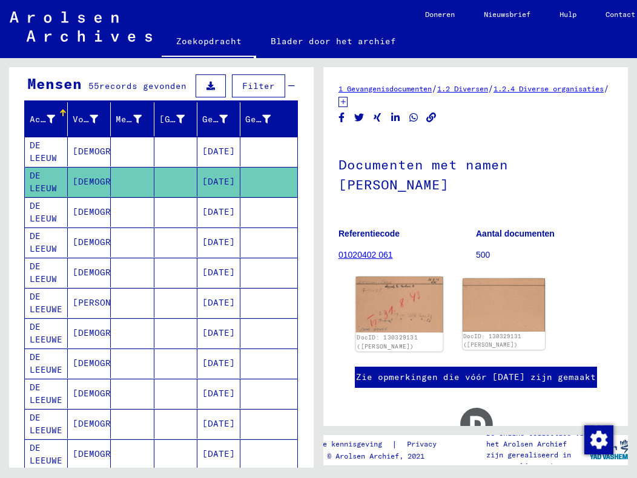
click at [369, 297] on img at bounding box center [399, 305] width 87 height 56
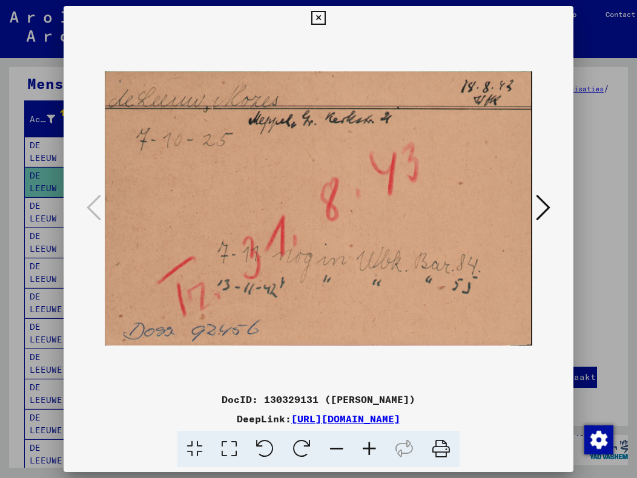
click at [544, 140] on div at bounding box center [319, 208] width 510 height 357
click at [321, 21] on icon at bounding box center [318, 18] width 14 height 15
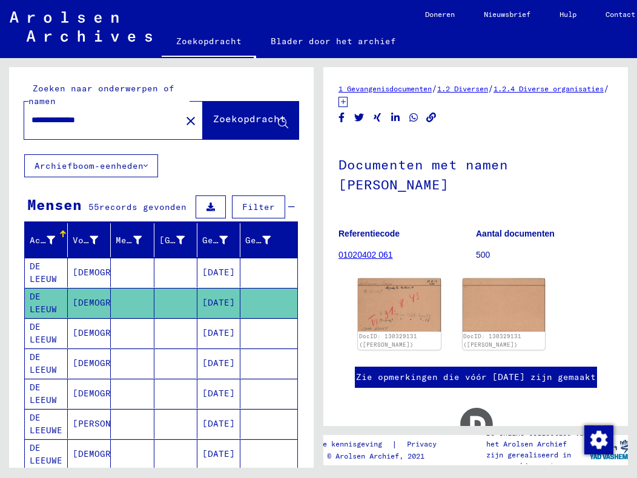
drag, startPoint x: 107, startPoint y: 119, endPoint x: 31, endPoint y: 123, distance: 75.8
click at [31, 123] on input "**********" at bounding box center [102, 120] width 142 height 13
type input "**********"
click at [213, 120] on font "Zoekopdracht" at bounding box center [249, 119] width 73 height 12
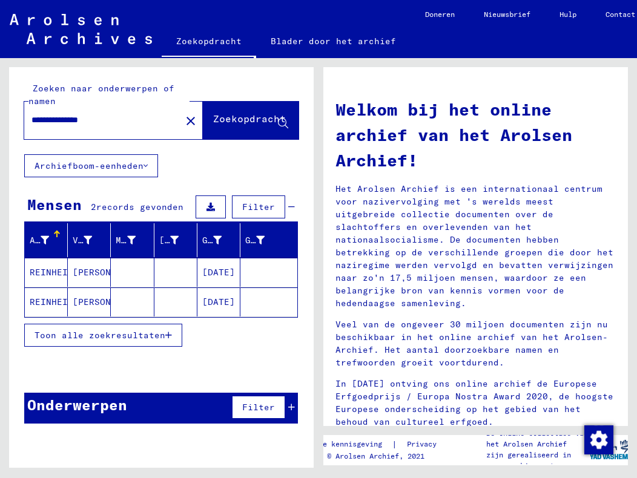
click at [47, 304] on font "REINHEIMER" at bounding box center [57, 302] width 54 height 11
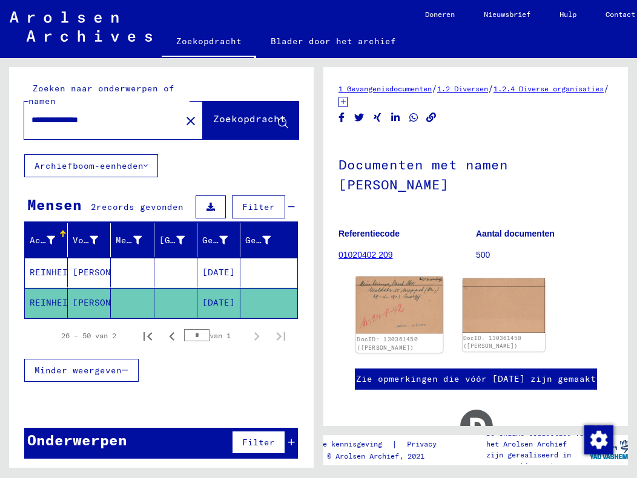
click at [386, 310] on img at bounding box center [399, 306] width 87 height 58
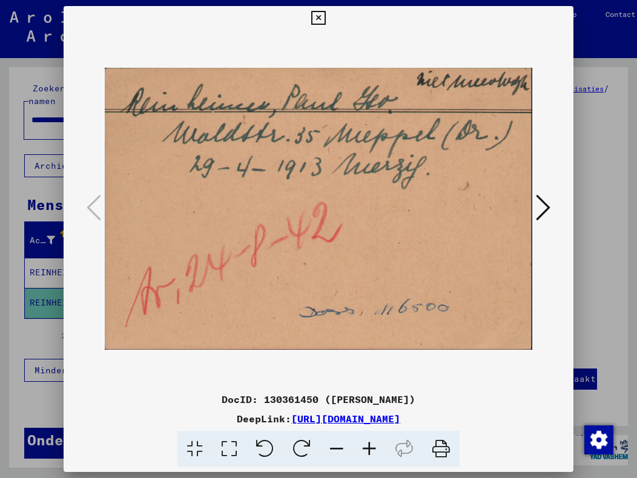
click at [543, 208] on icon at bounding box center [543, 207] width 15 height 29
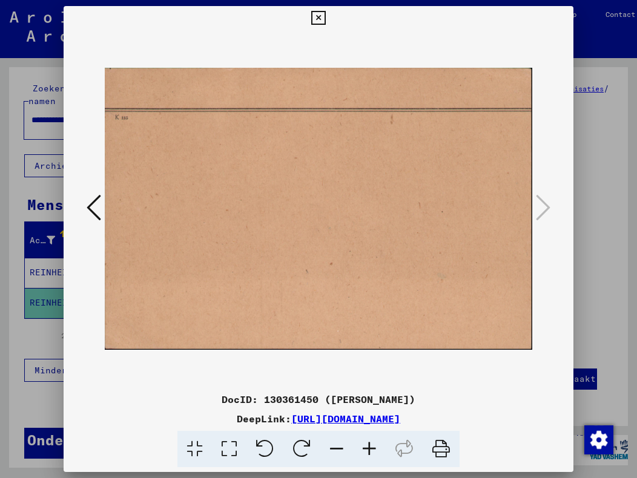
click at [317, 17] on icon at bounding box center [318, 18] width 14 height 15
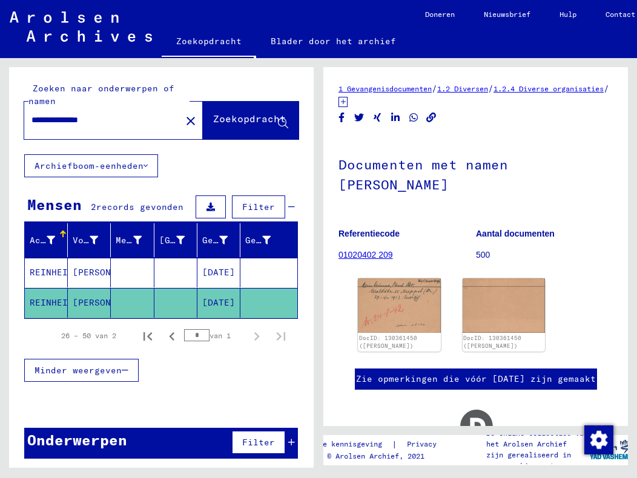
click at [53, 269] on font "REINHEIMER" at bounding box center [57, 272] width 54 height 11
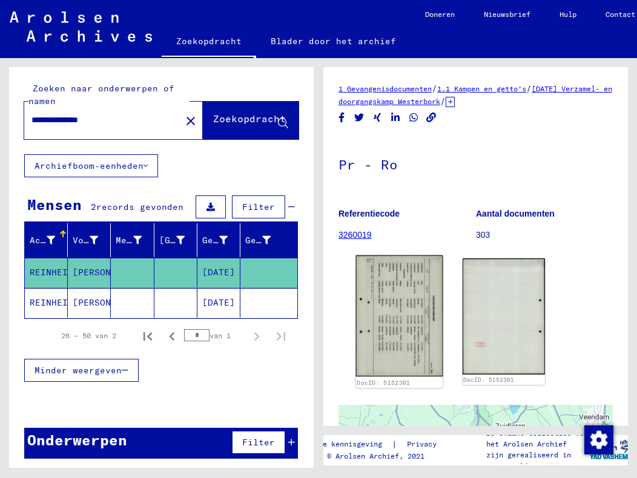
click at [387, 316] on img at bounding box center [399, 316] width 87 height 122
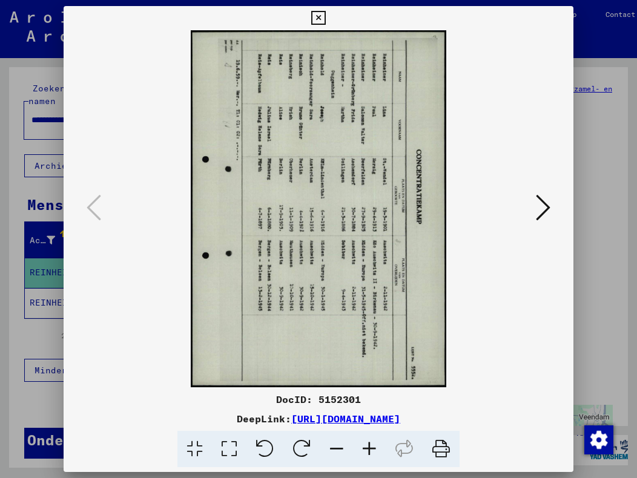
click at [319, 15] on icon at bounding box center [318, 18] width 14 height 15
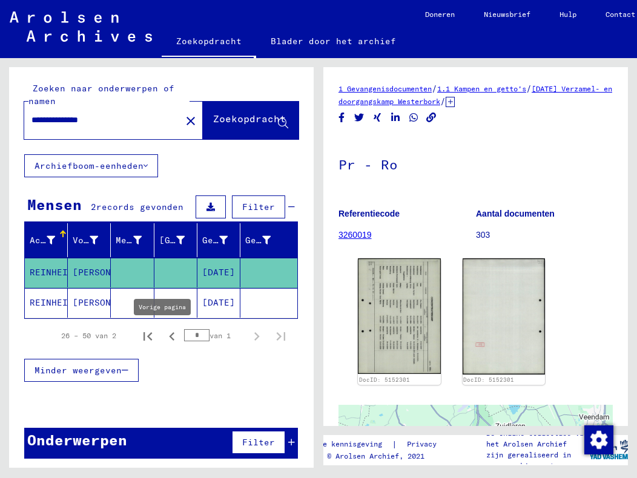
click at [169, 339] on icon "Vorige pagina" at bounding box center [171, 336] width 5 height 8
type input "*"
drag, startPoint x: 129, startPoint y: 125, endPoint x: 31, endPoint y: 127, distance: 98.1
click at [31, 127] on div "**********" at bounding box center [99, 120] width 150 height 27
type input "**********"
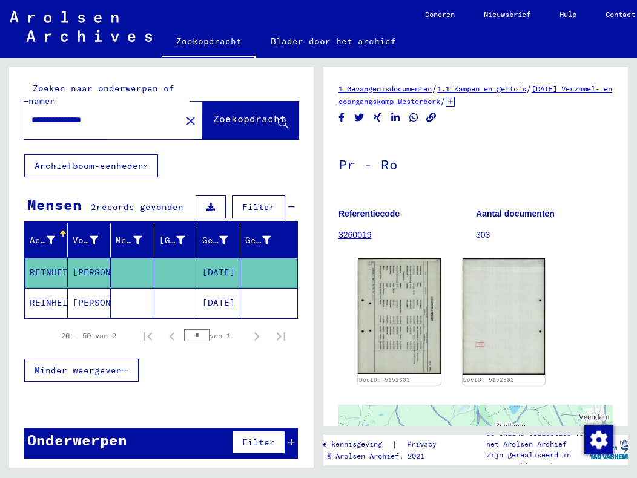
click at [225, 119] on font "Zoekopdracht" at bounding box center [249, 119] width 73 height 12
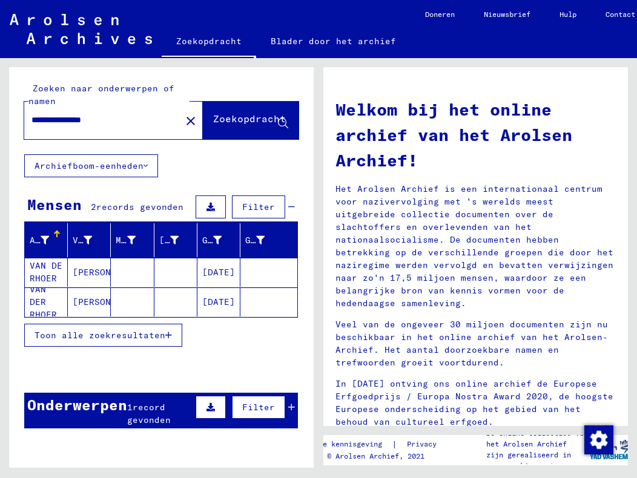
click at [43, 300] on font "VAN DER RHOER" at bounding box center [43, 302] width 27 height 36
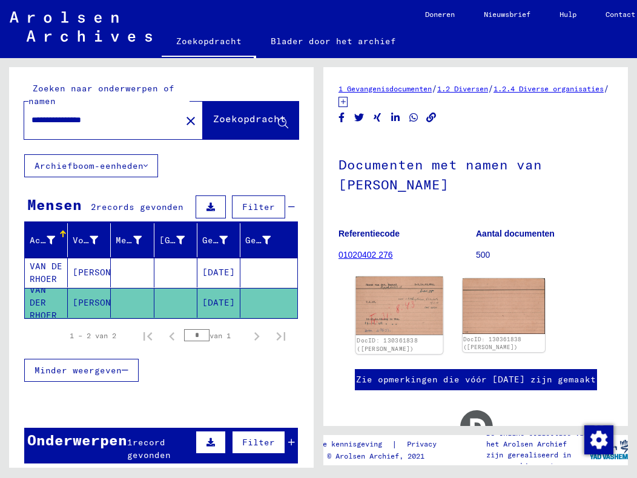
click at [400, 310] on img at bounding box center [399, 306] width 87 height 59
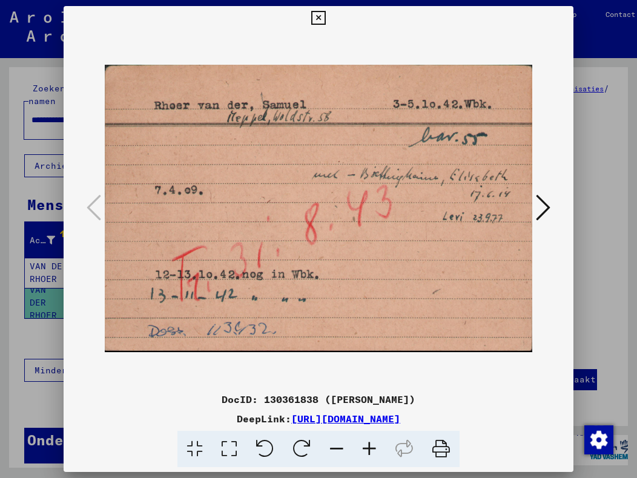
click at [545, 208] on icon at bounding box center [543, 207] width 15 height 29
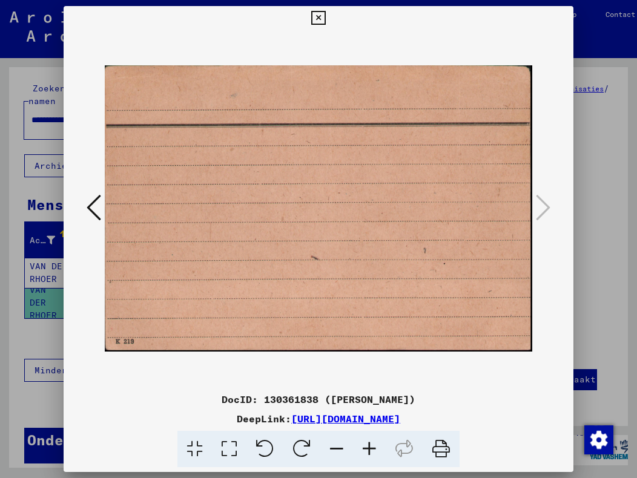
click at [96, 203] on icon at bounding box center [94, 207] width 15 height 29
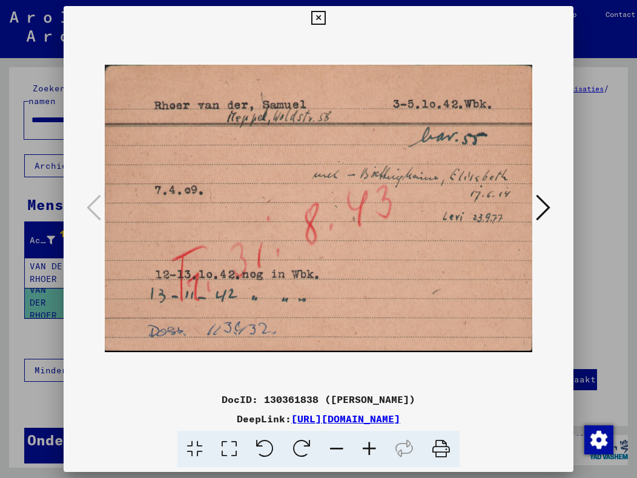
click at [317, 16] on icon at bounding box center [318, 18] width 14 height 15
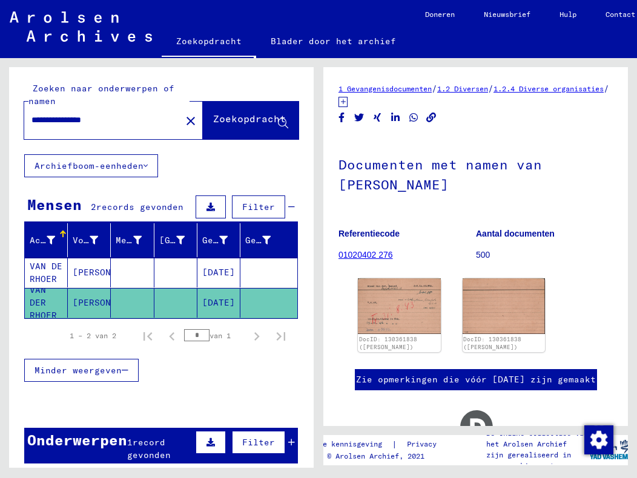
click at [50, 262] on font "VAN DE RHOER" at bounding box center [46, 273] width 33 height 24
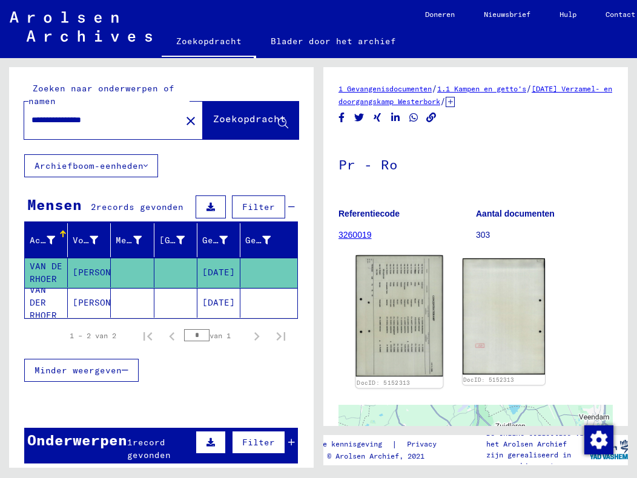
click at [403, 323] on img at bounding box center [399, 316] width 87 height 122
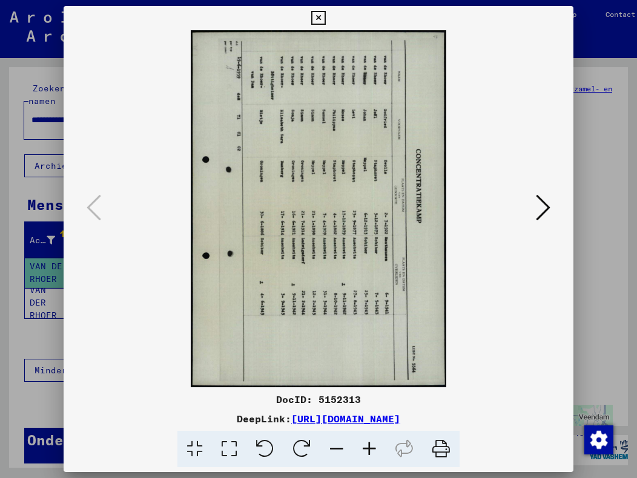
click at [317, 16] on icon at bounding box center [318, 18] width 14 height 15
